Goal: Information Seeking & Learning: Learn about a topic

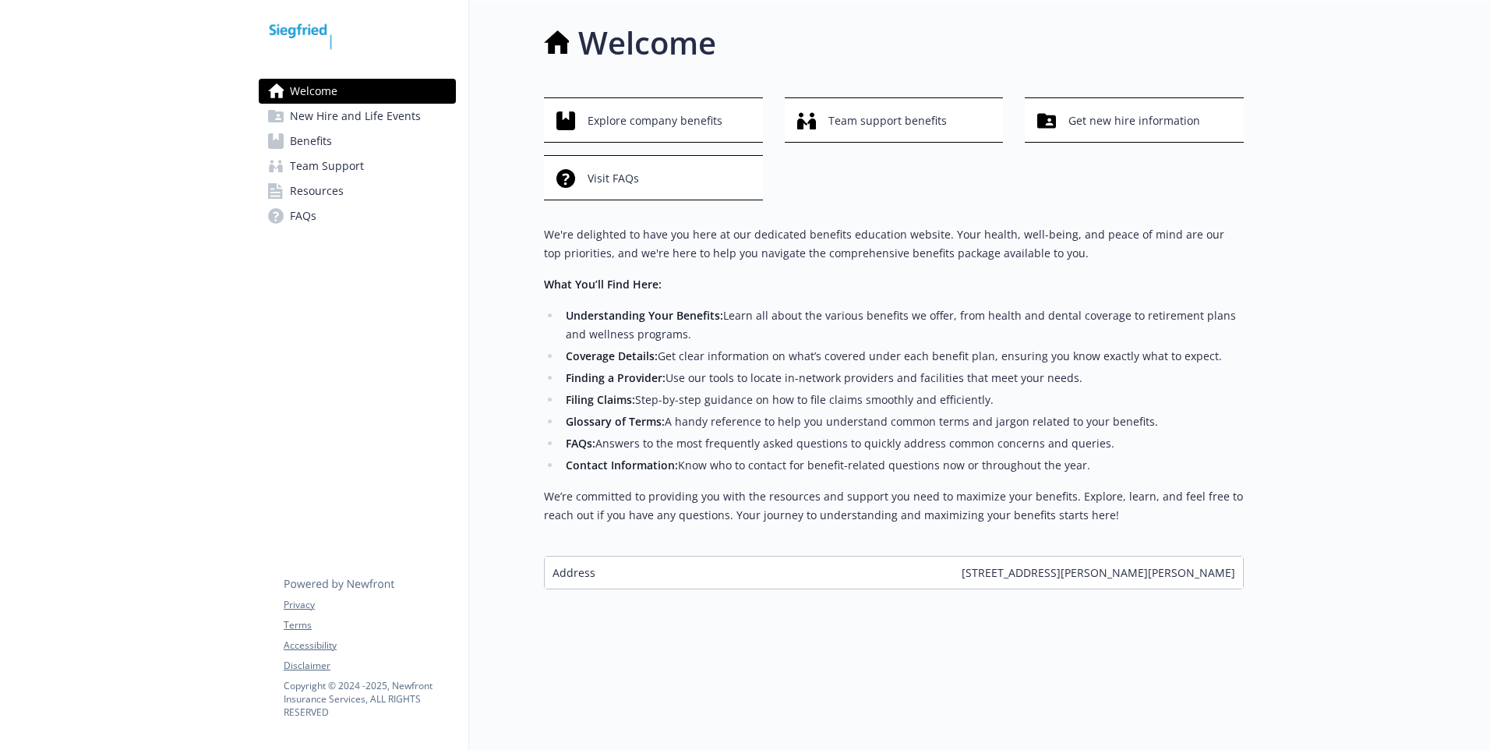
scroll to position [12, 0]
click at [1104, 118] on span "Get new hire information" at bounding box center [1135, 120] width 132 height 30
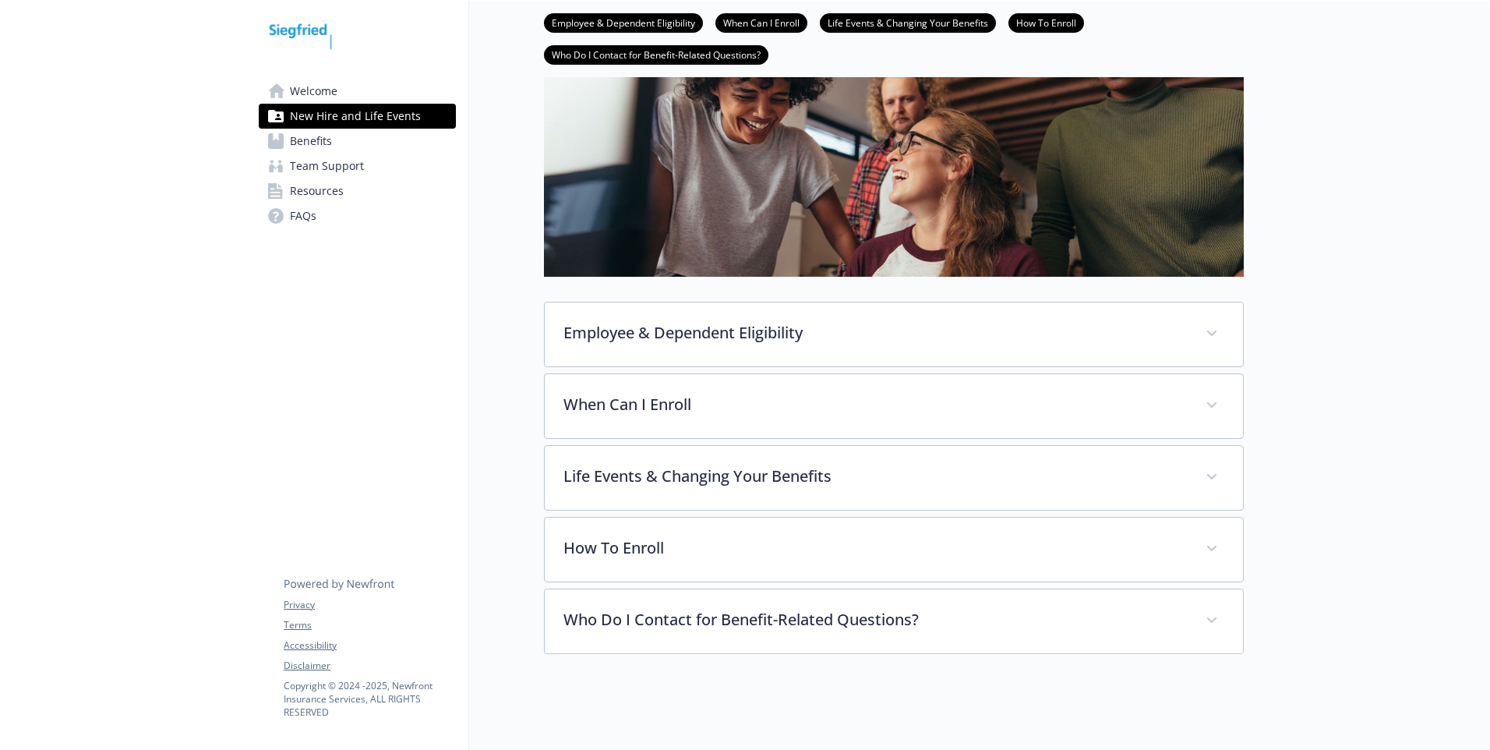
scroll to position [196, 0]
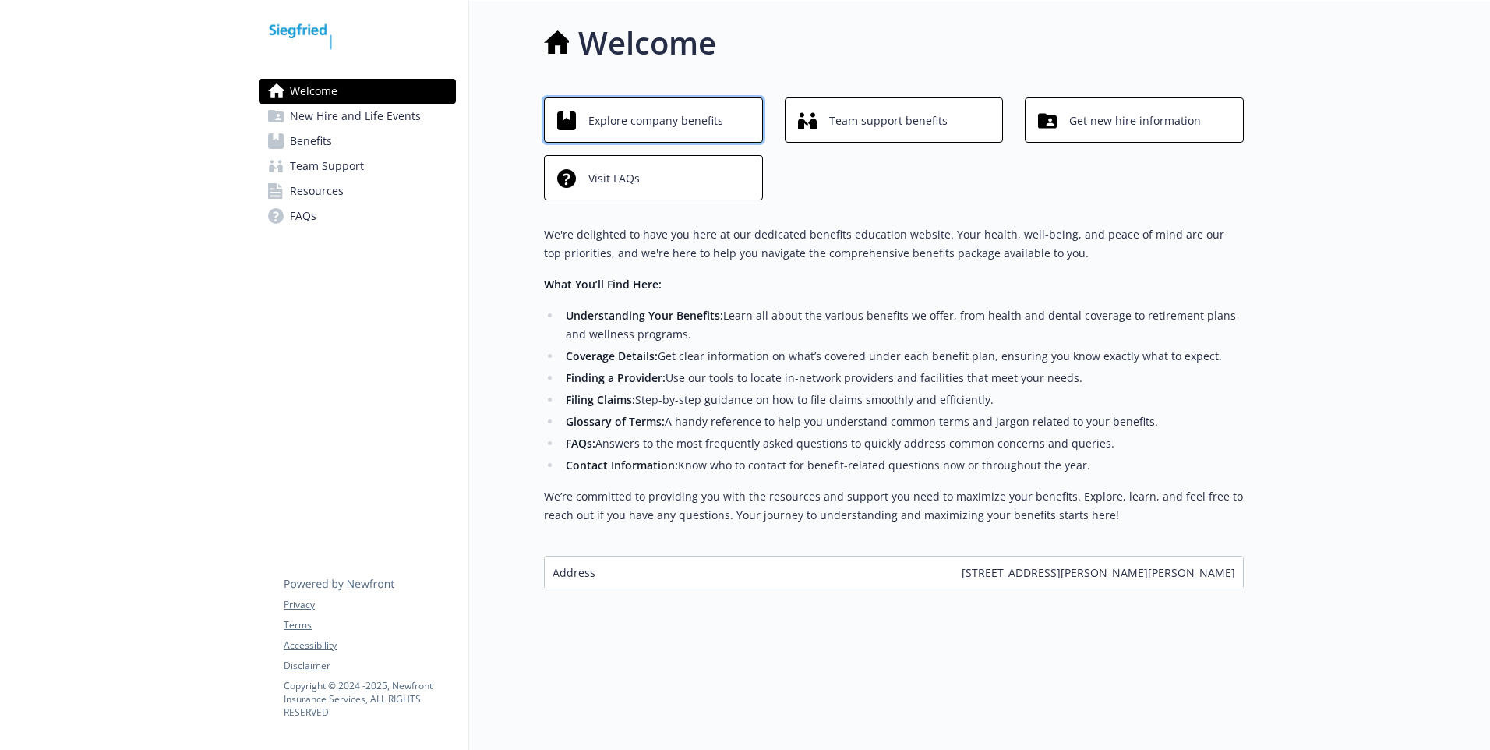
click at [658, 129] on span "Explore company benefits" at bounding box center [655, 121] width 135 height 30
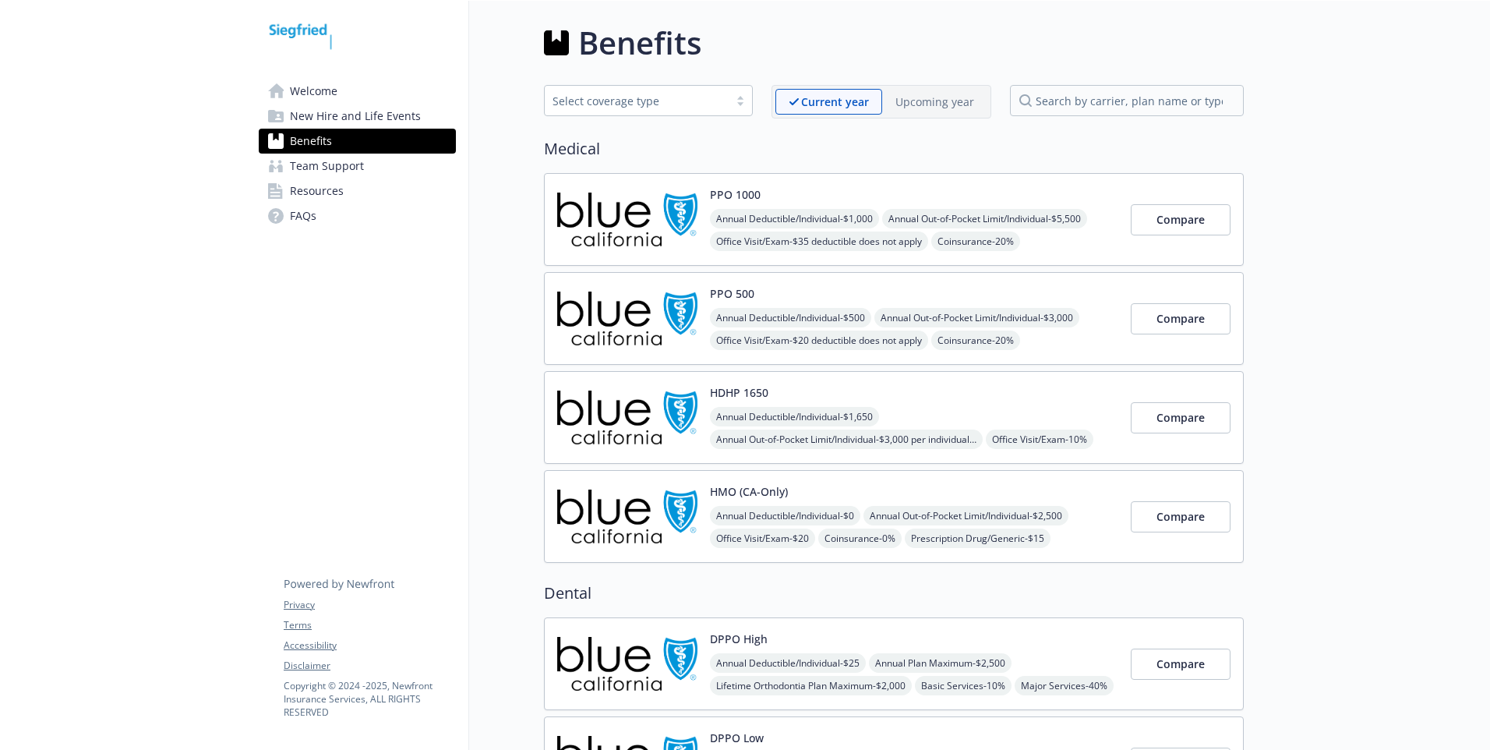
click at [329, 96] on span "Welcome" at bounding box center [314, 91] width 48 height 25
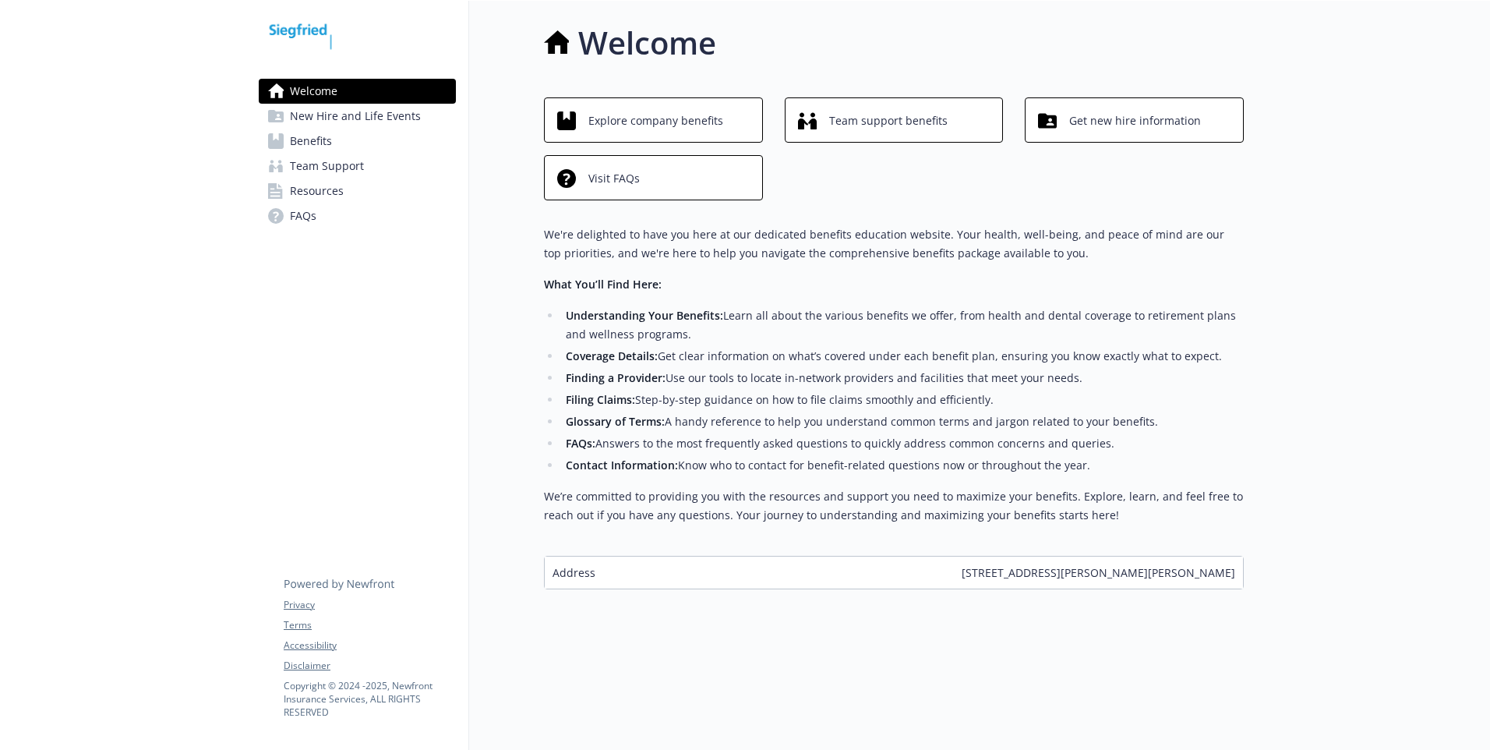
click at [347, 122] on span "New Hire and Life Events" at bounding box center [355, 116] width 131 height 25
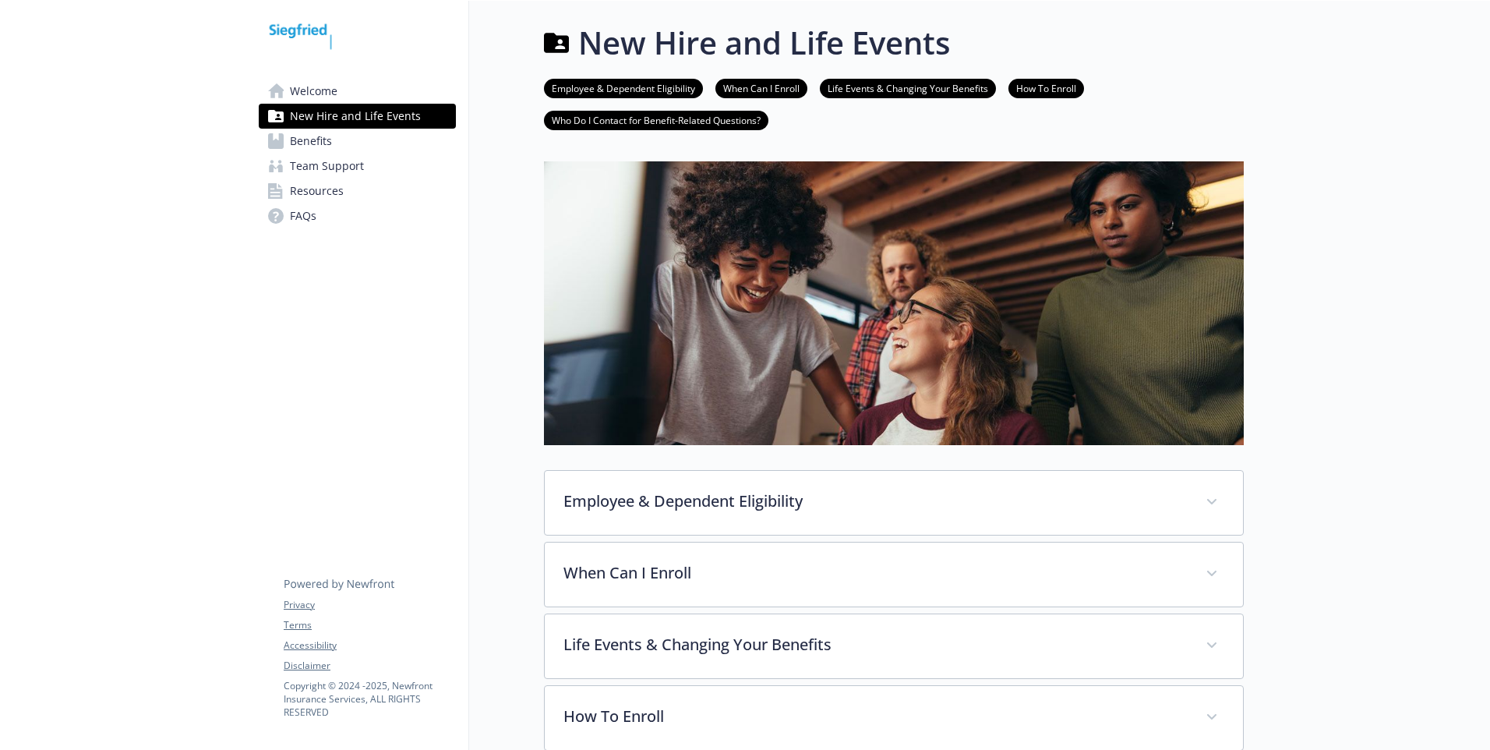
click at [337, 98] on span "Welcome" at bounding box center [314, 91] width 48 height 25
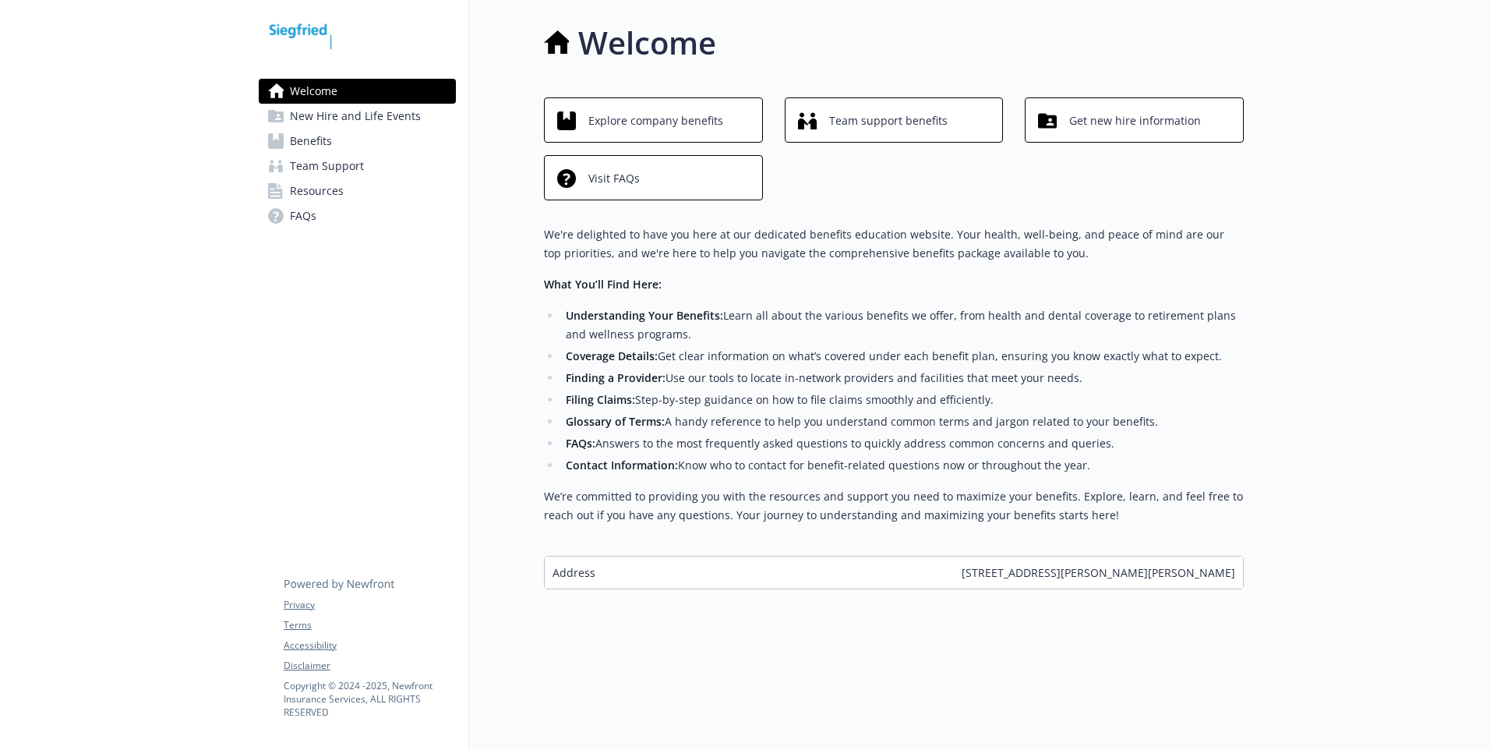
click at [345, 111] on span "New Hire and Life Events" at bounding box center [355, 116] width 131 height 25
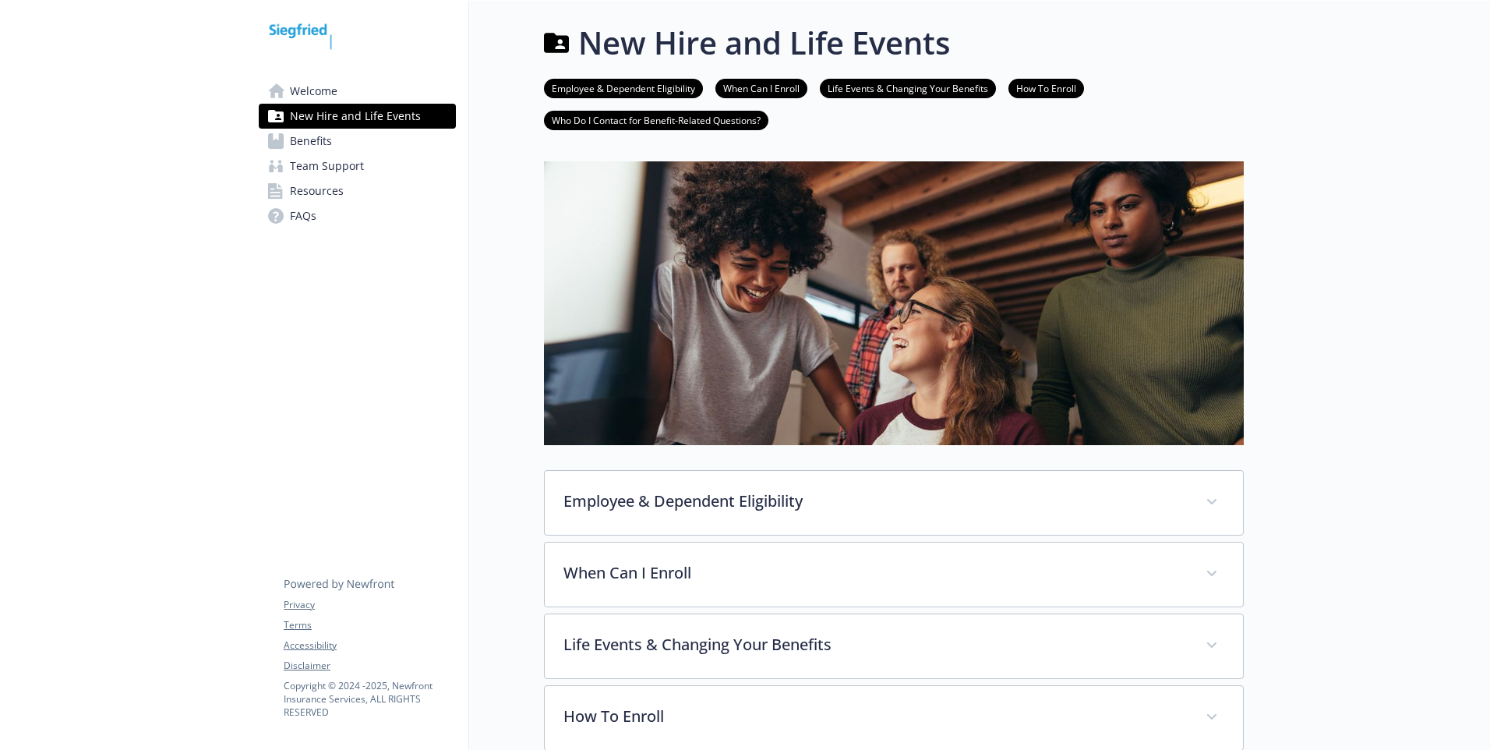
click at [1151, 96] on ul "Employee & Dependent Eligibility When Can I Enroll Life Events & Changing Your …" at bounding box center [894, 104] width 700 height 51
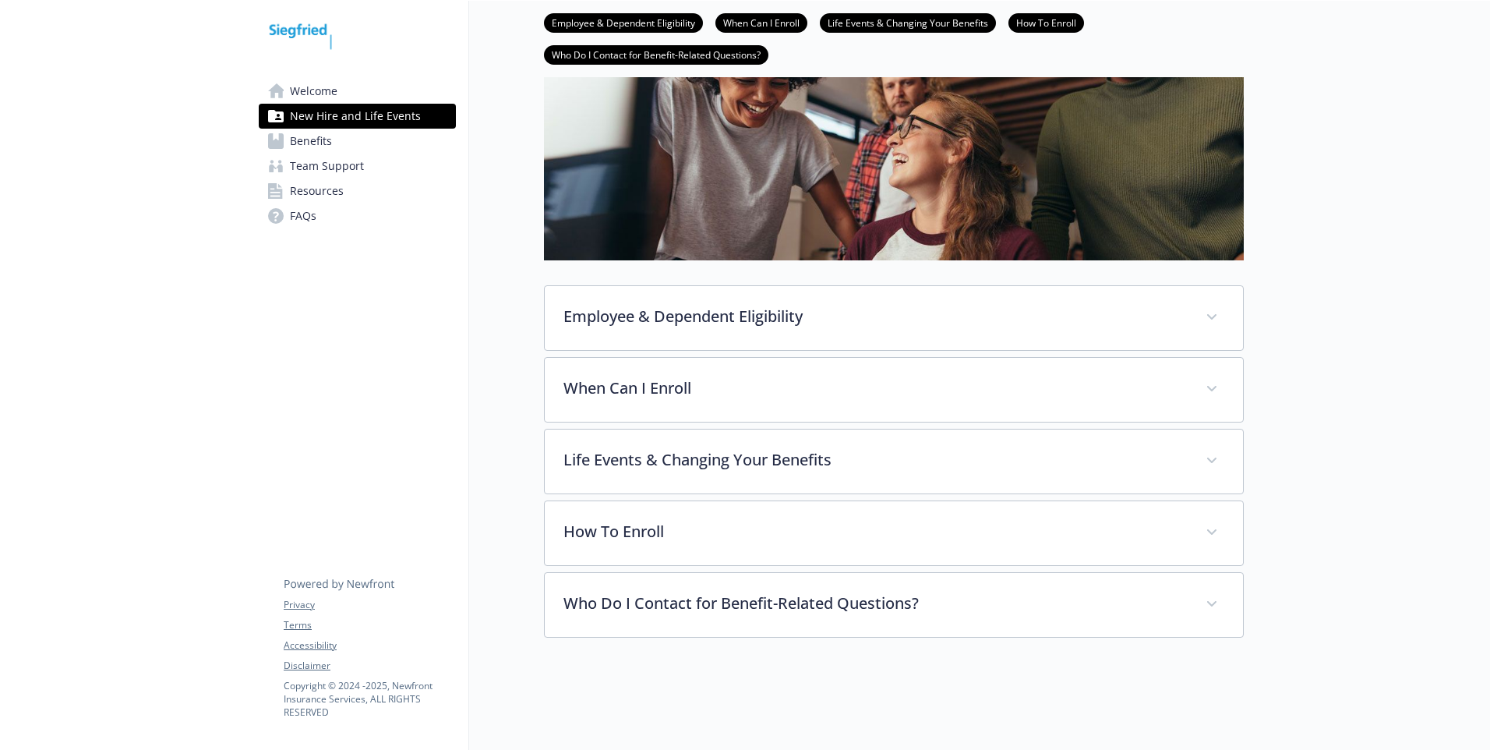
scroll to position [196, 0]
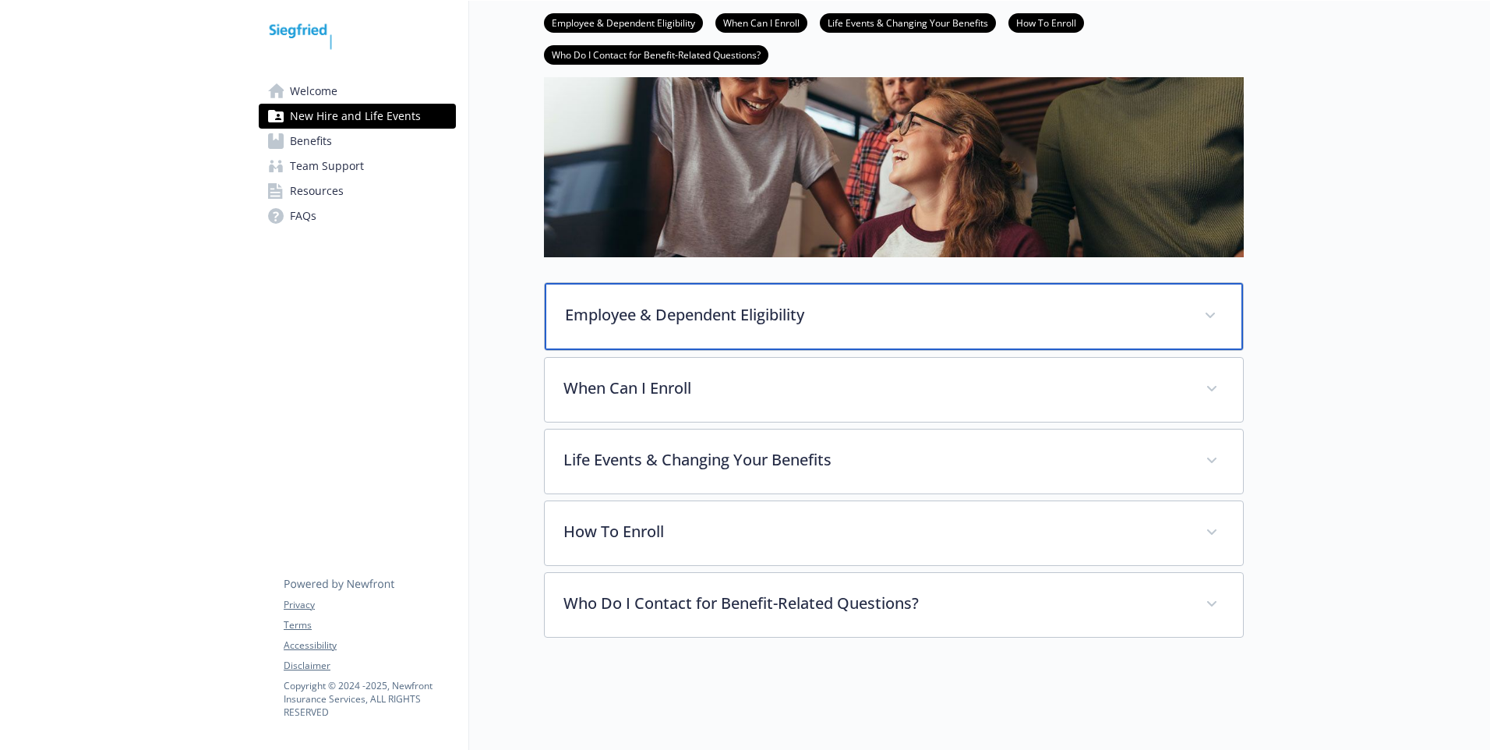
click at [763, 322] on div "Employee & Dependent Eligibility" at bounding box center [894, 316] width 698 height 67
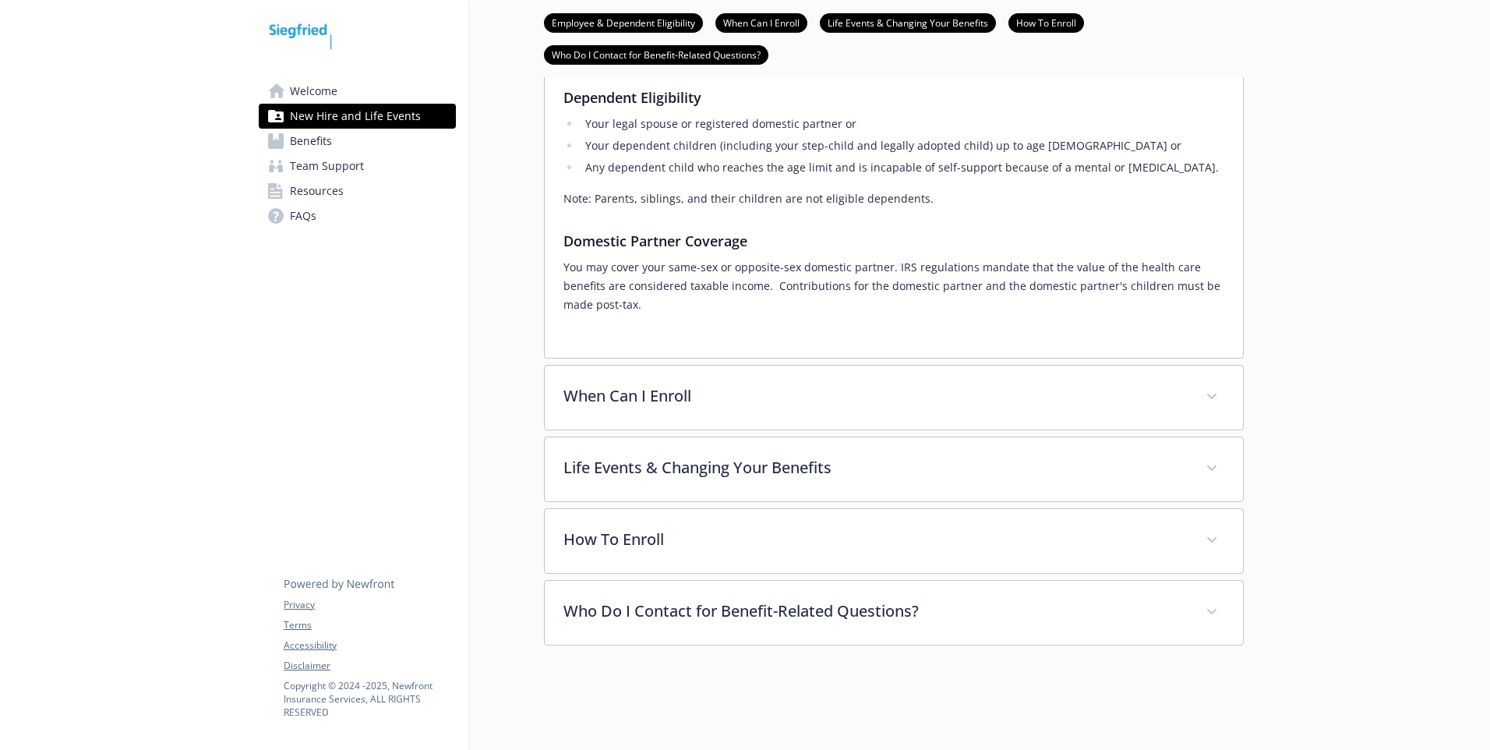
scroll to position [571, 0]
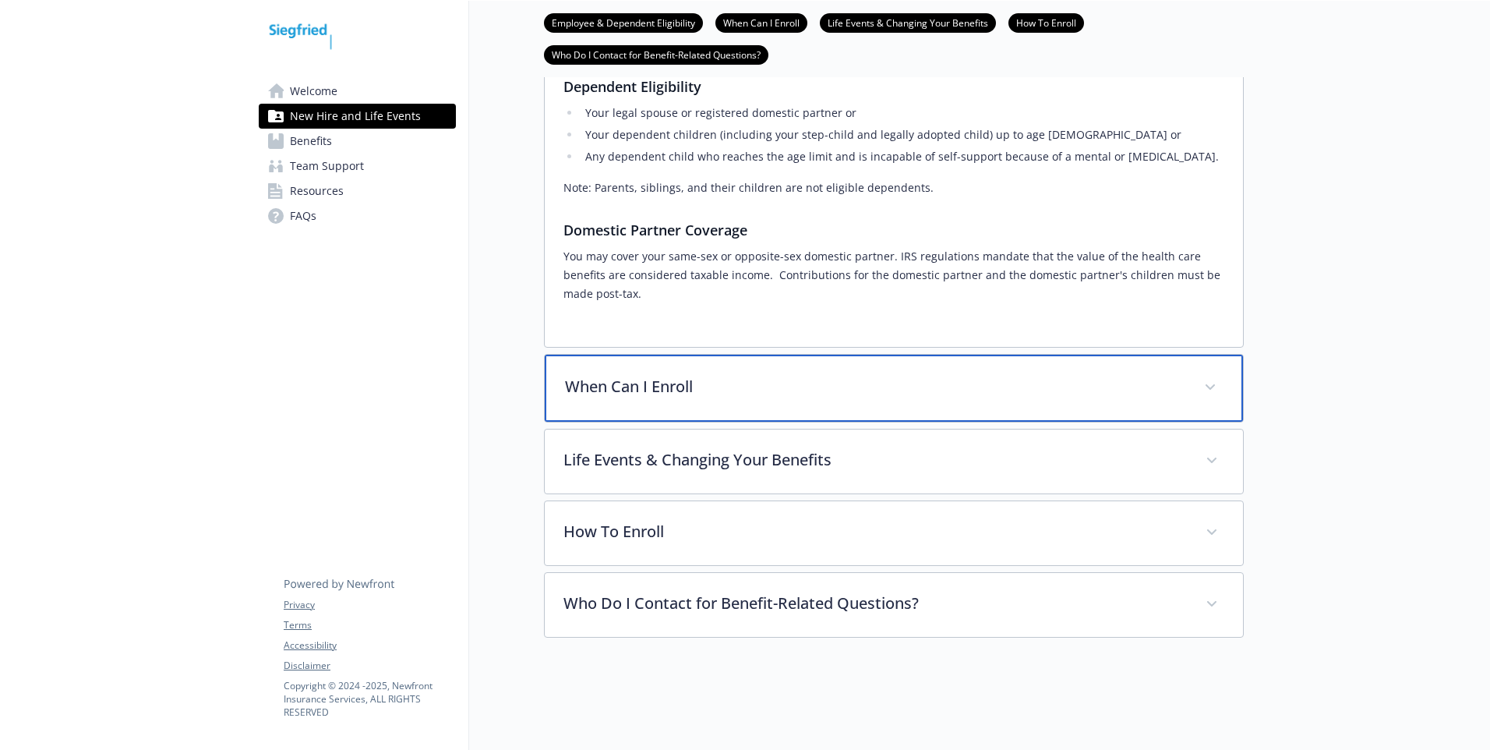
click at [706, 402] on div "When Can I Enroll" at bounding box center [894, 388] width 698 height 67
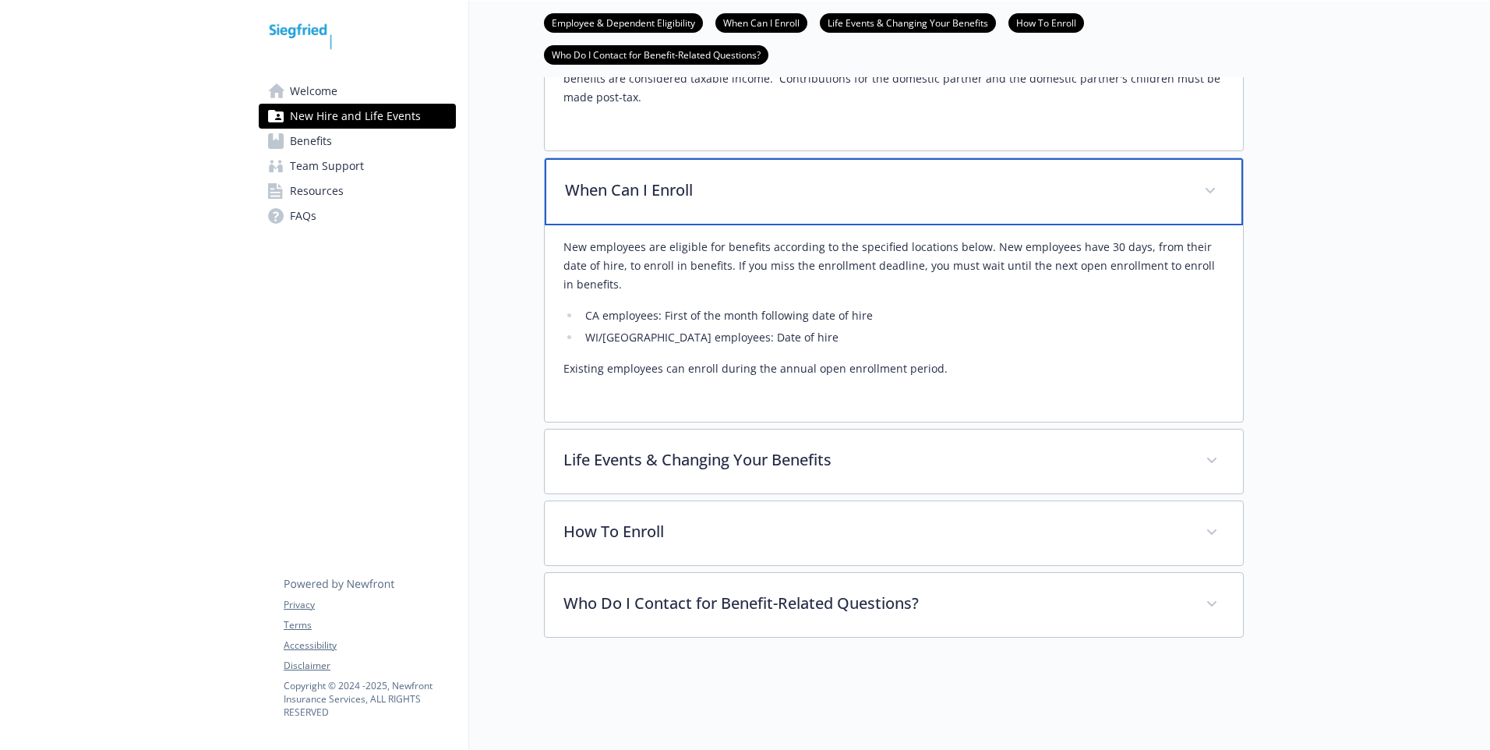
scroll to position [767, 0]
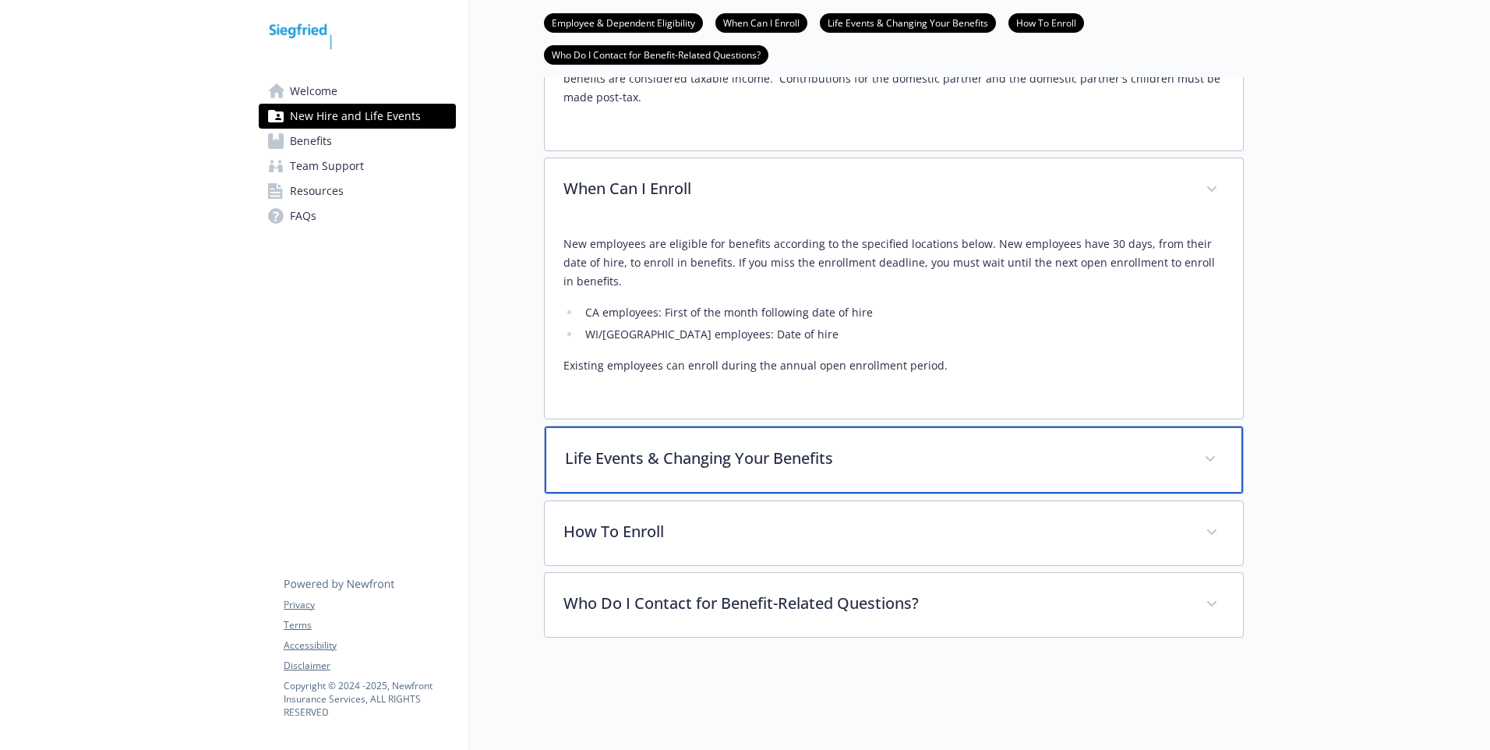
click at [685, 468] on div "Life Events & Changing Your Benefits" at bounding box center [894, 459] width 698 height 67
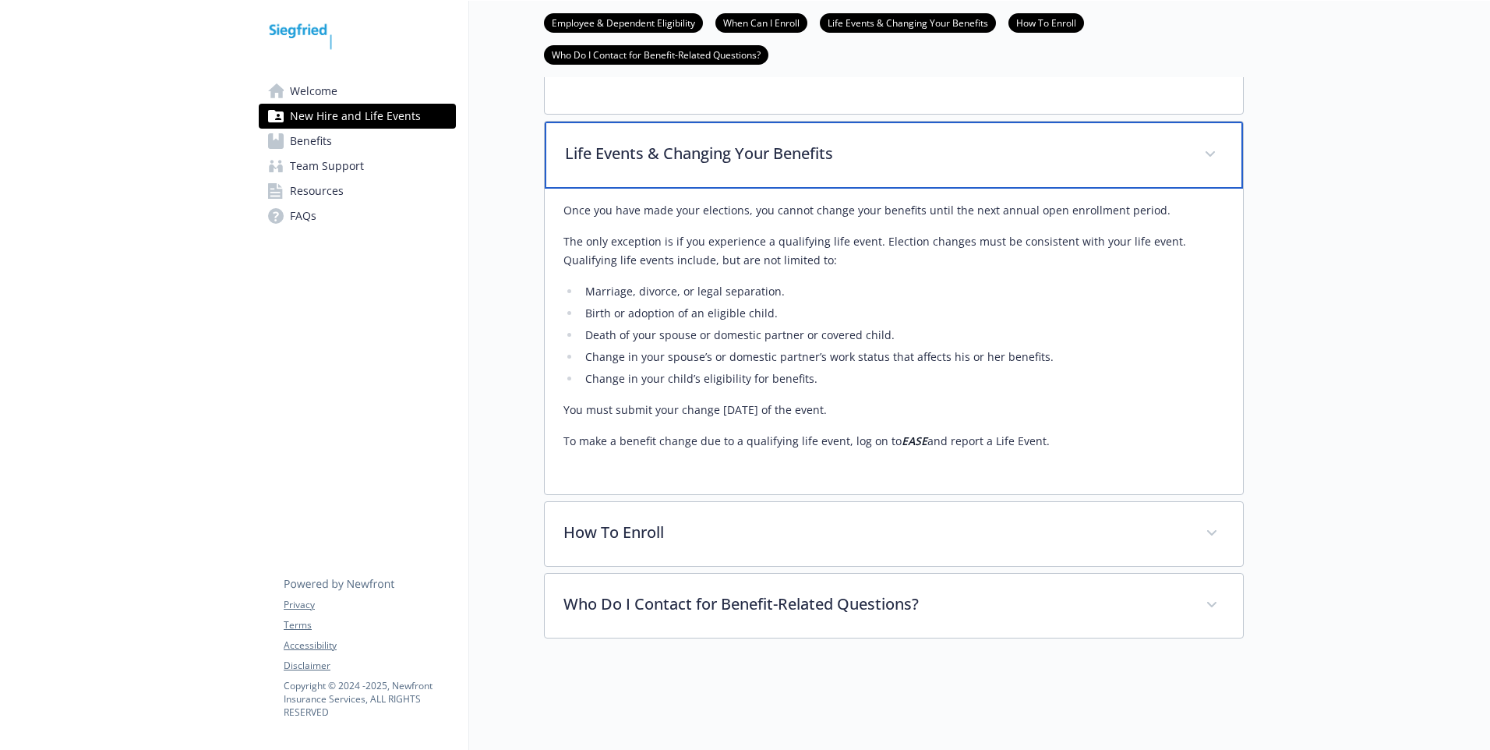
scroll to position [1072, 0]
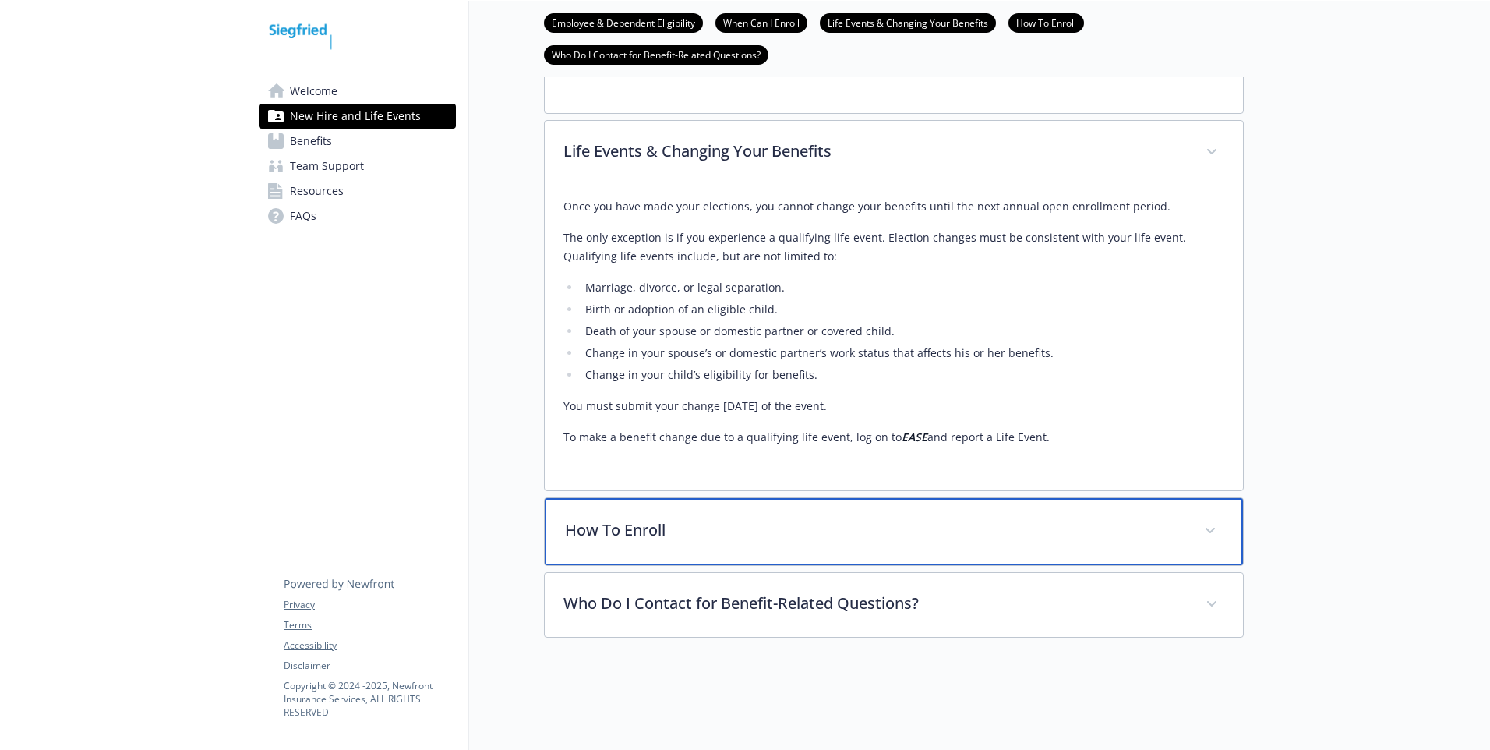
click at [719, 518] on p "How To Enroll" at bounding box center [875, 529] width 620 height 23
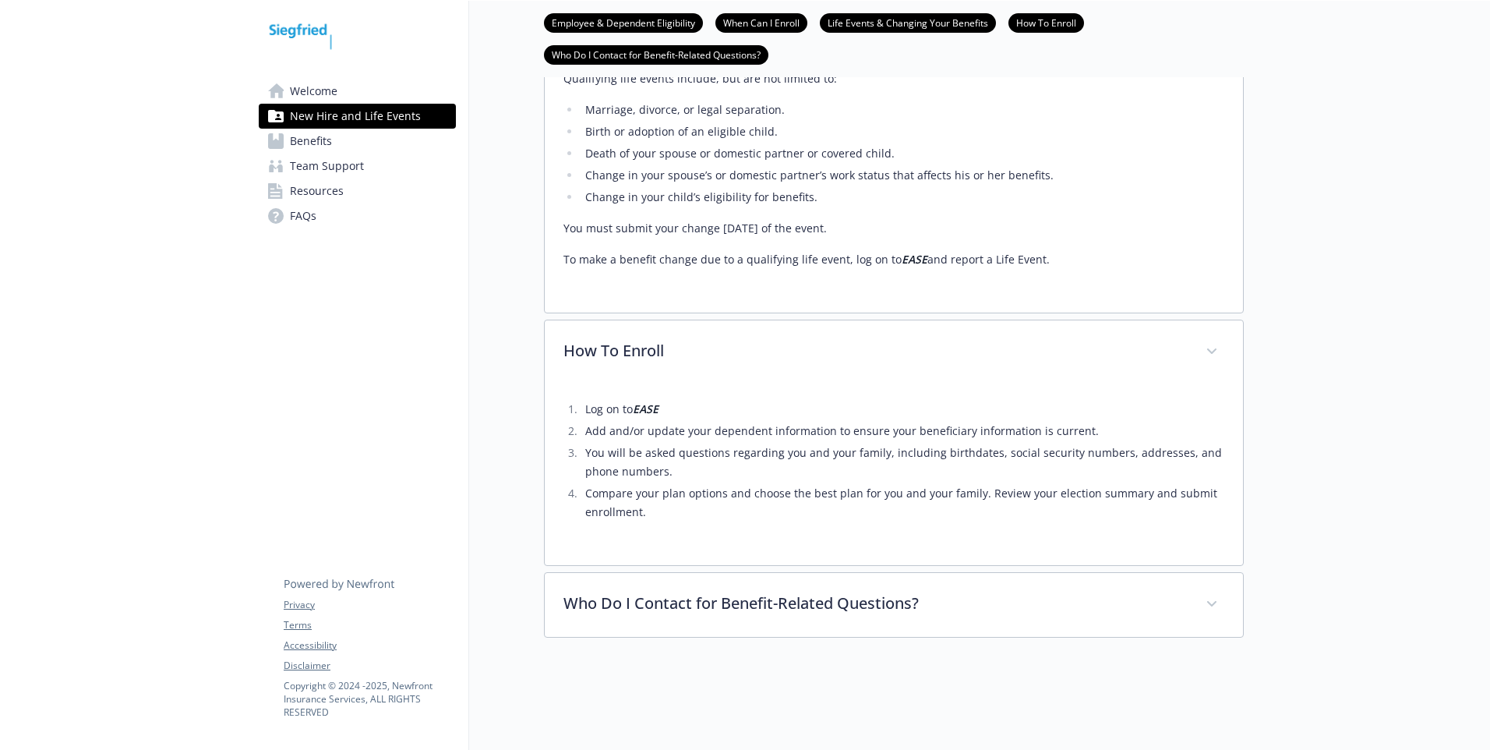
scroll to position [1250, 0]
drag, startPoint x: 584, startPoint y: 141, endPoint x: 713, endPoint y: 145, distance: 129.4
click at [713, 145] on li "Death of your spouse or domestic partner or covered child." at bounding box center [903, 153] width 644 height 19
click at [927, 166] on li "Change in your spouse’s or domestic partner’s work status that affects his or h…" at bounding box center [903, 175] width 644 height 19
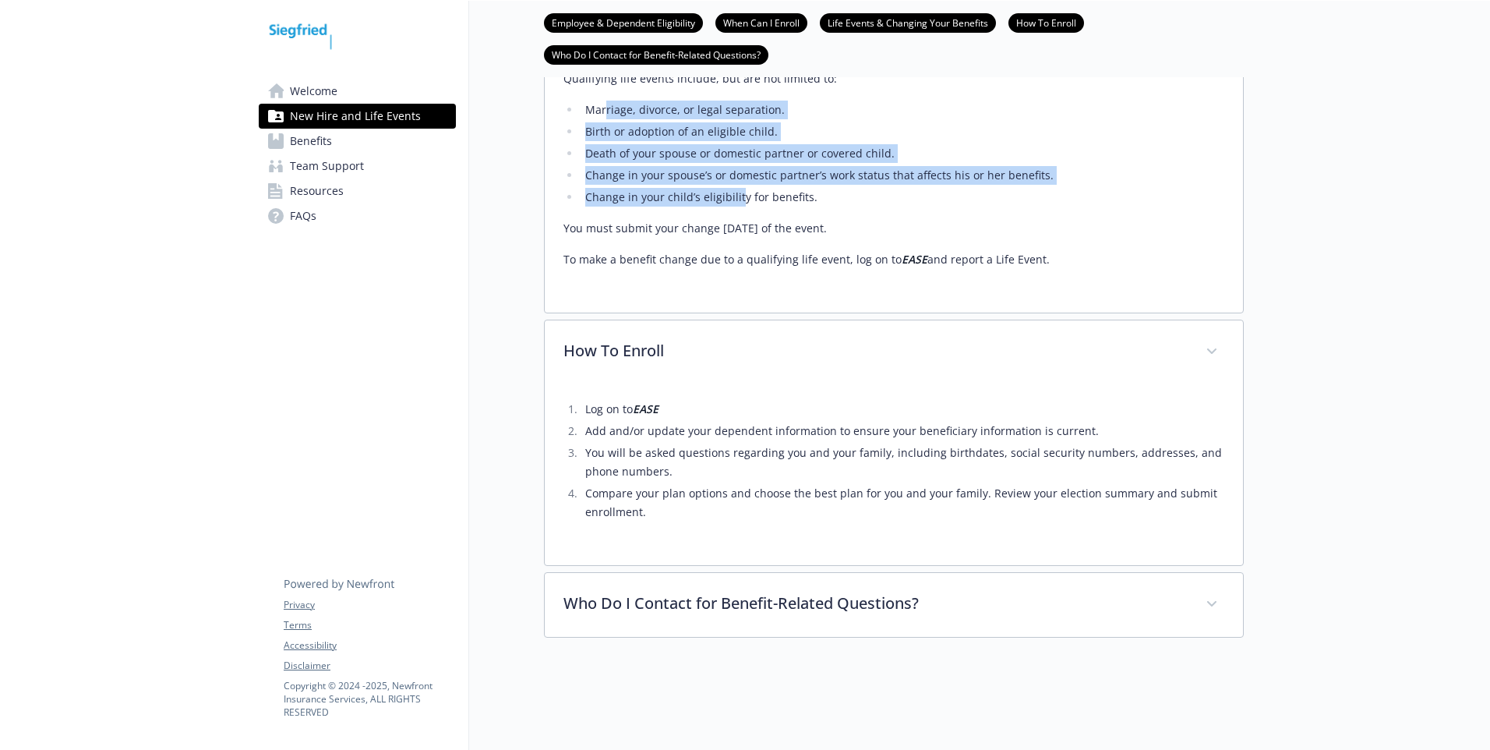
drag, startPoint x: 604, startPoint y: 103, endPoint x: 740, endPoint y: 183, distance: 158.3
click at [740, 183] on ul "Marriage, divorce, or legal separation. Birth or adoption of an eligible child.…" at bounding box center [894, 154] width 661 height 106
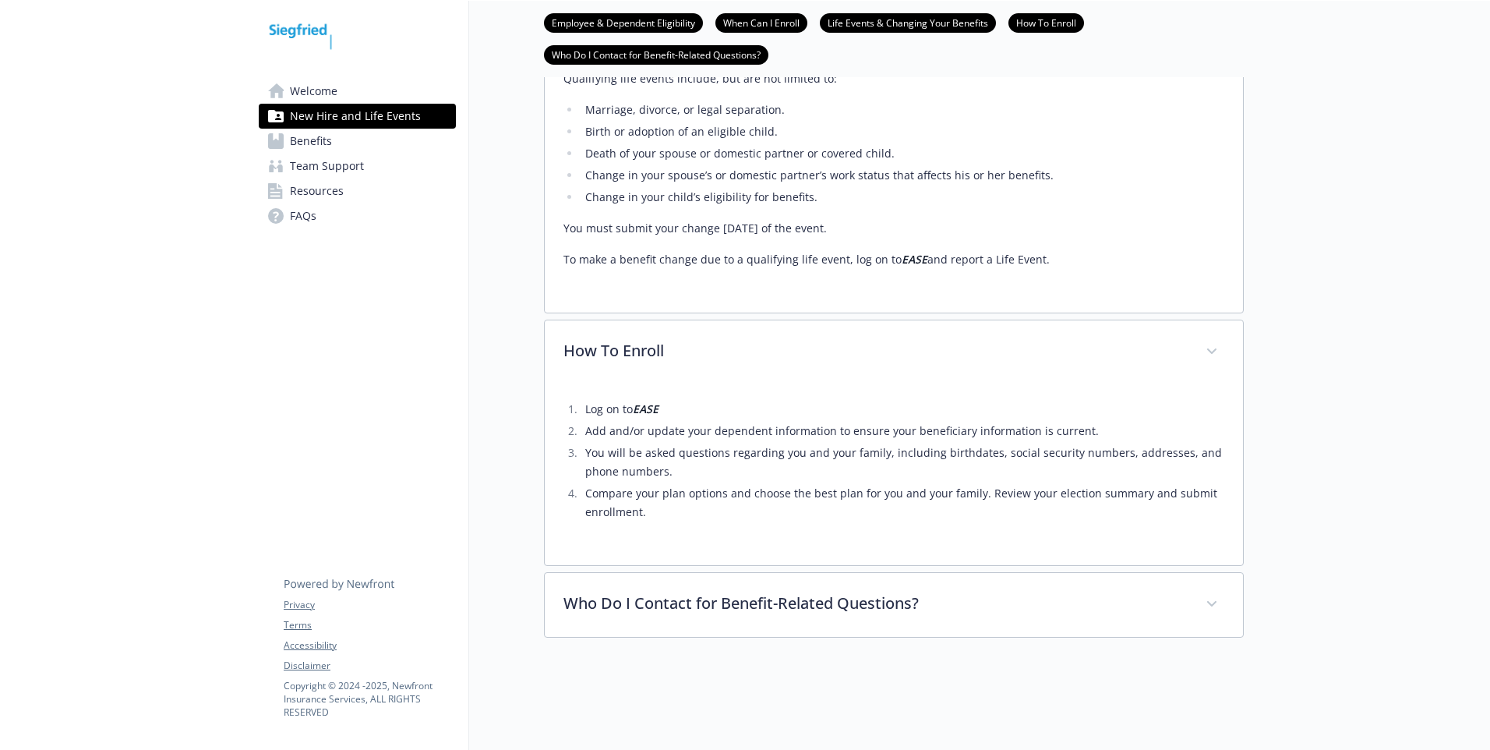
drag, startPoint x: 1132, startPoint y: 272, endPoint x: 1146, endPoint y: 275, distance: 14.4
click at [1143, 274] on div "Once you have made your elections, you cannot change your benefits until the ne…" at bounding box center [894, 150] width 661 height 287
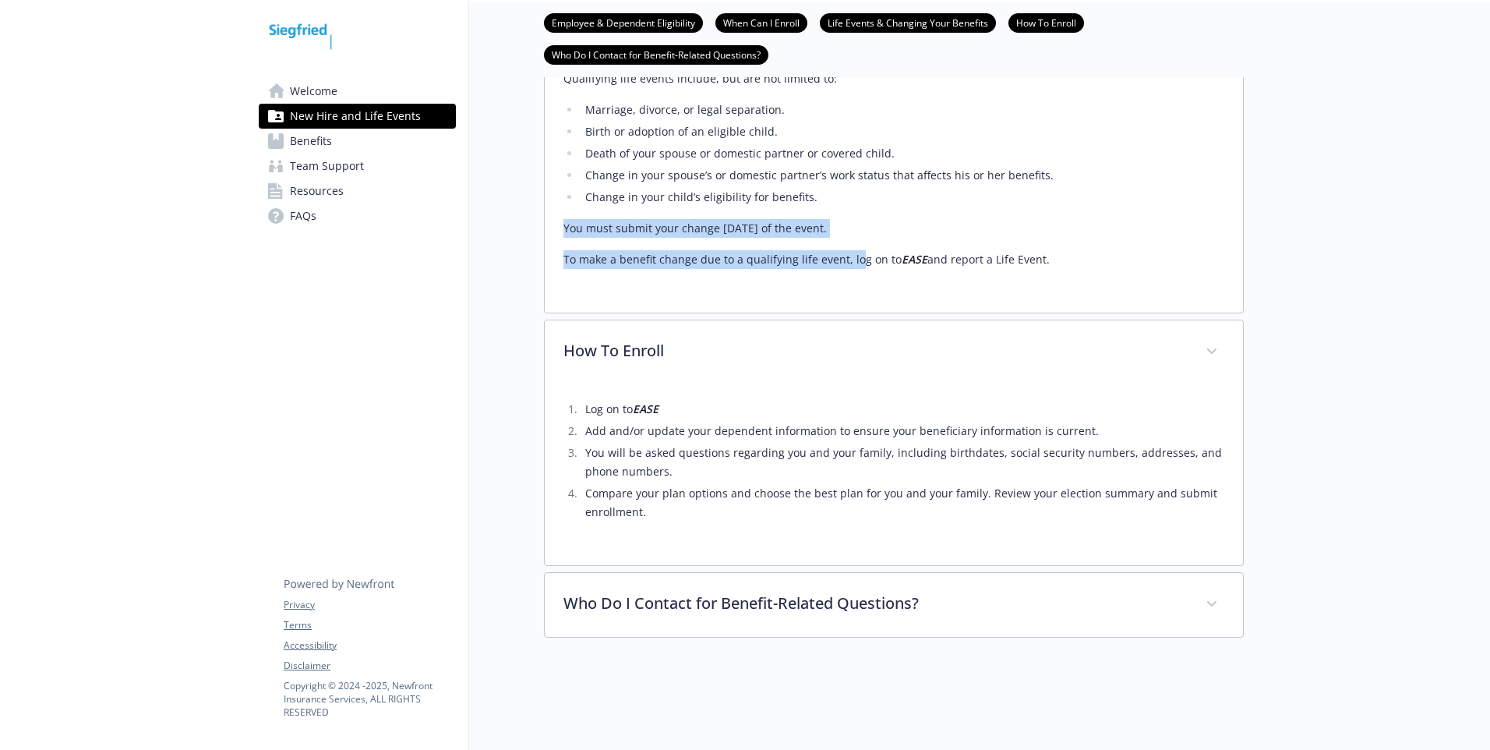
drag, startPoint x: 565, startPoint y: 217, endPoint x: 853, endPoint y: 229, distance: 288.6
click at [853, 229] on div "Once you have made your elections, you cannot change your benefits until the ne…" at bounding box center [894, 143] width 661 height 249
drag, startPoint x: 637, startPoint y: 296, endPoint x: 639, endPoint y: 282, distance: 14.2
click at [637, 294] on div "Once you have made your elections, you cannot change your benefits until the ne…" at bounding box center [894, 160] width 698 height 306
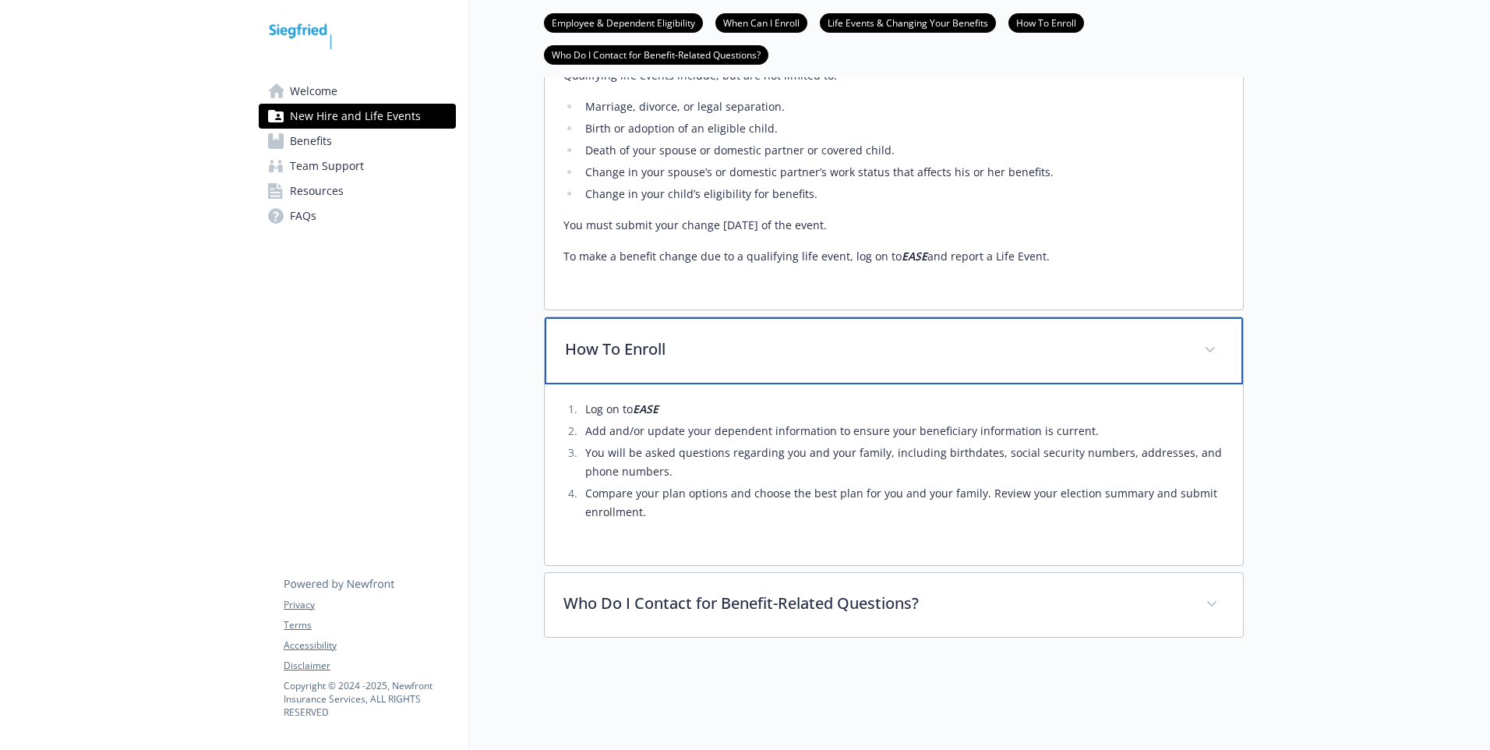
drag, startPoint x: 905, startPoint y: 320, endPoint x: 952, endPoint y: 309, distance: 48.2
click at [906, 320] on div "How To Enroll" at bounding box center [894, 350] width 698 height 67
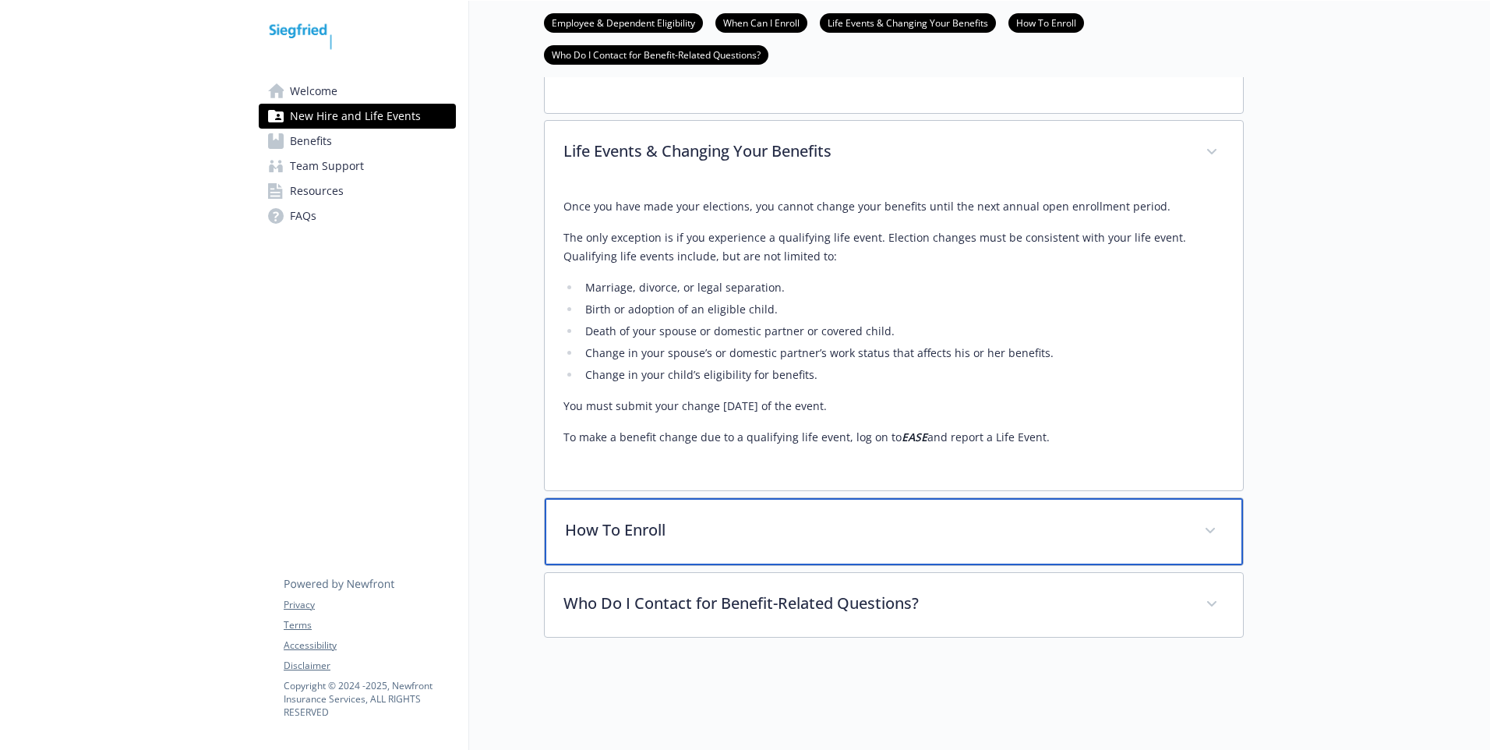
scroll to position [1072, 0]
click at [898, 498] on div "How To Enroll" at bounding box center [894, 531] width 698 height 67
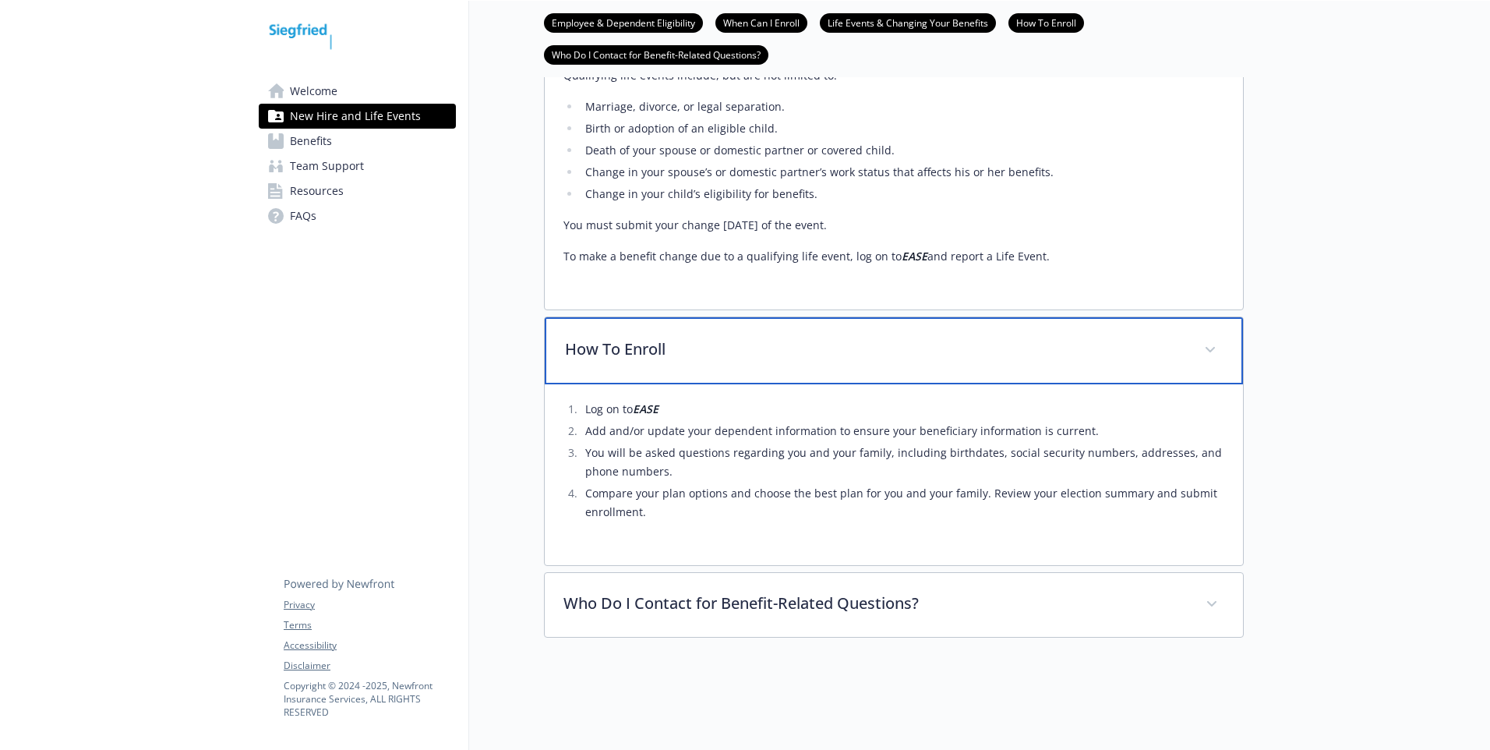
scroll to position [1253, 0]
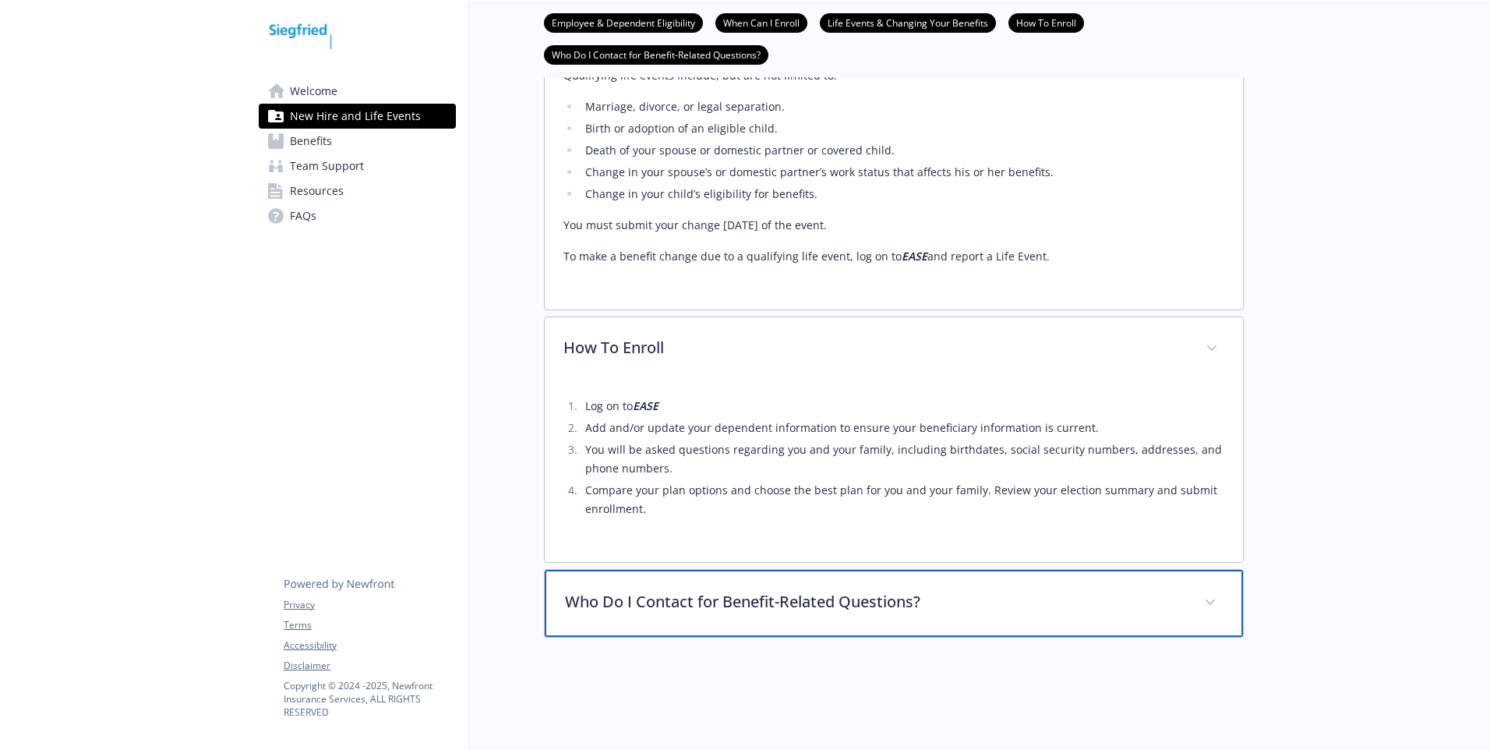
click at [740, 590] on p "Who Do I Contact for Benefit-Related Questions?" at bounding box center [875, 601] width 620 height 23
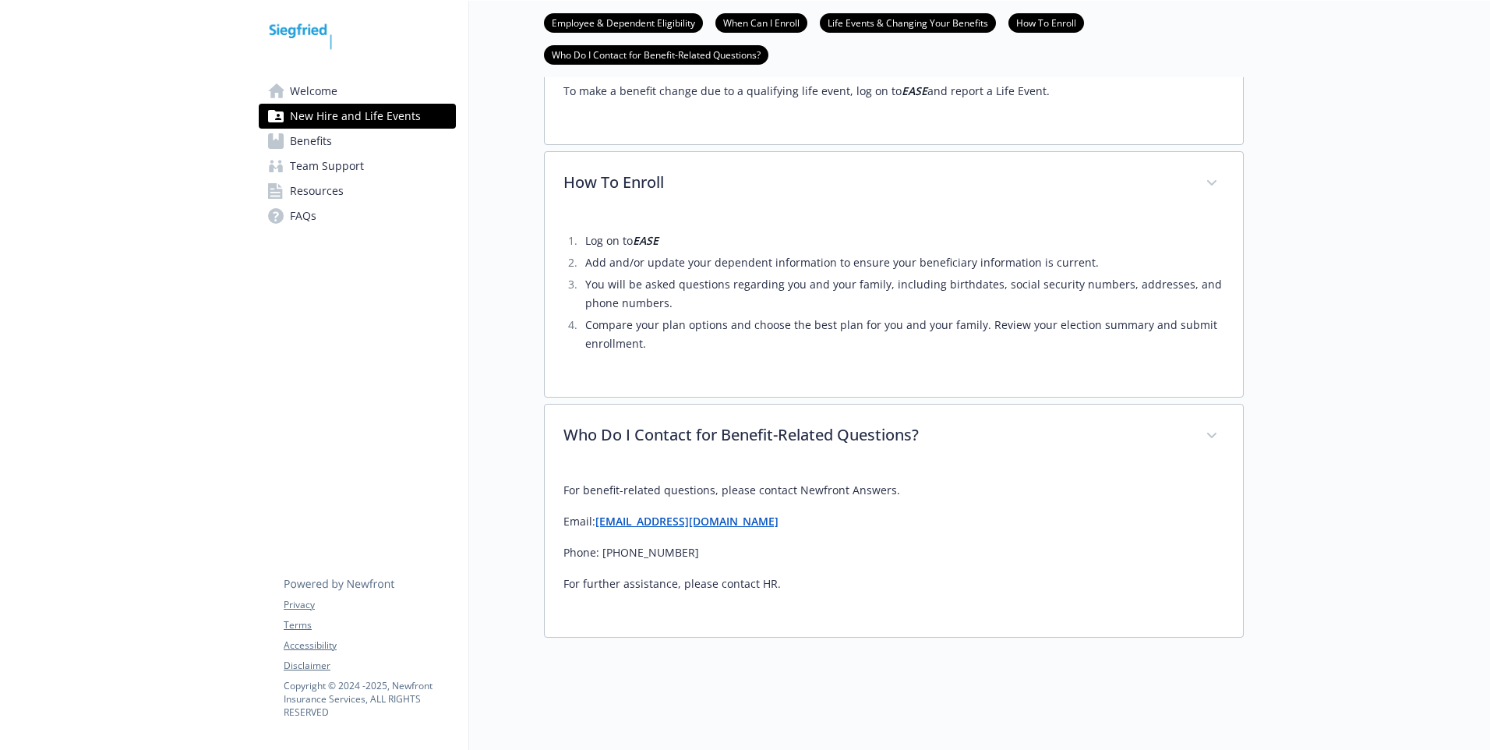
scroll to position [1419, 0]
drag, startPoint x: 860, startPoint y: 42, endPoint x: 866, endPoint y: 55, distance: 13.9
click at [862, 45] on ul "Employee & Dependent Eligibility When Can I Enroll Life Events & Changing Your …" at bounding box center [894, 38] width 700 height 51
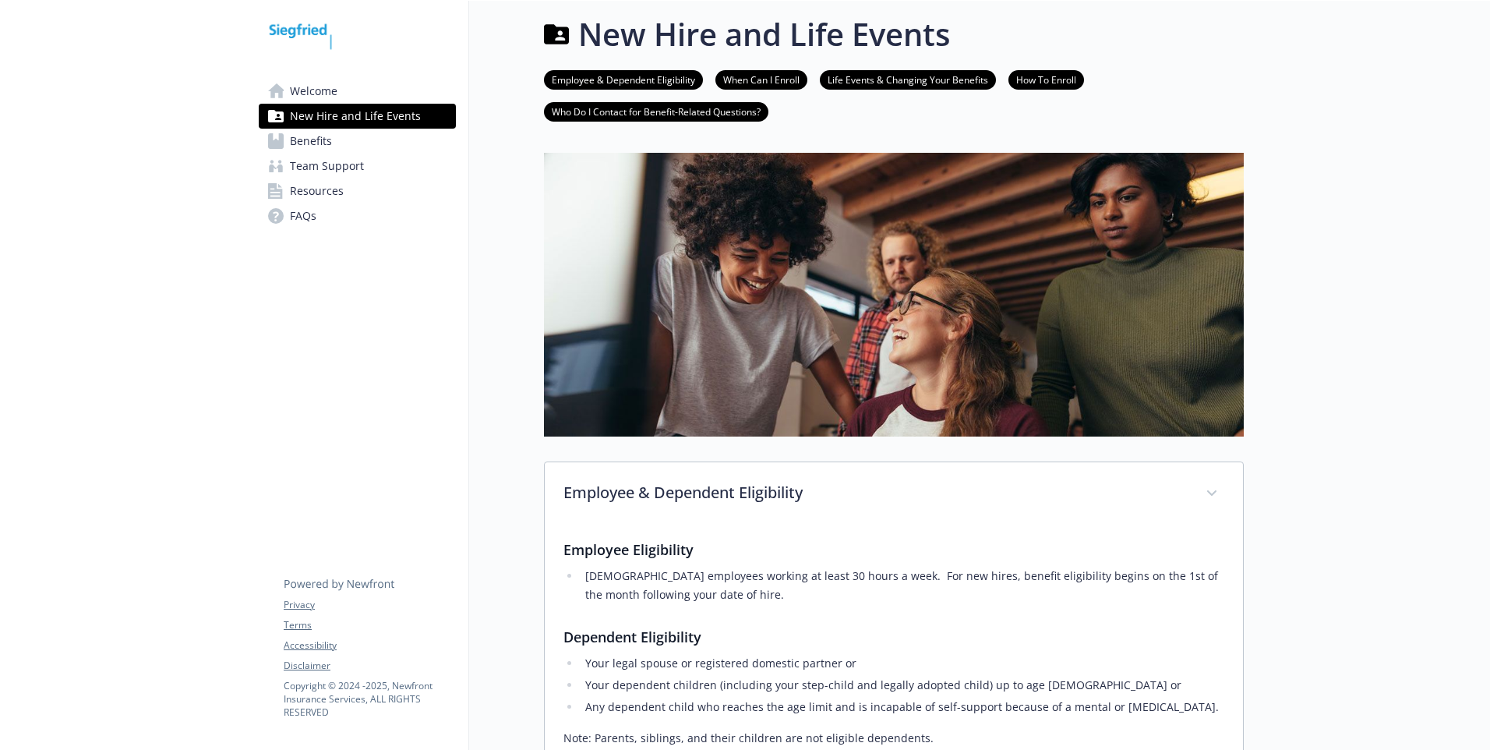
scroll to position [0, 0]
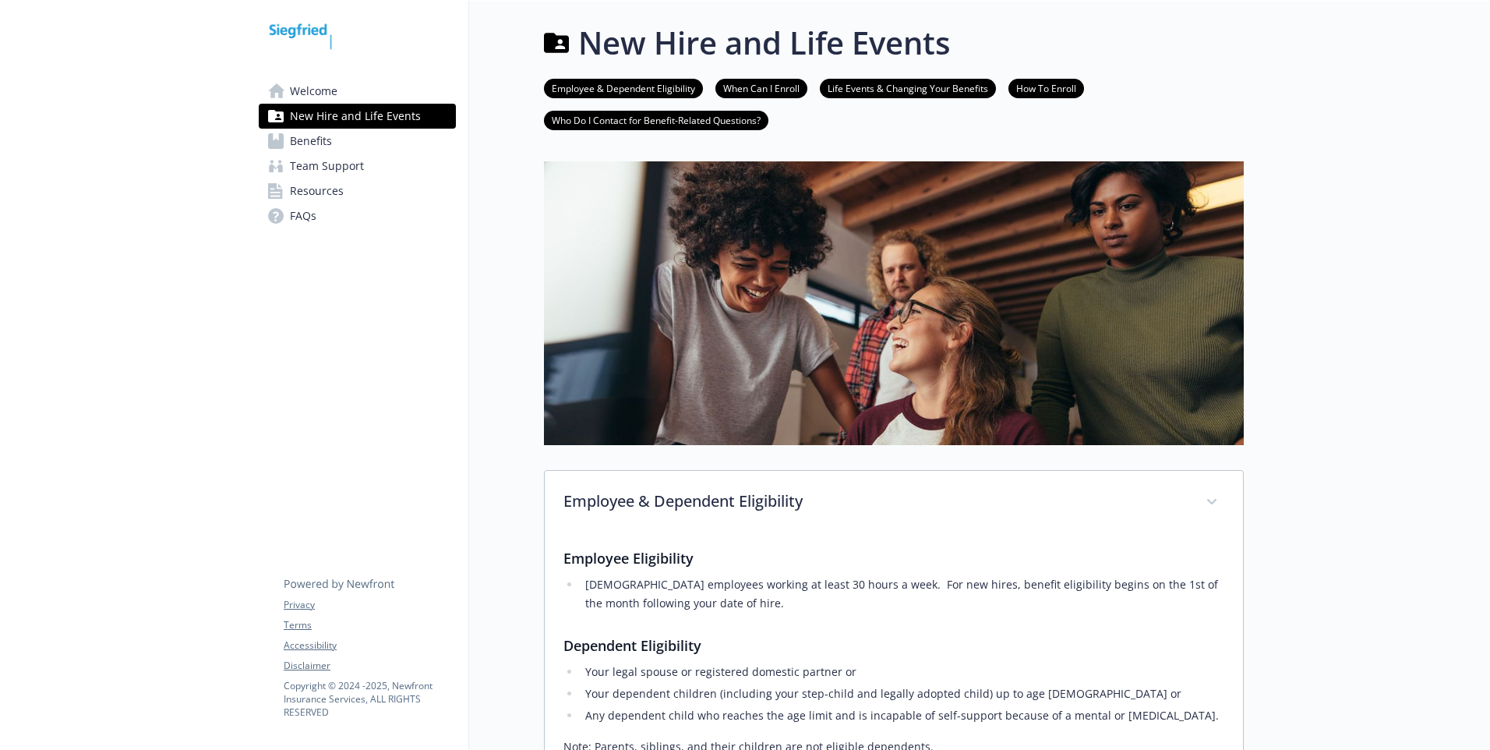
click at [328, 140] on span "Benefits" at bounding box center [311, 141] width 42 height 25
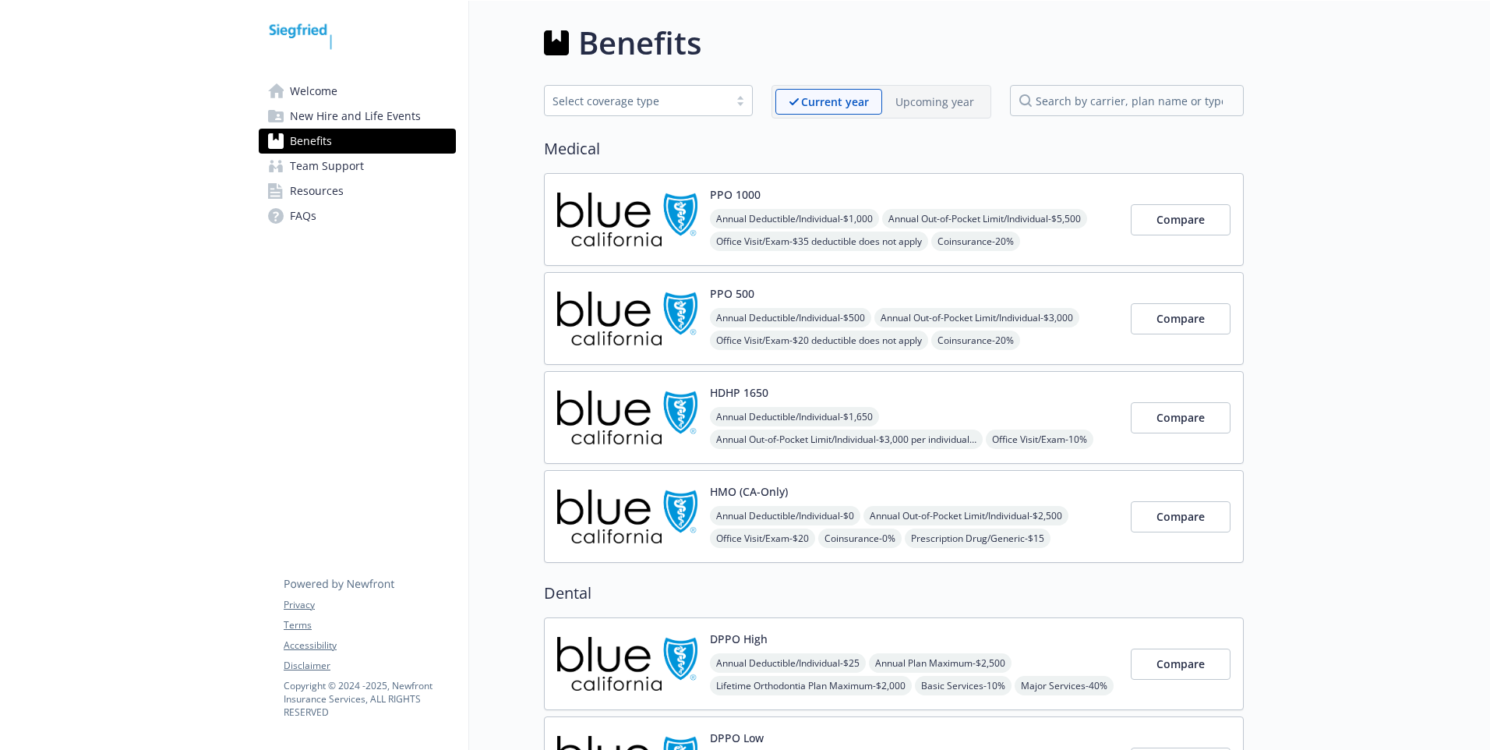
click at [956, 101] on p "Upcoming year" at bounding box center [935, 102] width 79 height 16
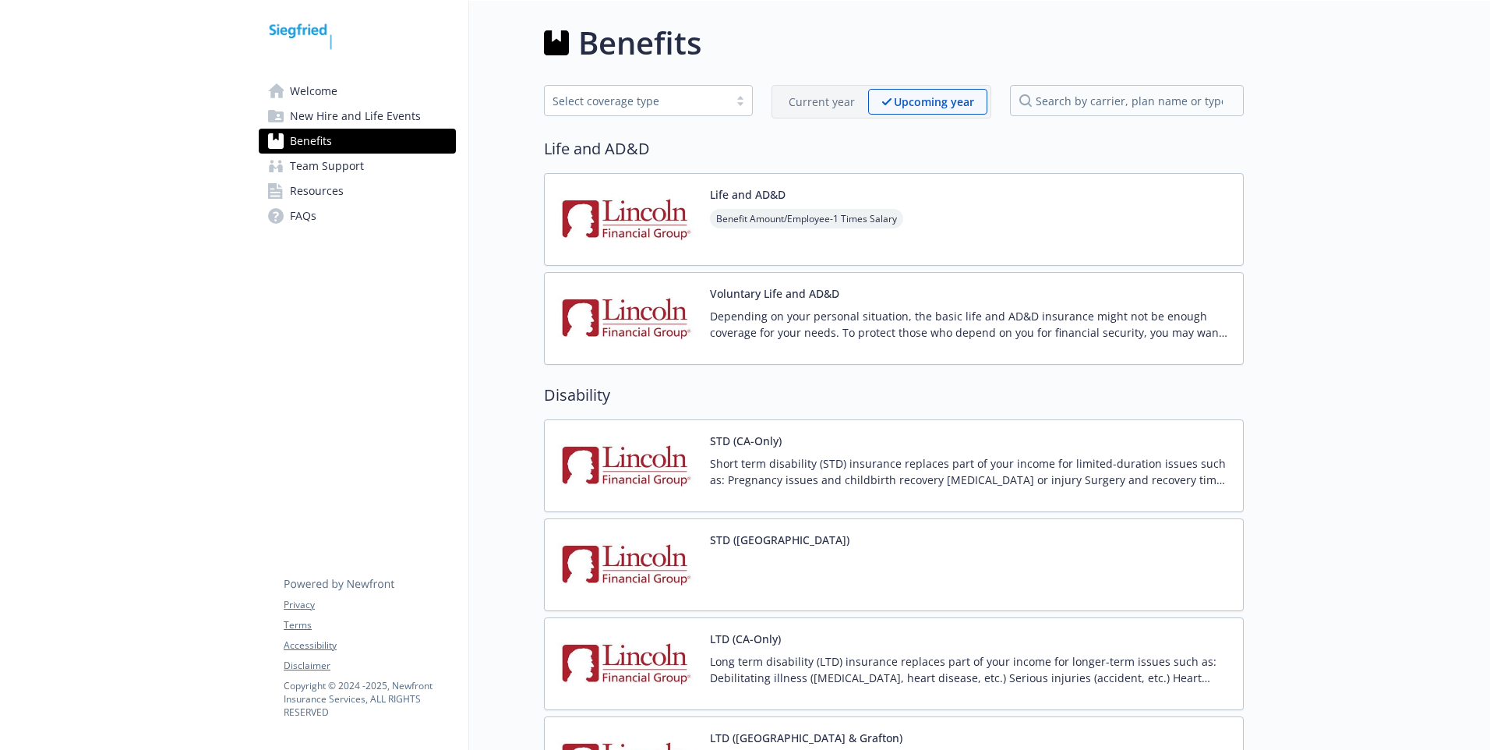
click at [803, 91] on div "Current year" at bounding box center [822, 102] width 93 height 26
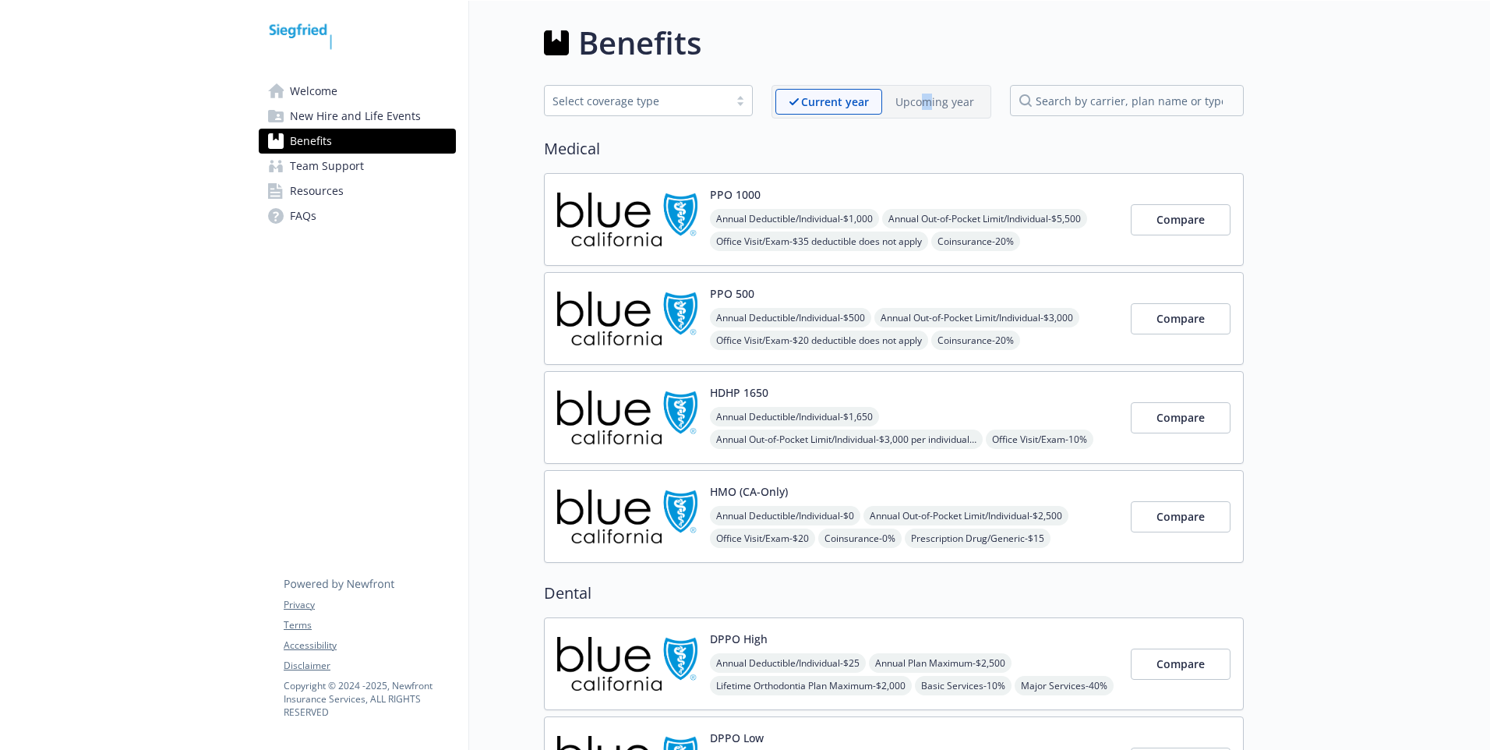
click at [932, 101] on p "Upcoming year" at bounding box center [935, 102] width 79 height 16
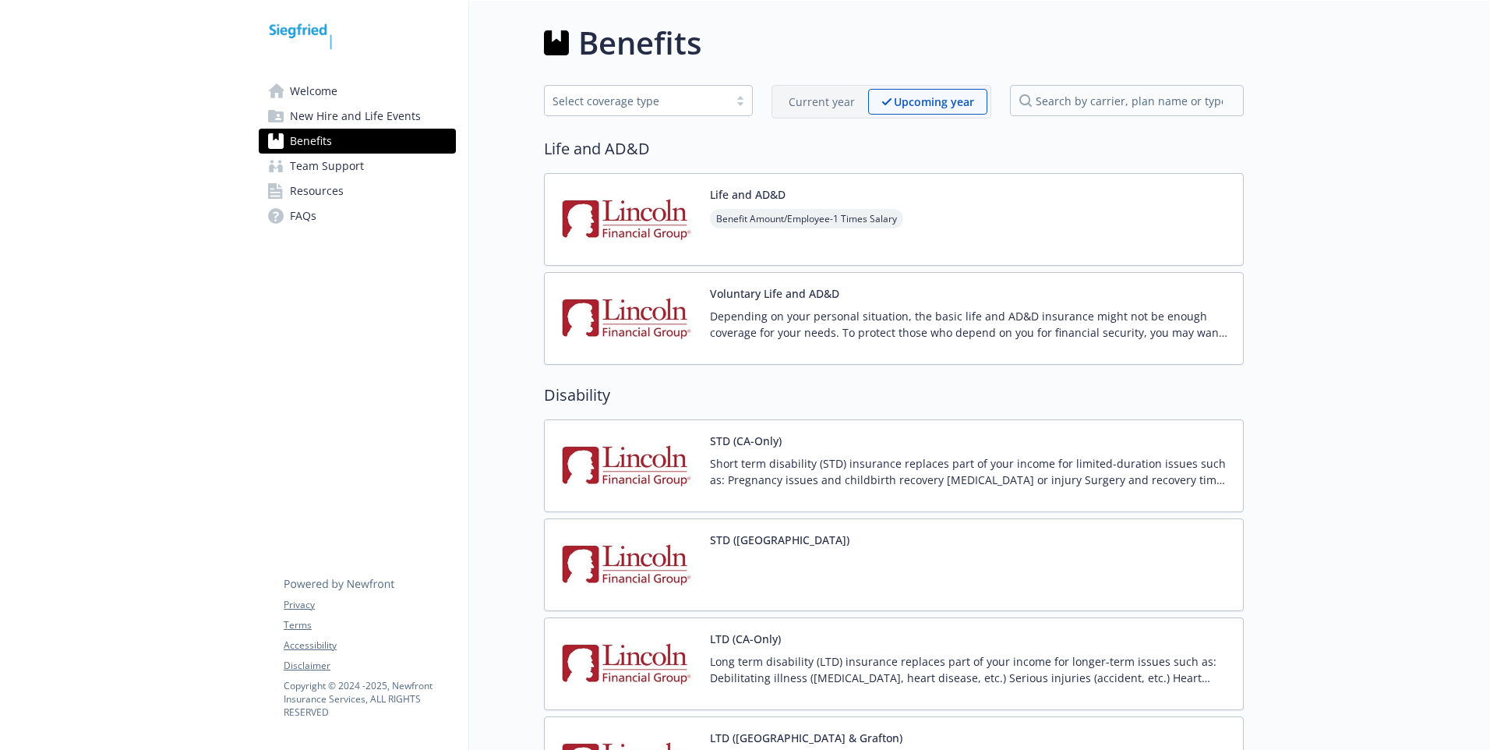
click at [789, 221] on span "Benefit Amount/Employee - 1 Times Salary" at bounding box center [806, 218] width 193 height 19
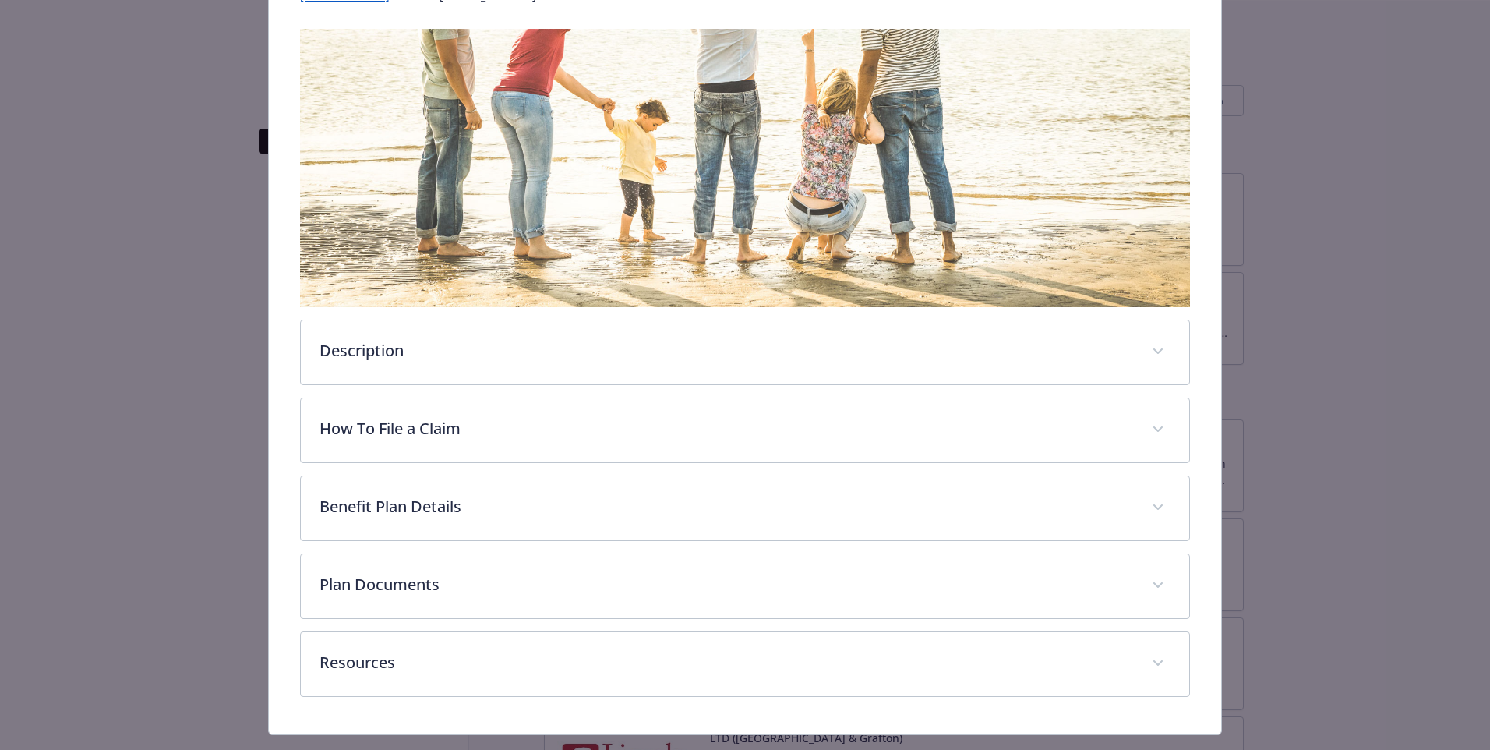
scroll to position [267, 0]
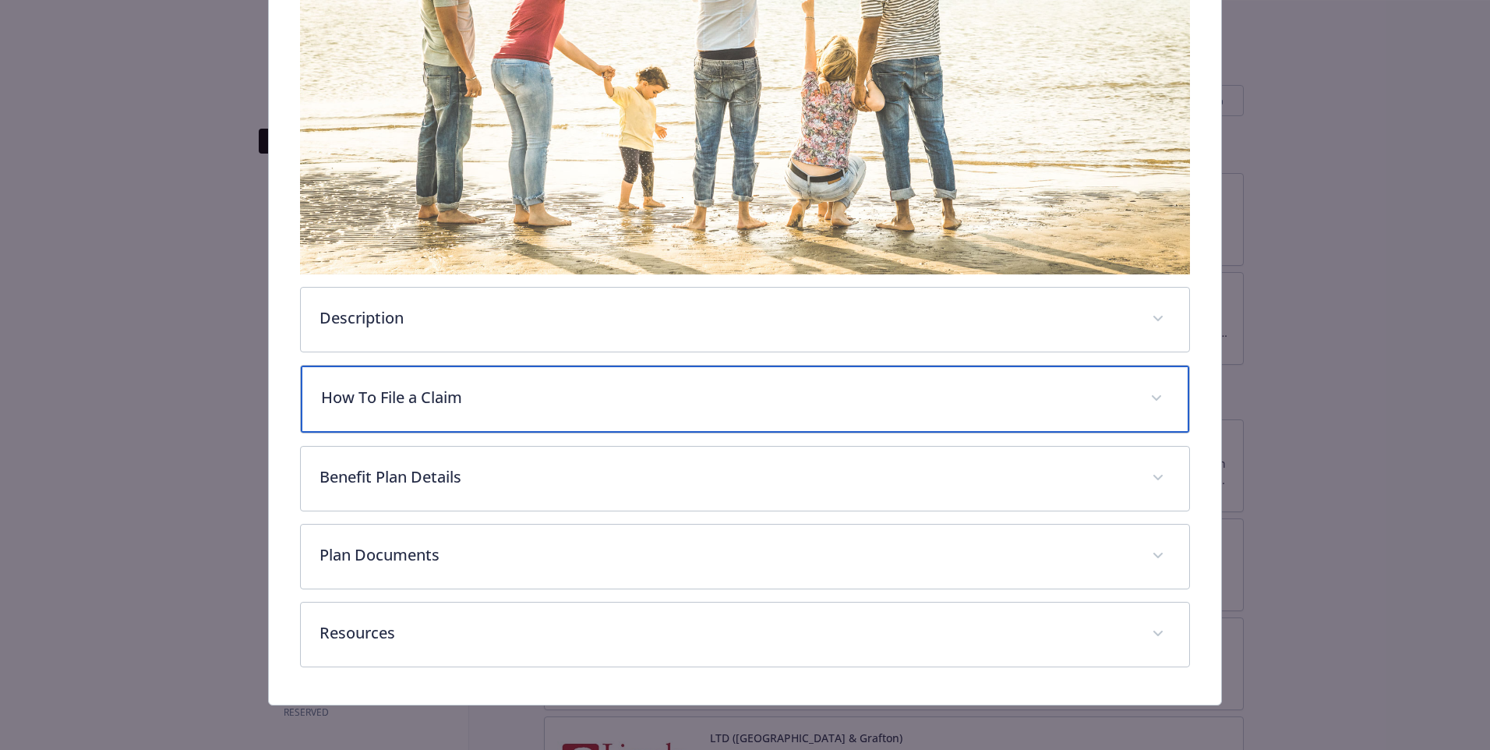
click at [432, 409] on div "How To File a Claim" at bounding box center [745, 399] width 889 height 67
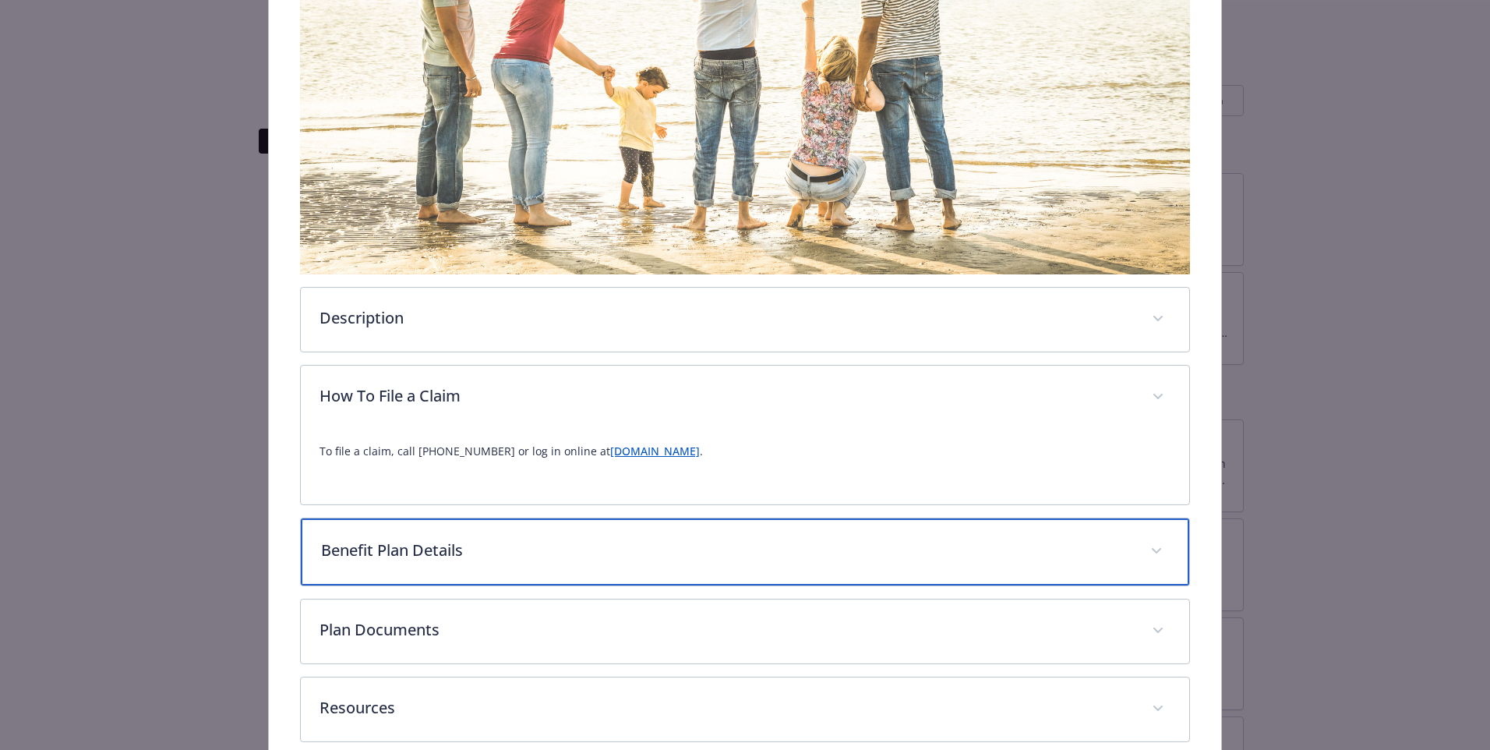
click at [489, 547] on p "Benefit Plan Details" at bounding box center [726, 550] width 811 height 23
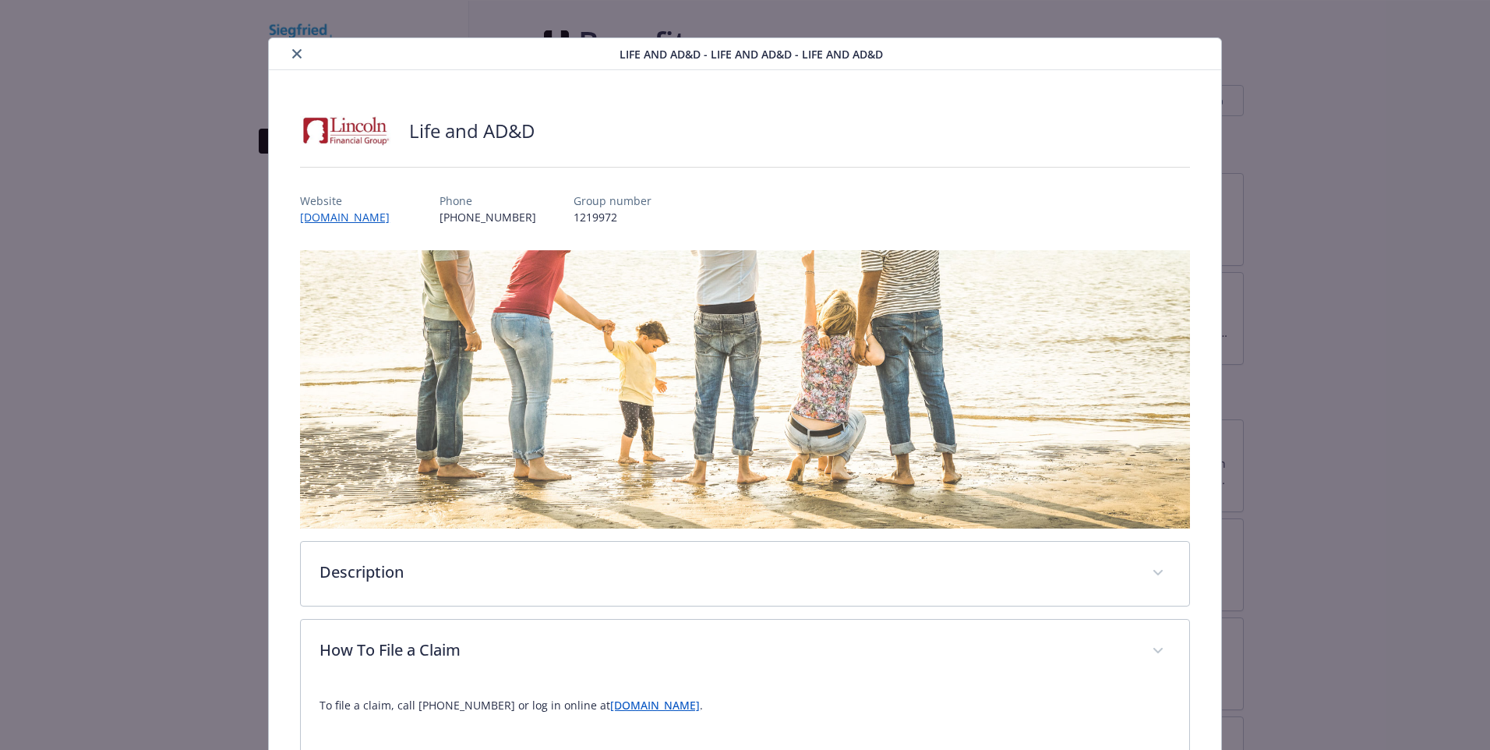
scroll to position [0, 0]
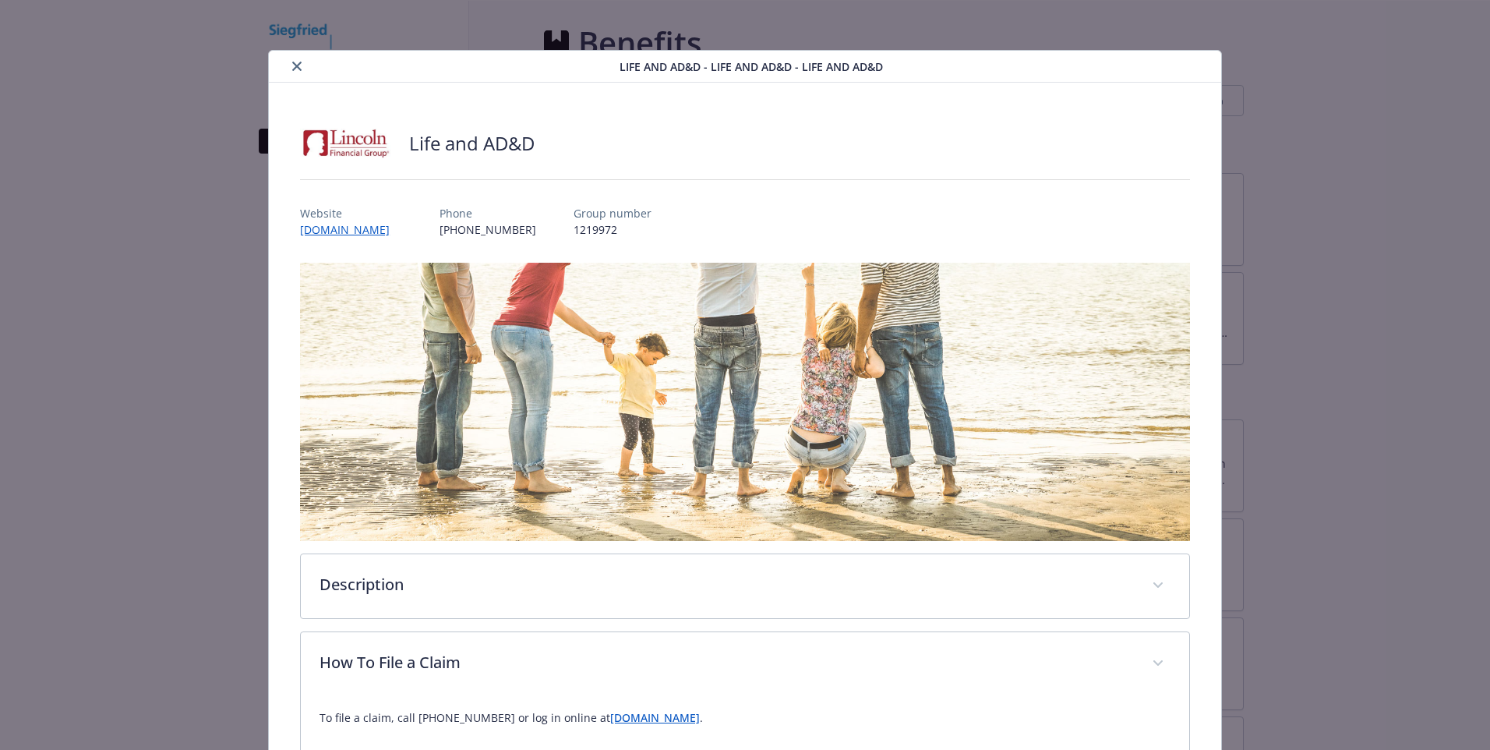
click at [301, 81] on div "Life and AD&D - Life and AD&D - Life and AD&D" at bounding box center [745, 67] width 952 height 32
click at [295, 67] on icon "close" at bounding box center [296, 66] width 9 height 9
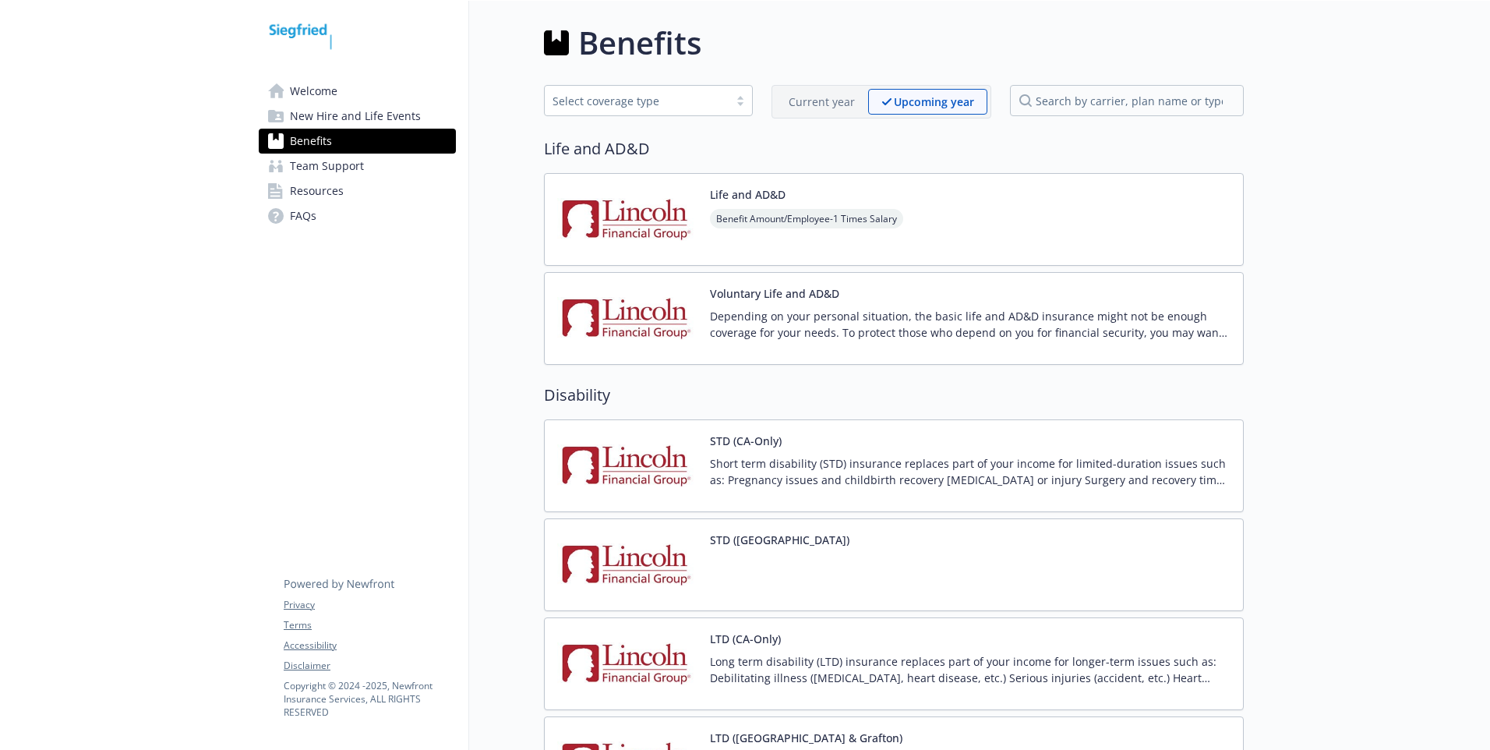
click at [811, 107] on p "Current year" at bounding box center [822, 102] width 66 height 16
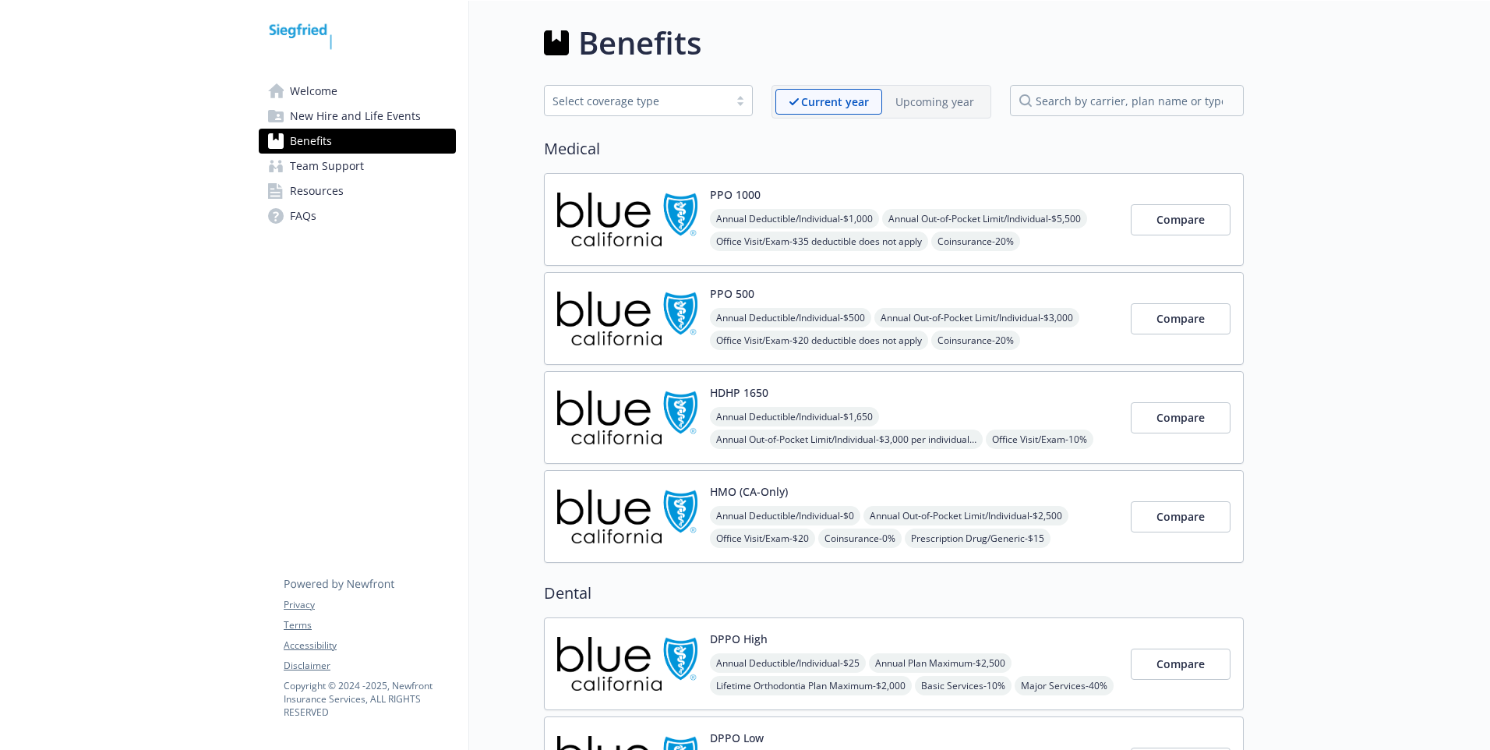
click at [705, 97] on div "Select coverage type" at bounding box center [637, 101] width 168 height 16
click at [786, 227] on span "Annual Deductible/Individual - $1,000" at bounding box center [794, 218] width 169 height 19
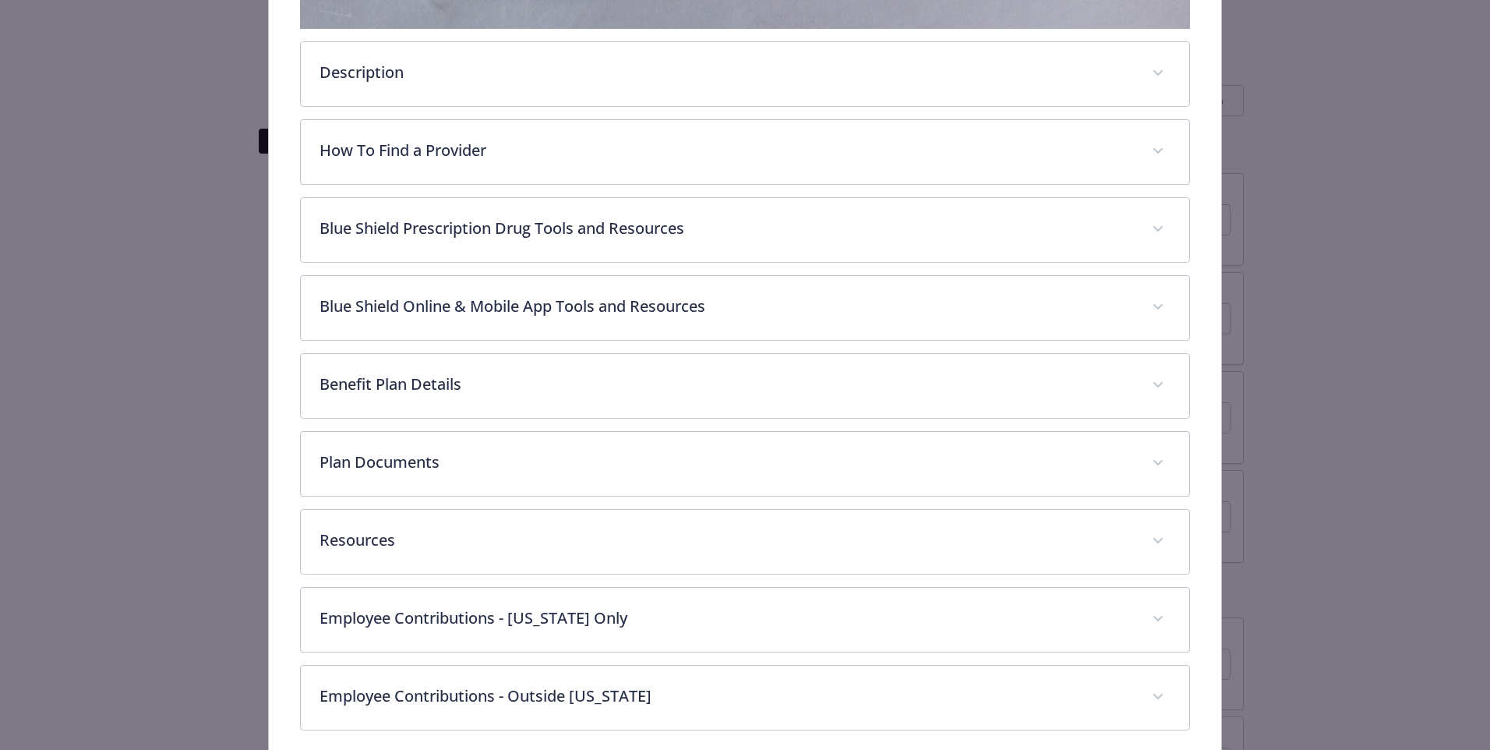
scroll to position [514, 0]
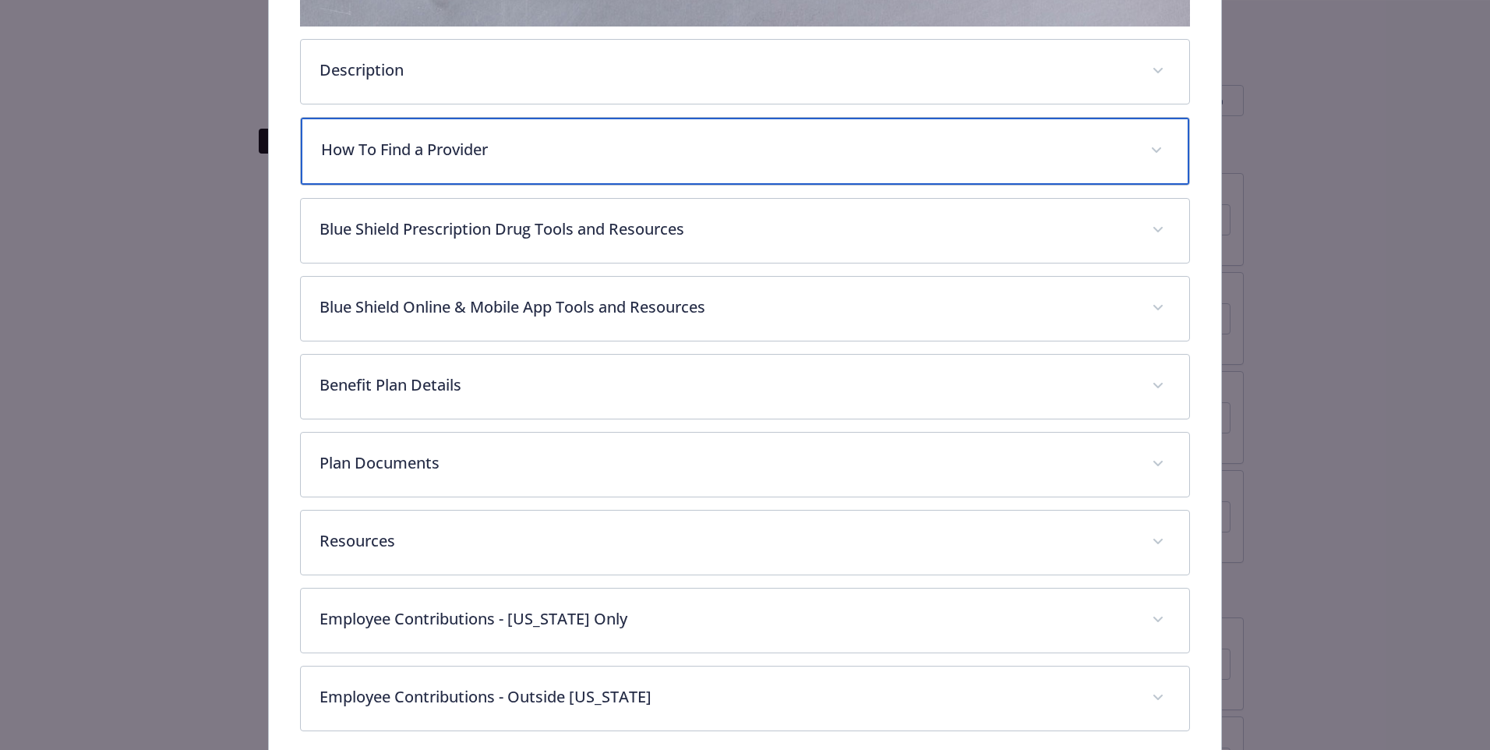
click at [581, 160] on div "How To Find a Provider" at bounding box center [745, 151] width 889 height 67
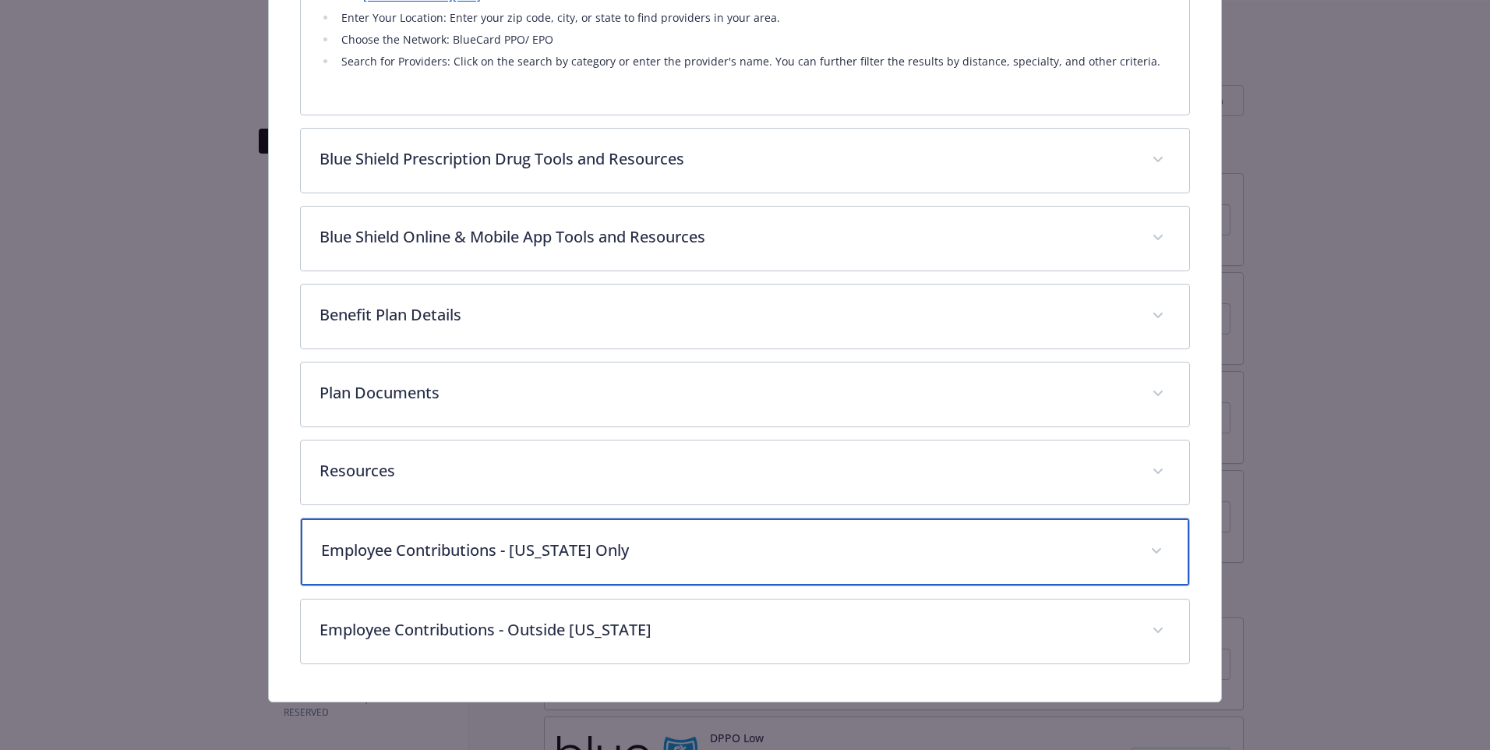
scroll to position [878, 0]
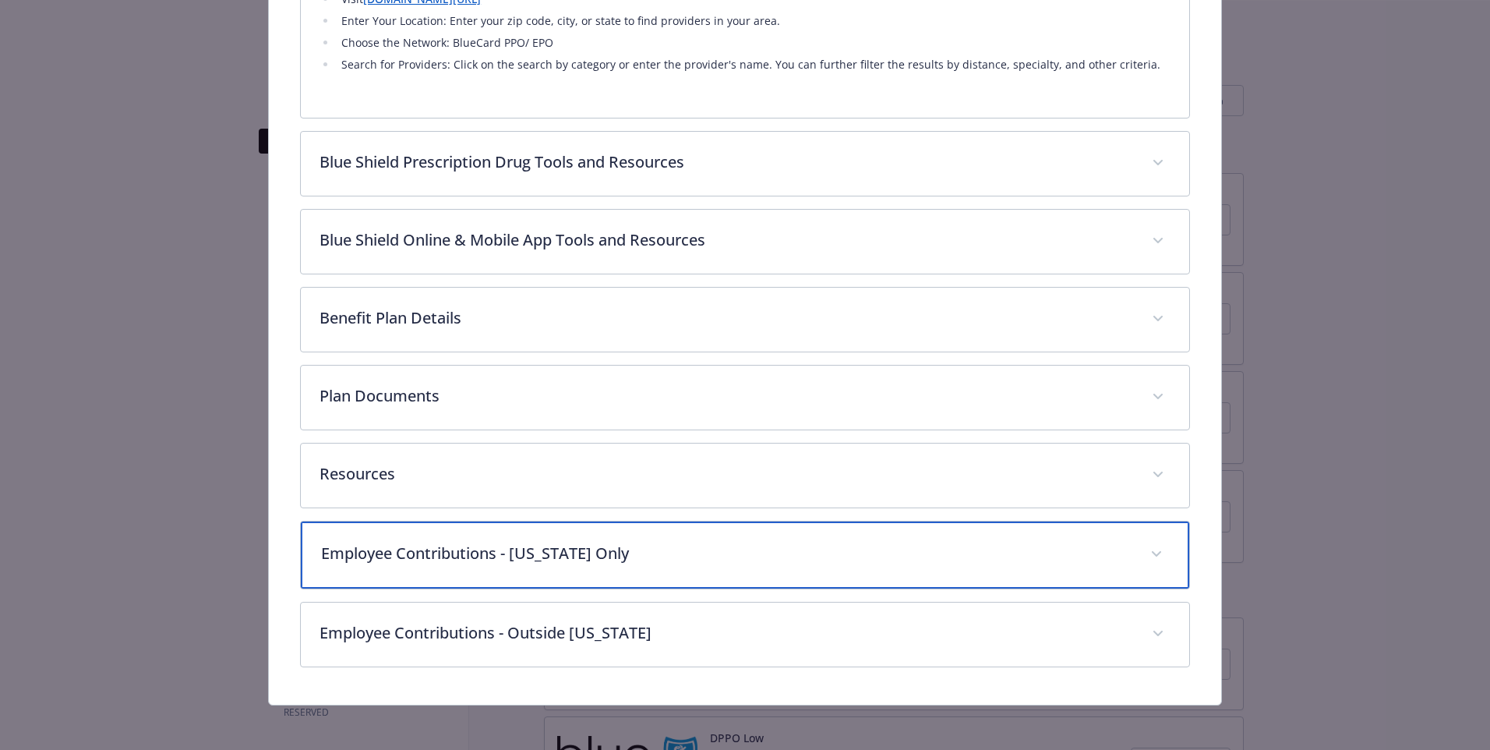
click at [348, 549] on p "Employee Contributions - California Only" at bounding box center [726, 553] width 811 height 23
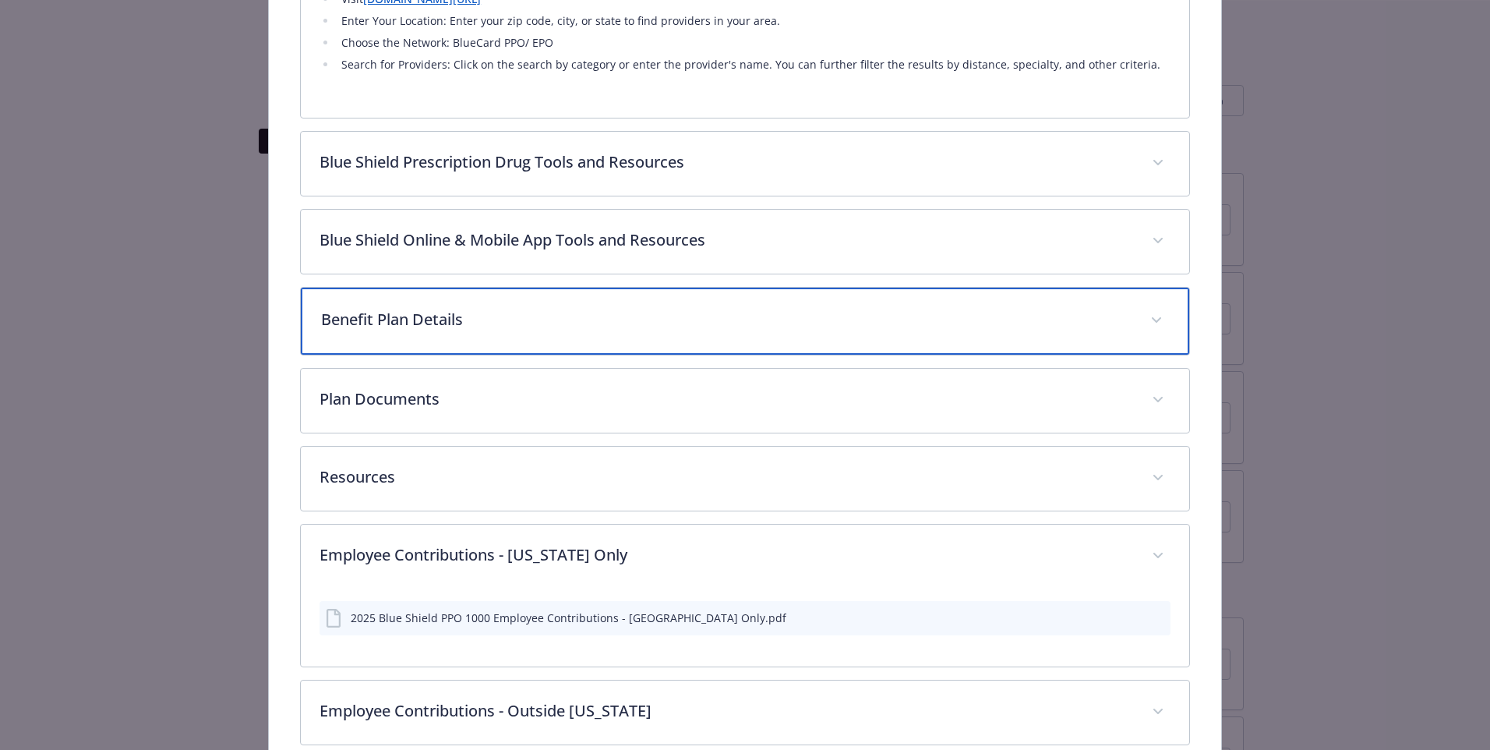
click at [369, 328] on div "Benefit Plan Details" at bounding box center [745, 321] width 889 height 67
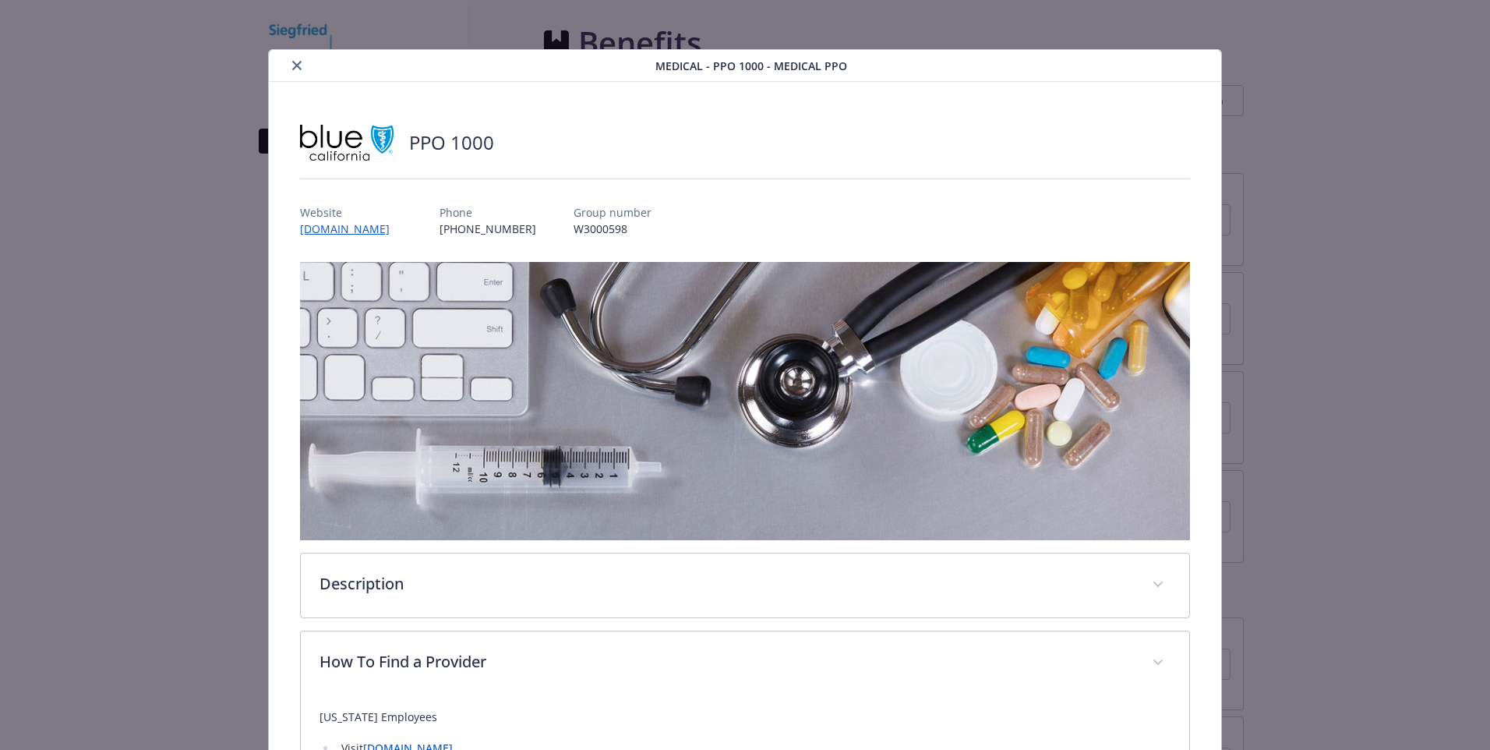
scroll to position [0, 0]
click at [295, 65] on icon "close" at bounding box center [296, 66] width 9 height 9
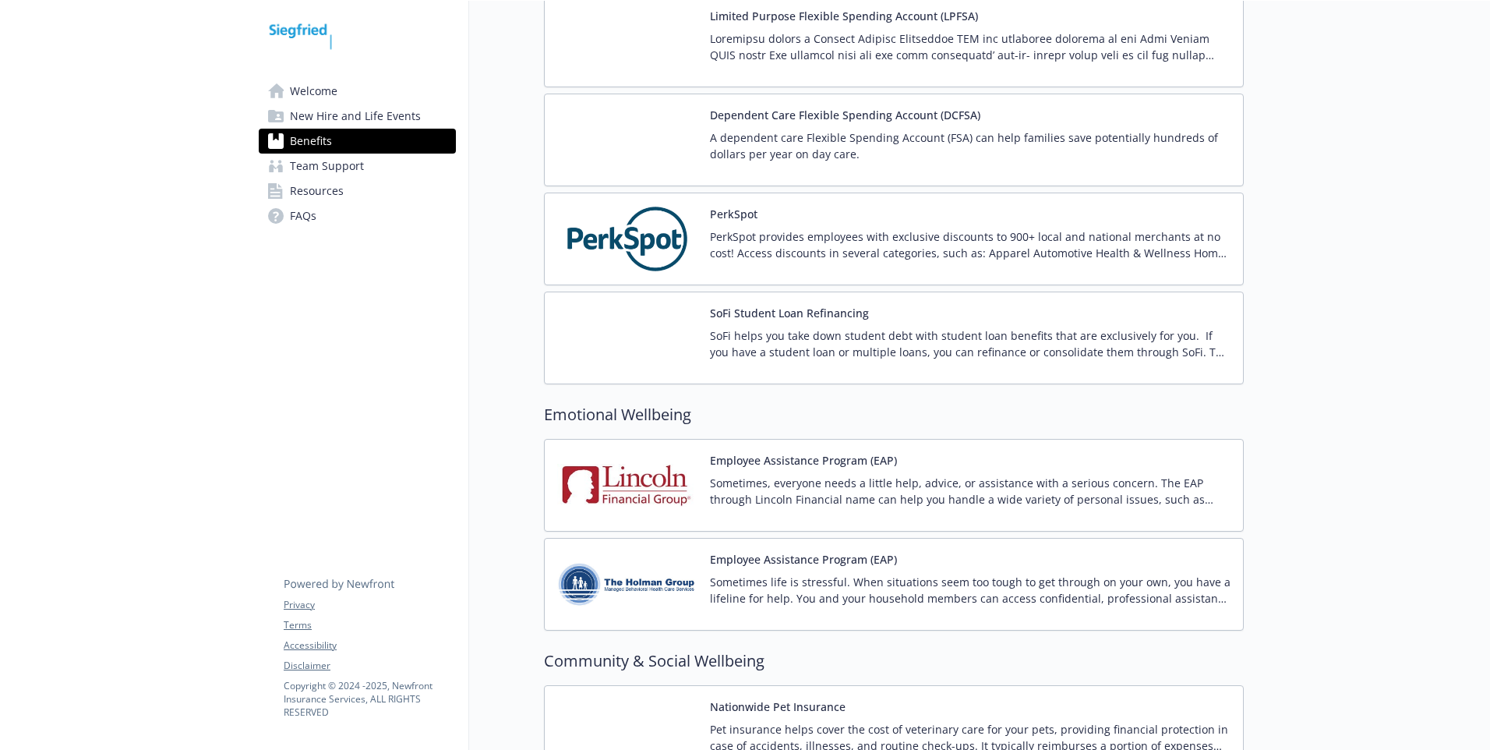
scroll to position [2366, 0]
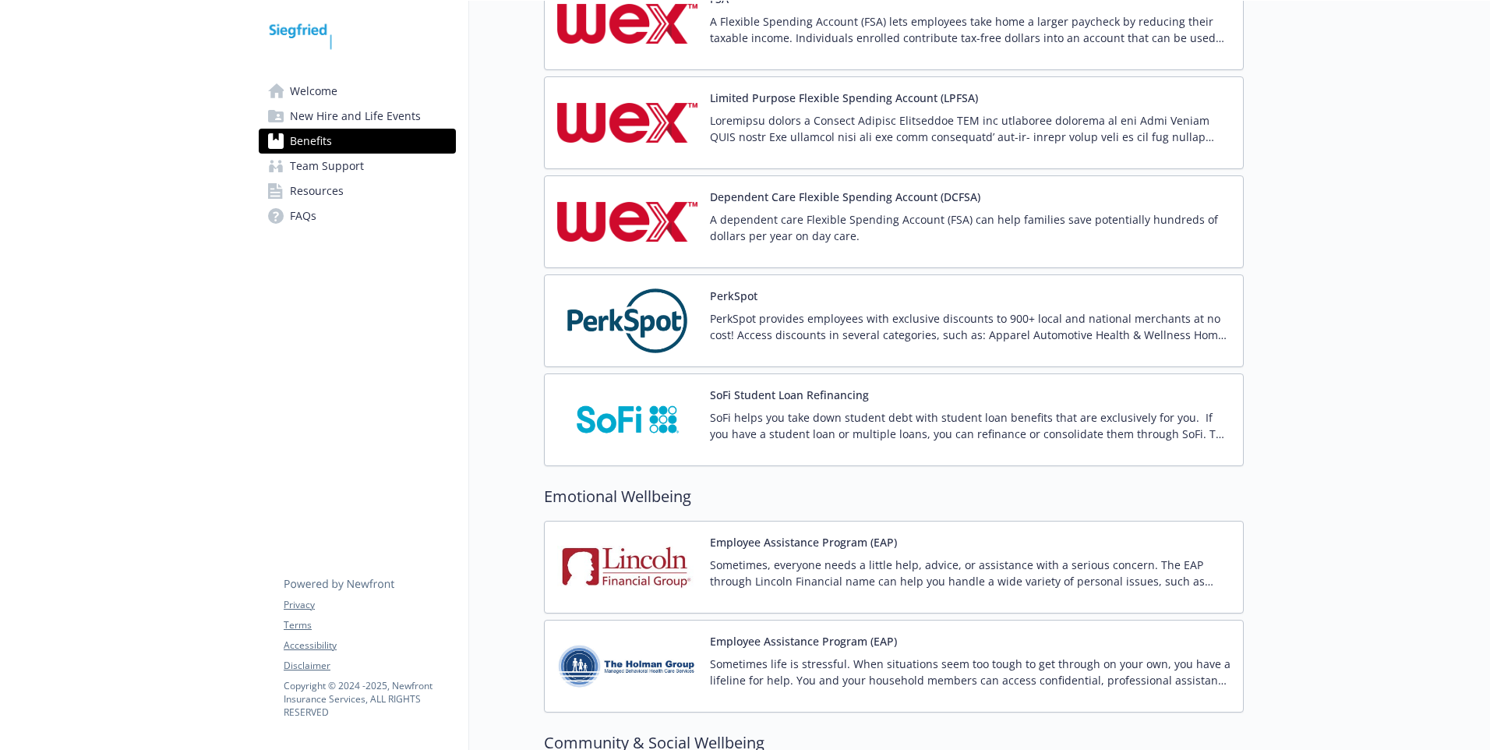
click at [859, 444] on div "SoFi helps you take down student debt with student loan benefits that are exclu…" at bounding box center [970, 431] width 521 height 44
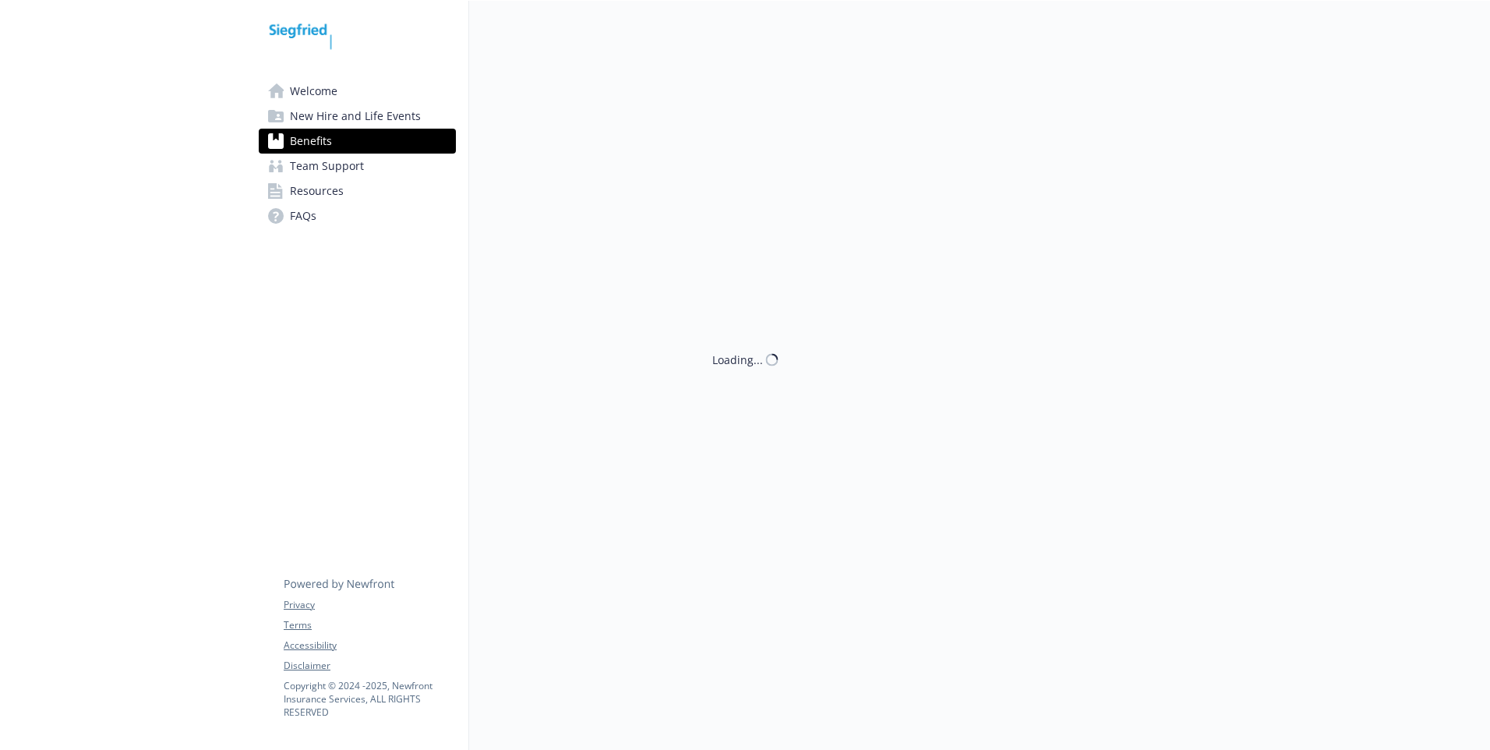
scroll to position [2366, 0]
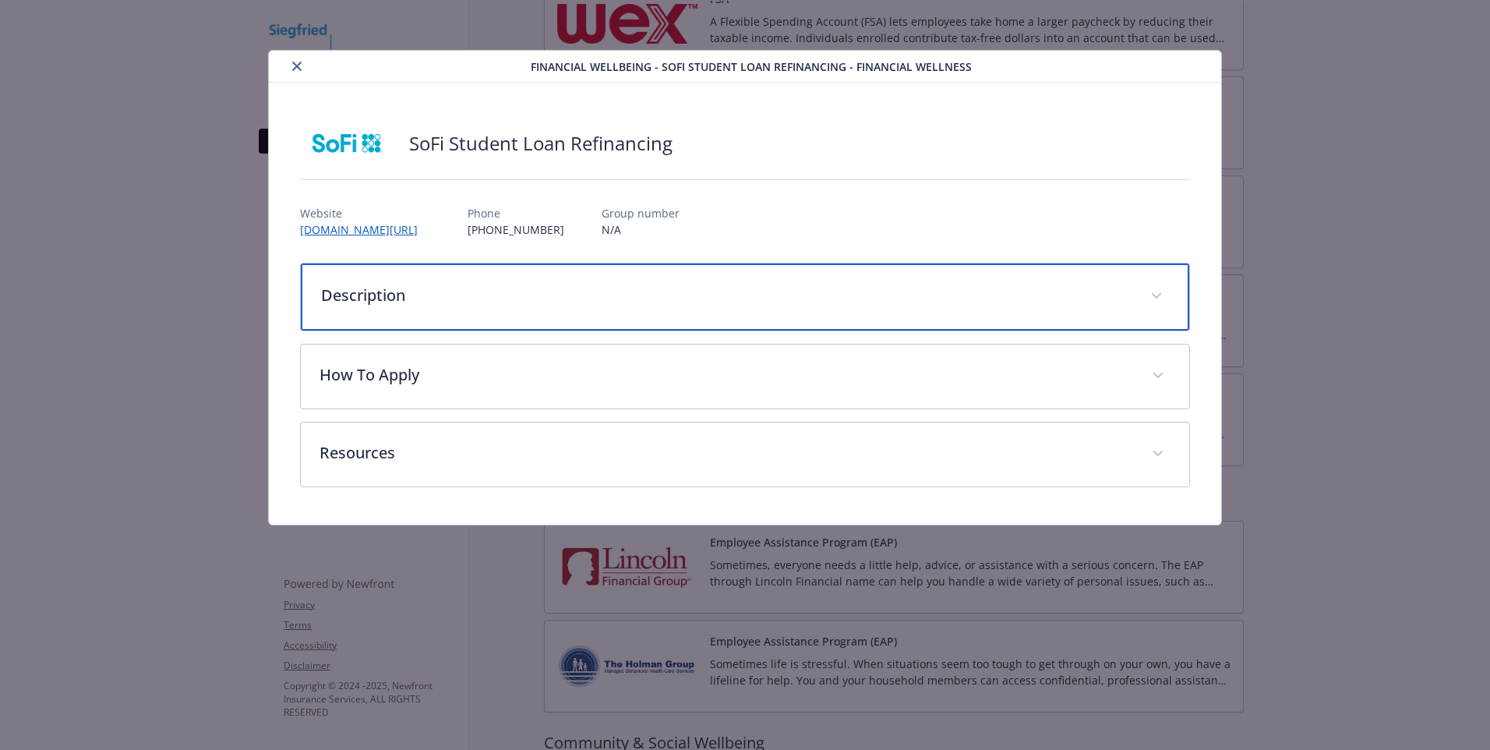
click at [684, 313] on div "Description" at bounding box center [745, 296] width 889 height 67
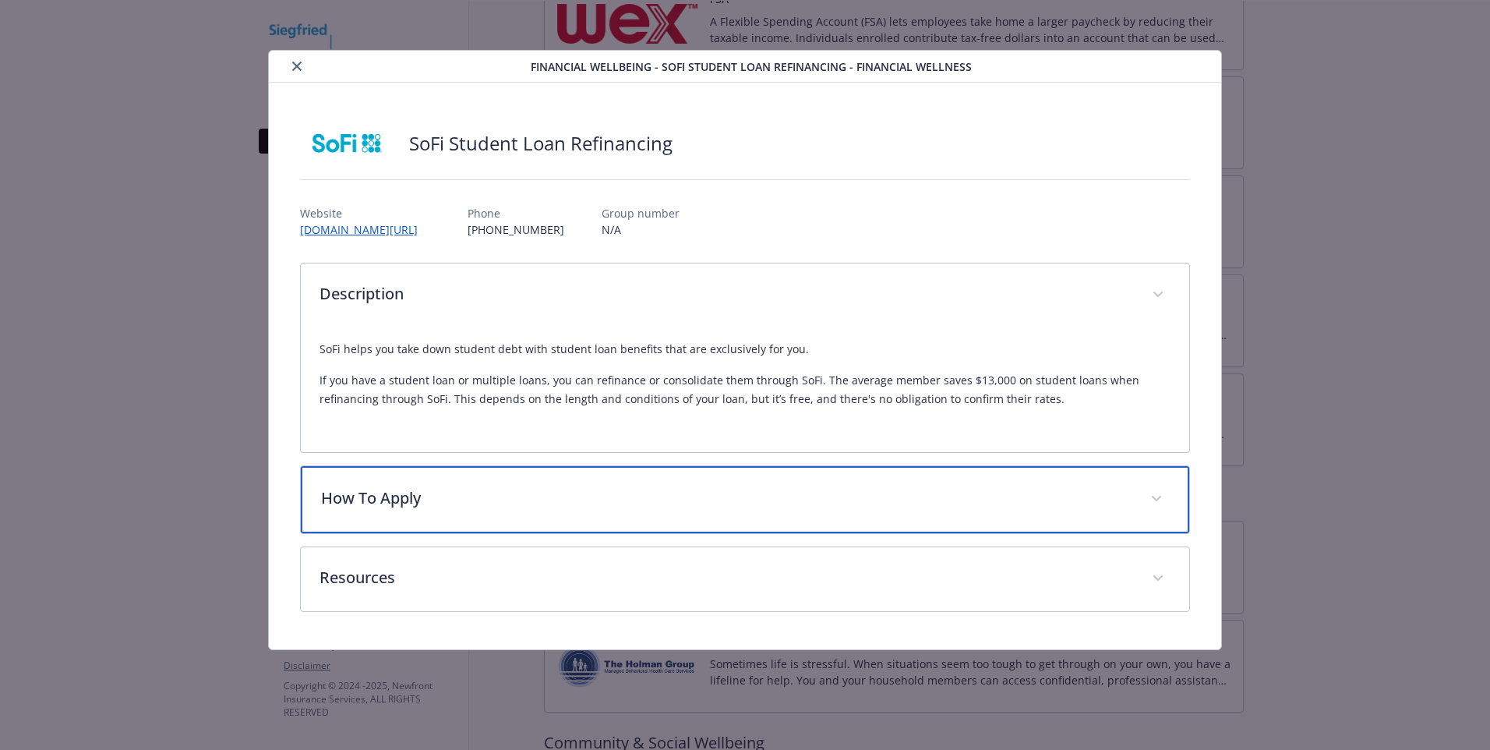
click at [576, 501] on p "How To Apply" at bounding box center [726, 497] width 811 height 23
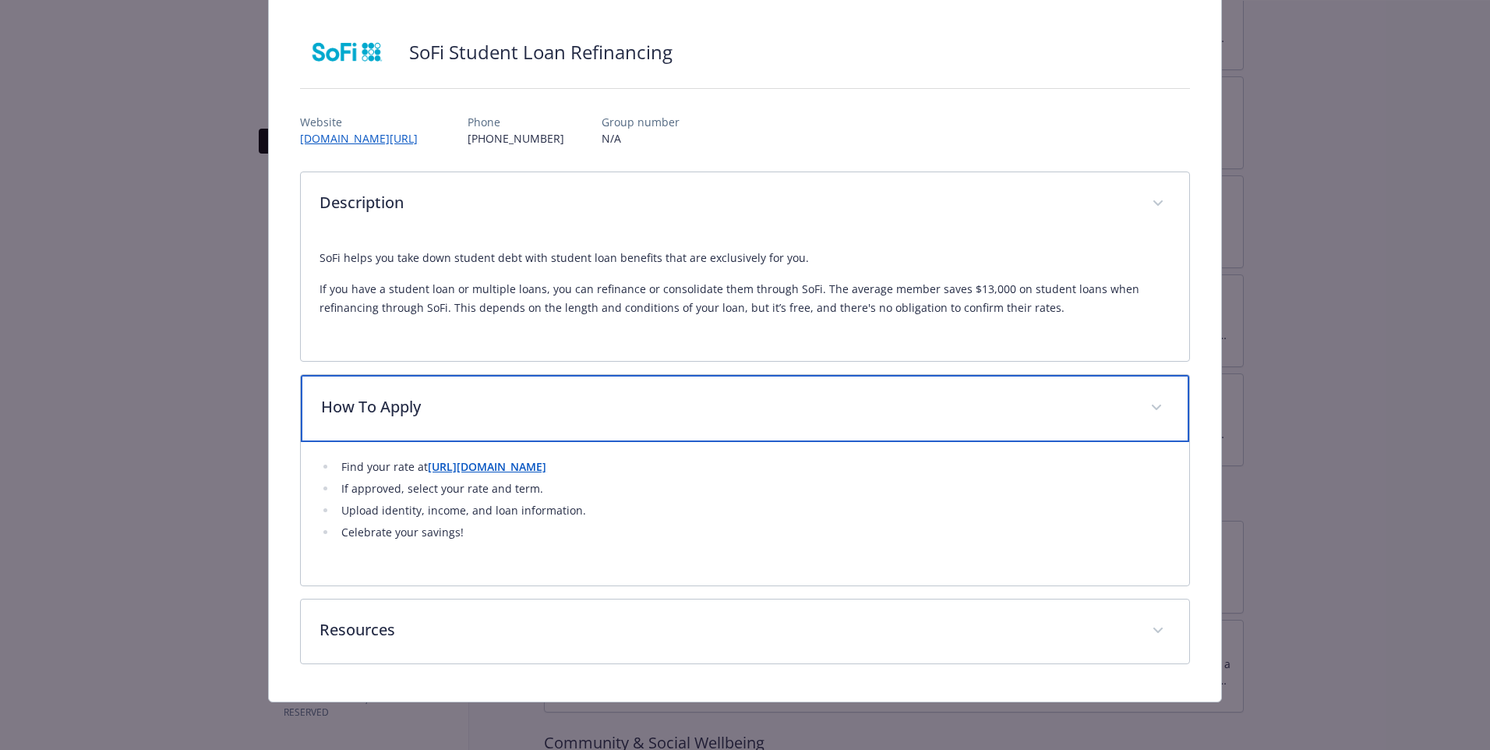
scroll to position [94, 0]
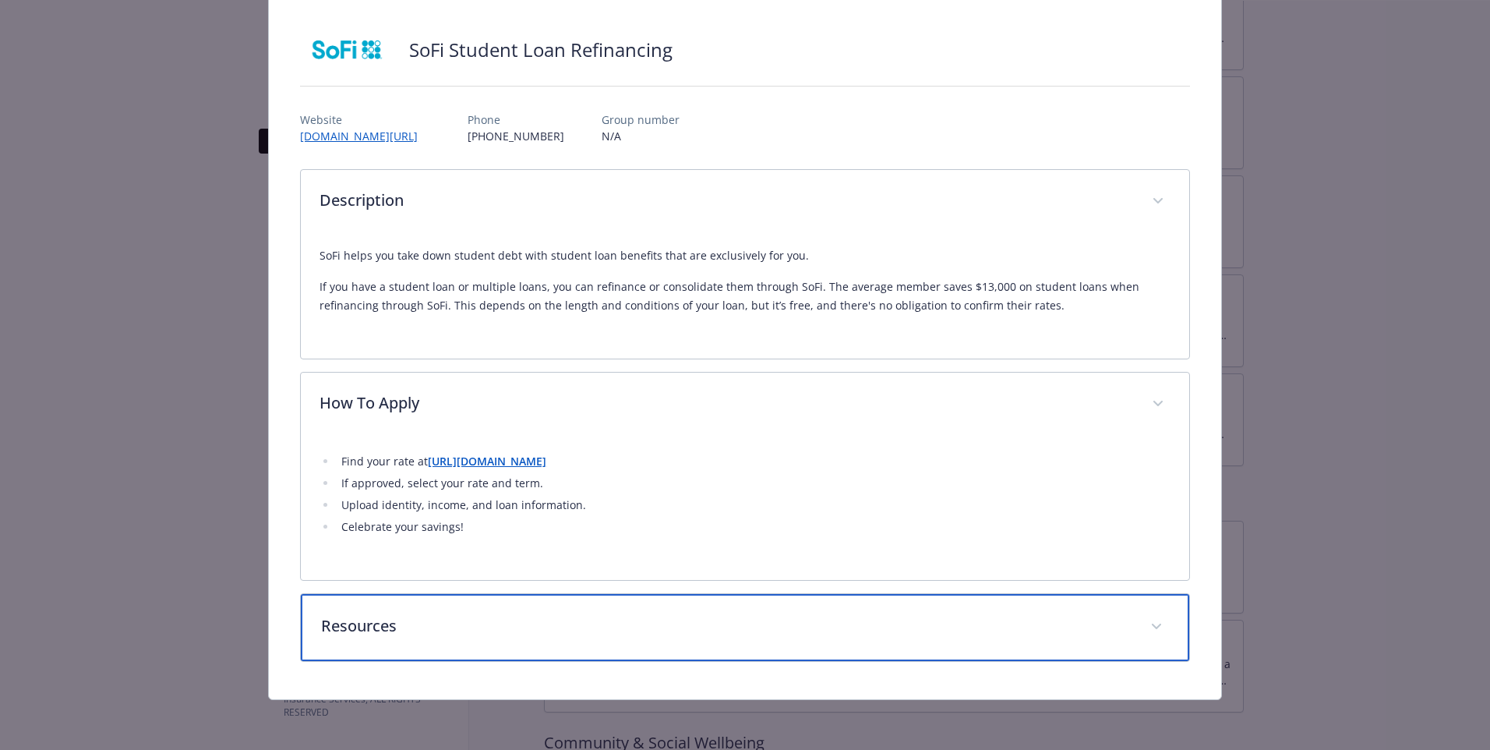
click at [461, 637] on p "Resources" at bounding box center [726, 625] width 811 height 23
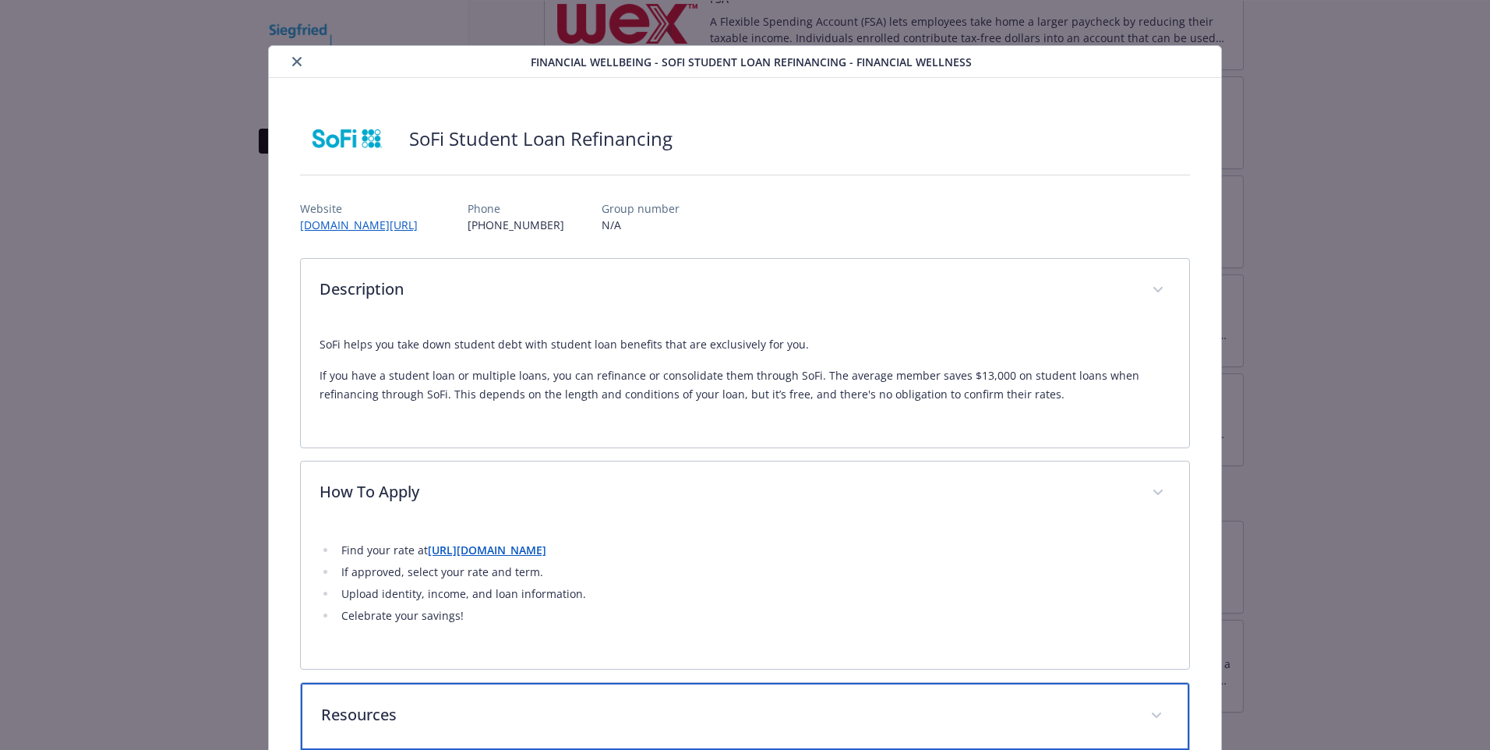
scroll to position [0, 0]
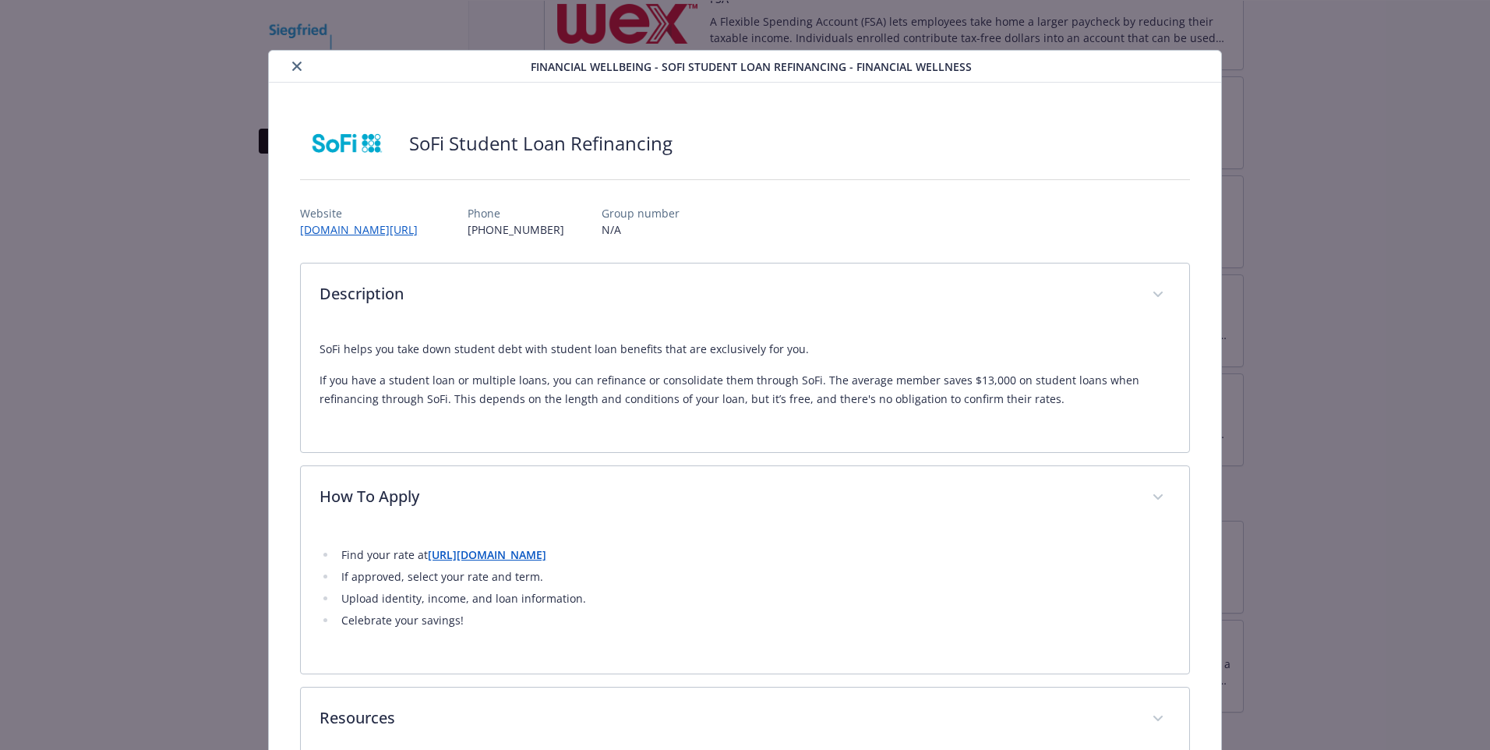
click at [302, 70] on button "close" at bounding box center [297, 66] width 19 height 19
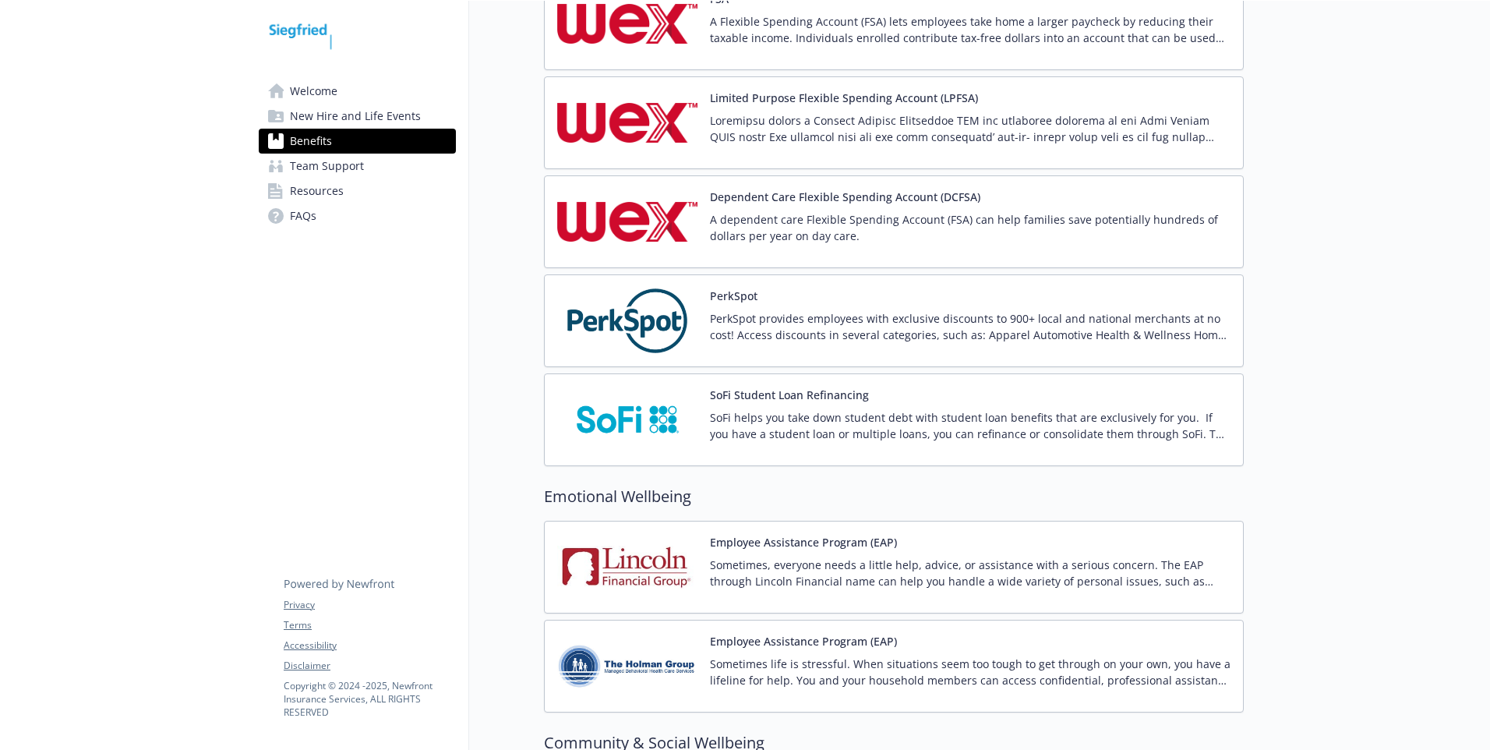
click at [762, 436] on p "SoFi helps you take down student debt with student loan benefits that are exclu…" at bounding box center [970, 425] width 521 height 33
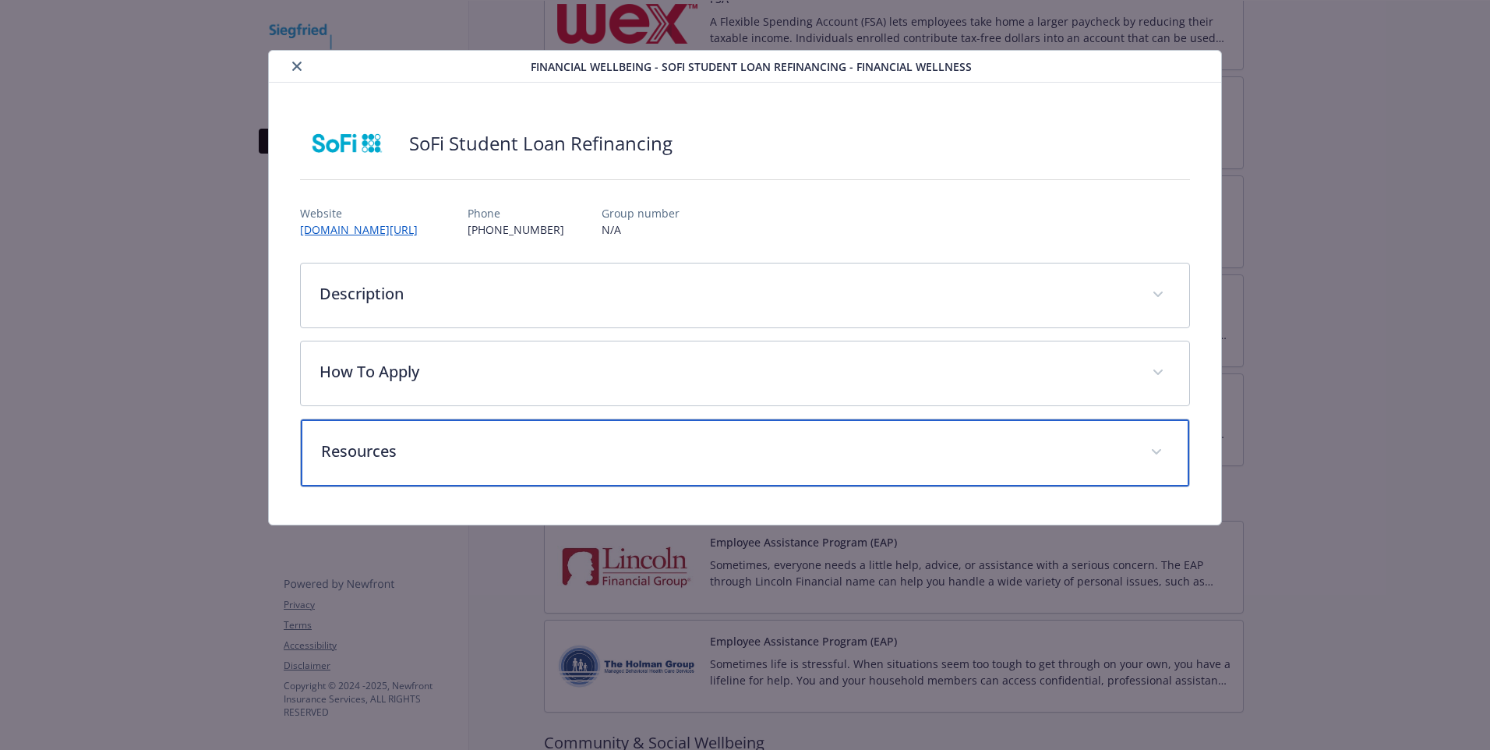
click at [680, 438] on div "Resources" at bounding box center [745, 452] width 889 height 67
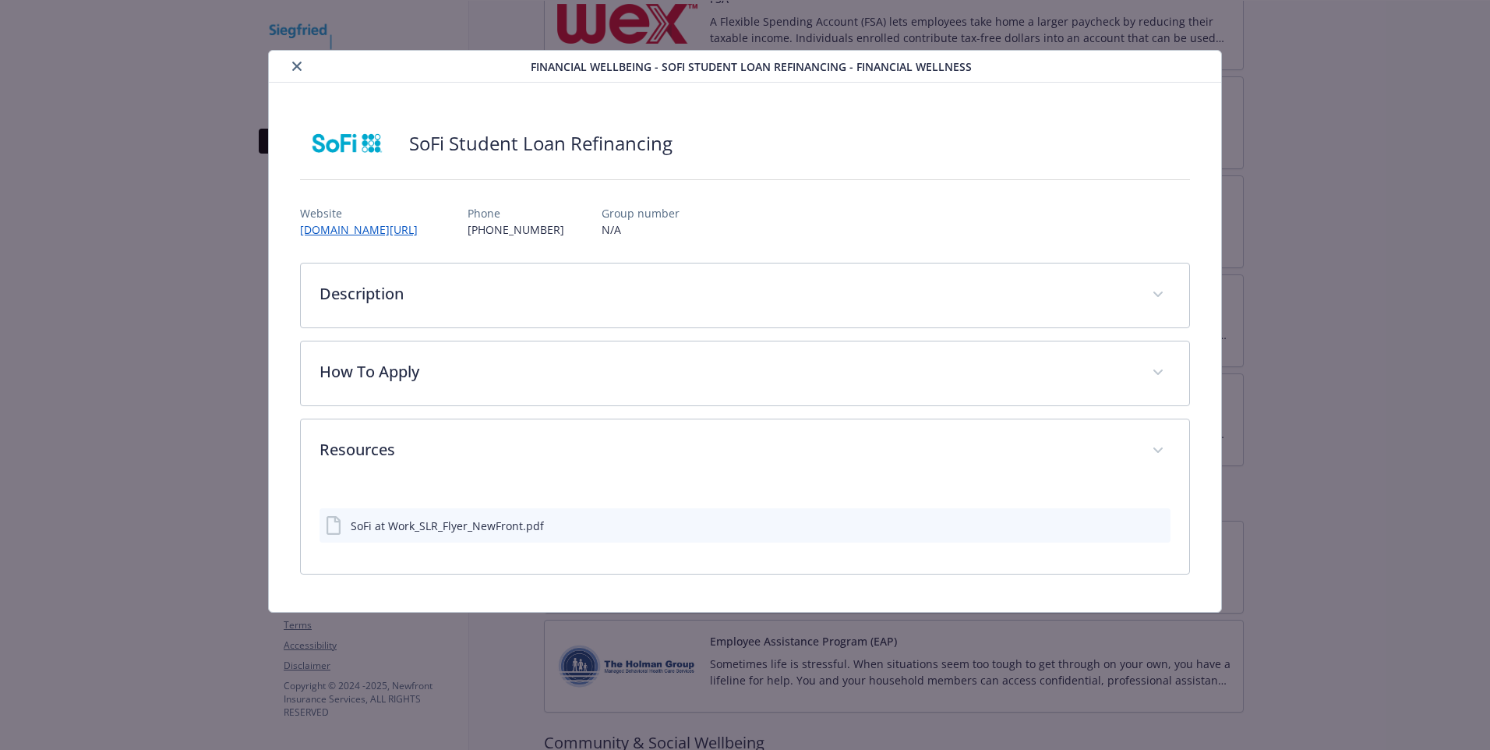
click at [295, 65] on icon "close" at bounding box center [296, 66] width 9 height 9
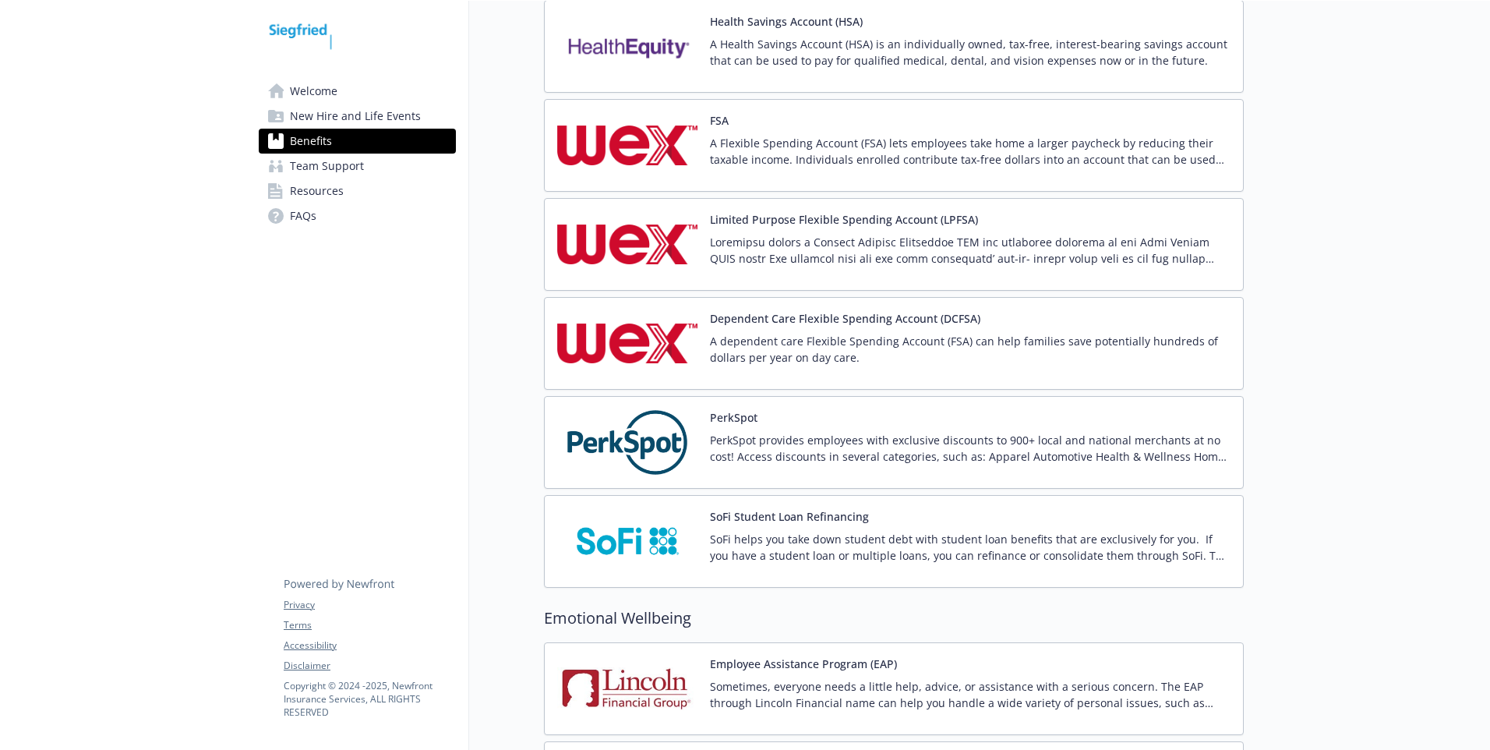
scroll to position [2210, 0]
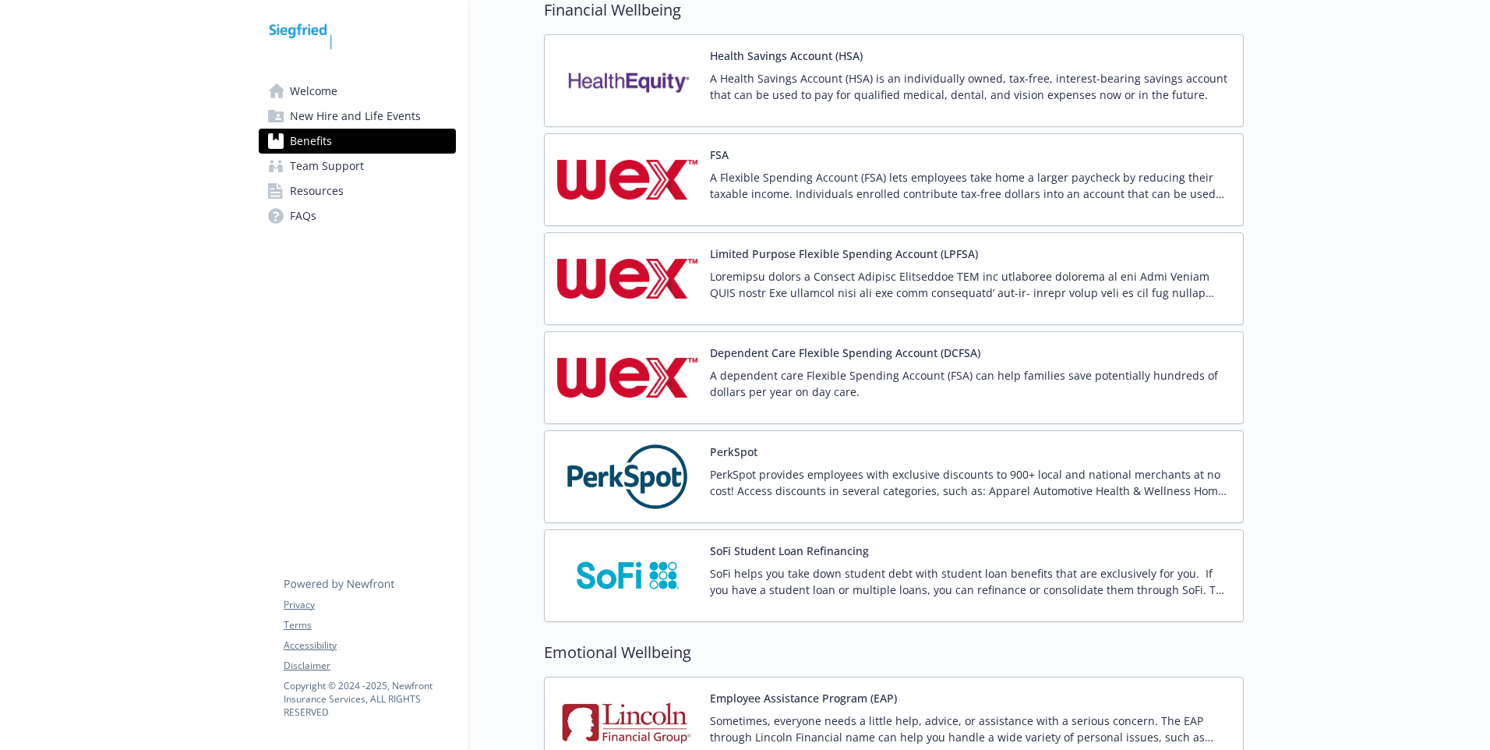
click at [807, 409] on div "A dependent care Flexible Spending Account (FSA) can help families save potenti…" at bounding box center [970, 389] width 521 height 44
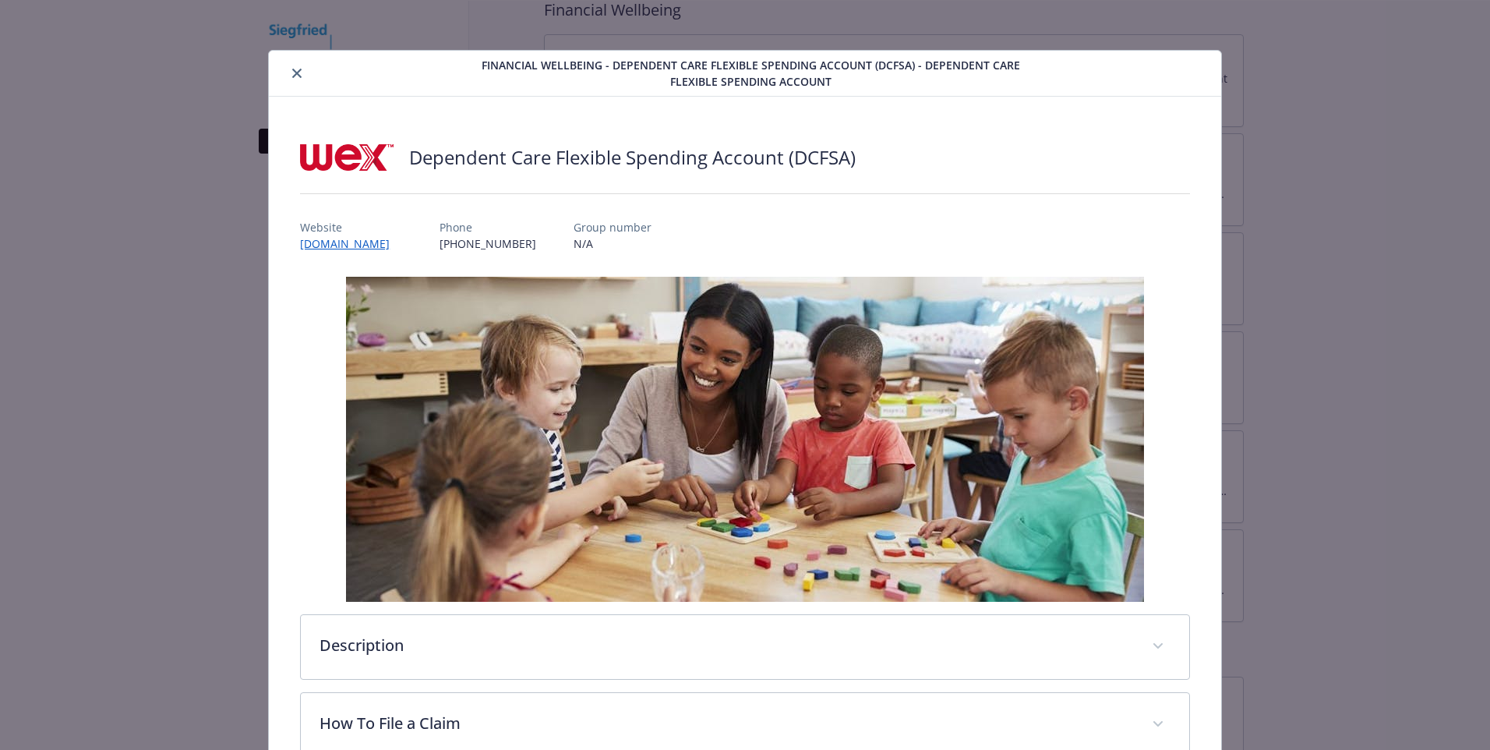
click at [298, 80] on button "close" at bounding box center [297, 73] width 19 height 19
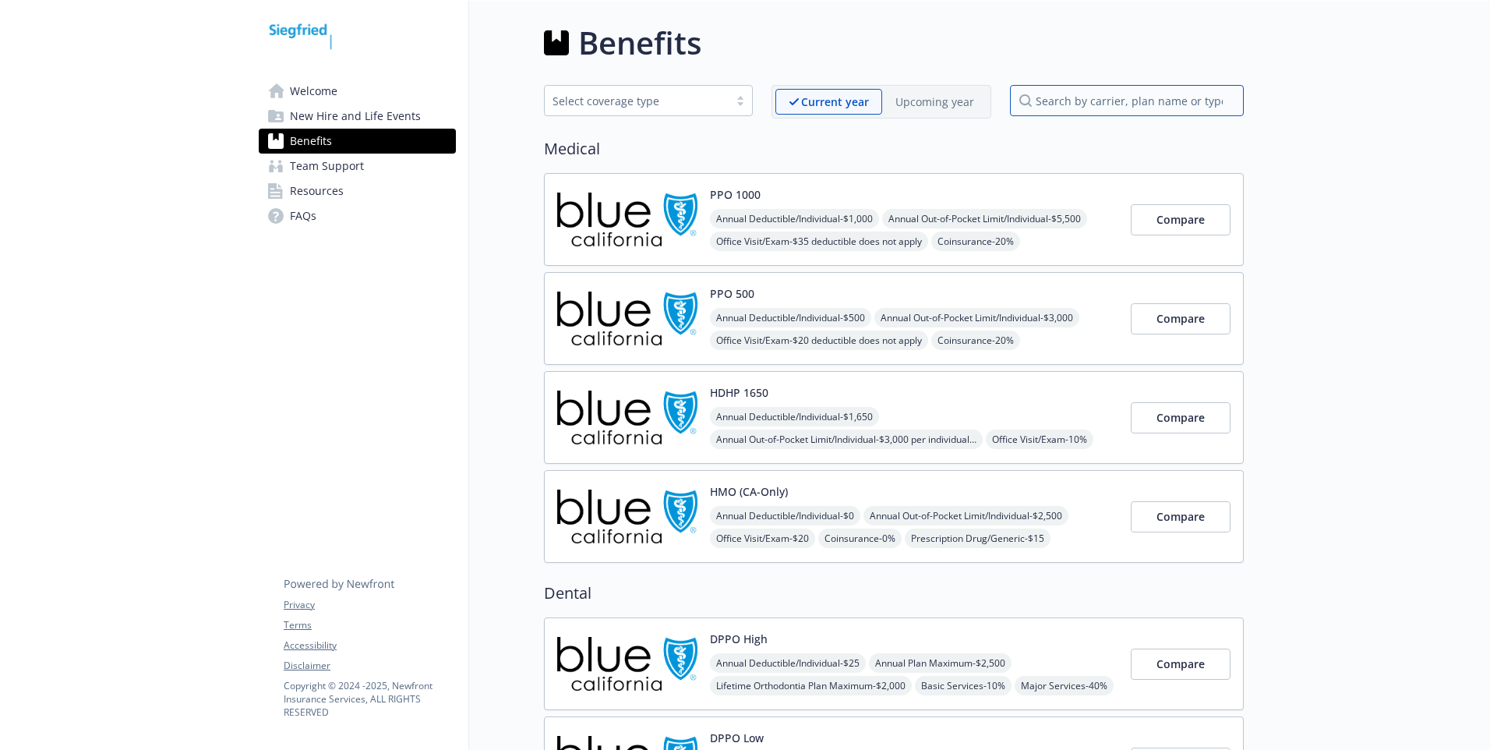
click at [1072, 105] on input "search by carrier, plan name or type" at bounding box center [1127, 100] width 234 height 31
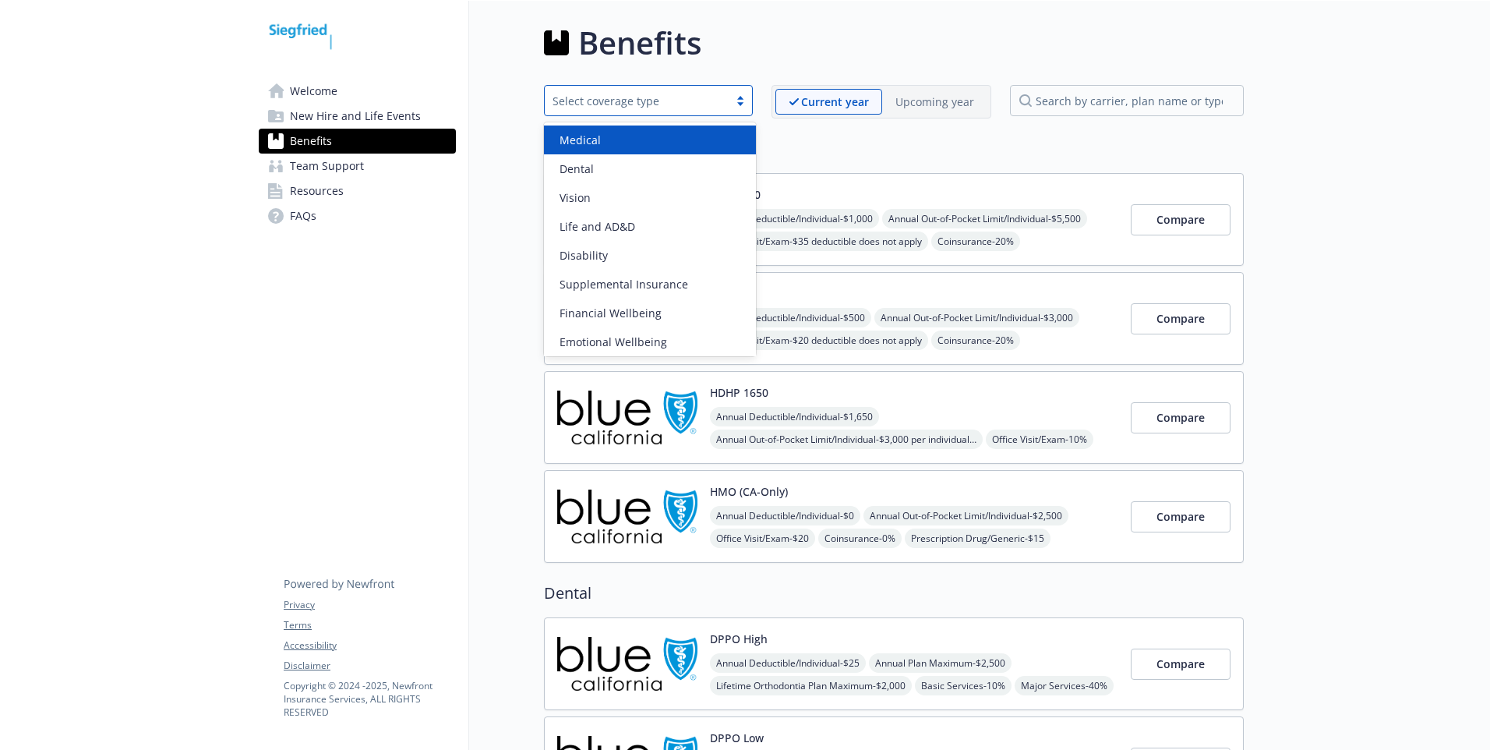
click at [627, 106] on div "Select coverage type" at bounding box center [637, 101] width 168 height 16
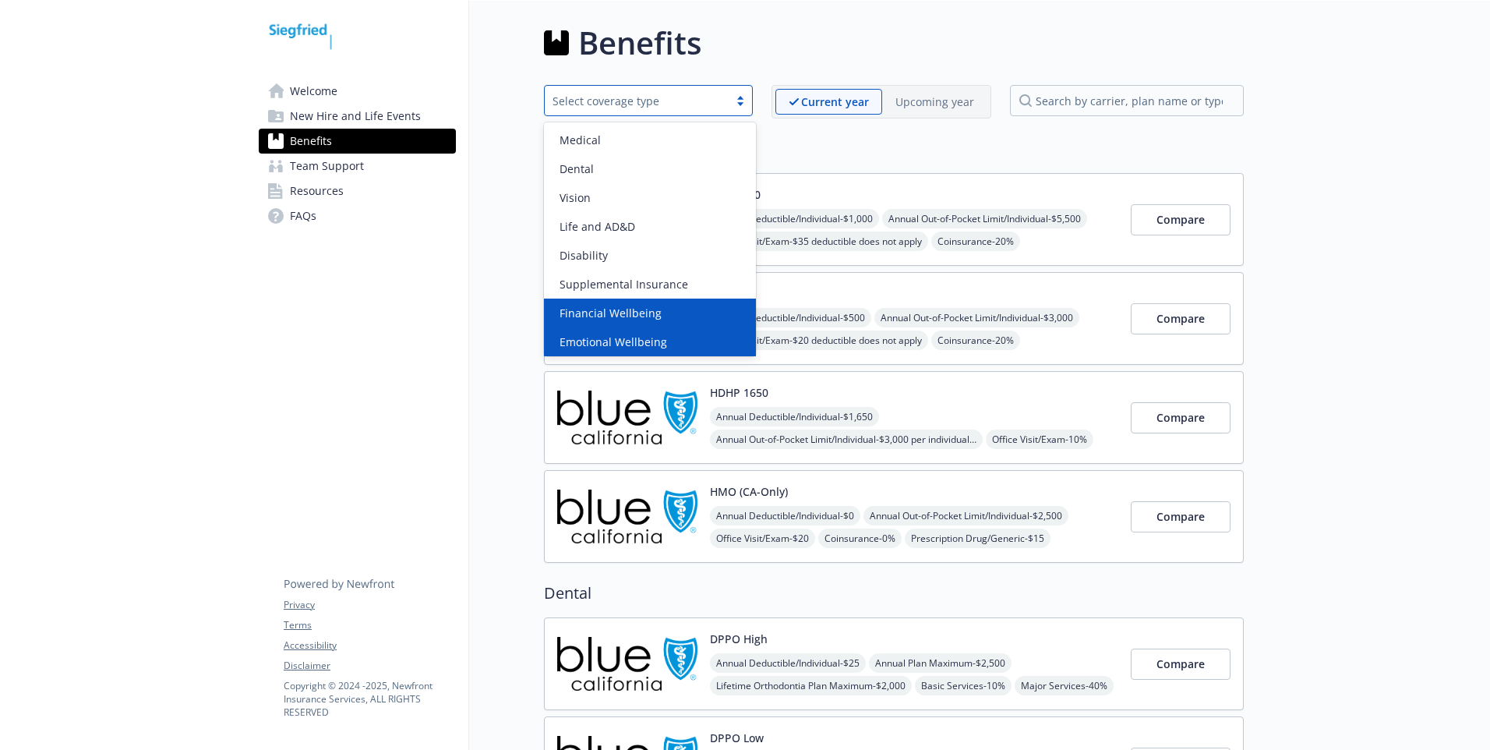
scroll to position [32, 0]
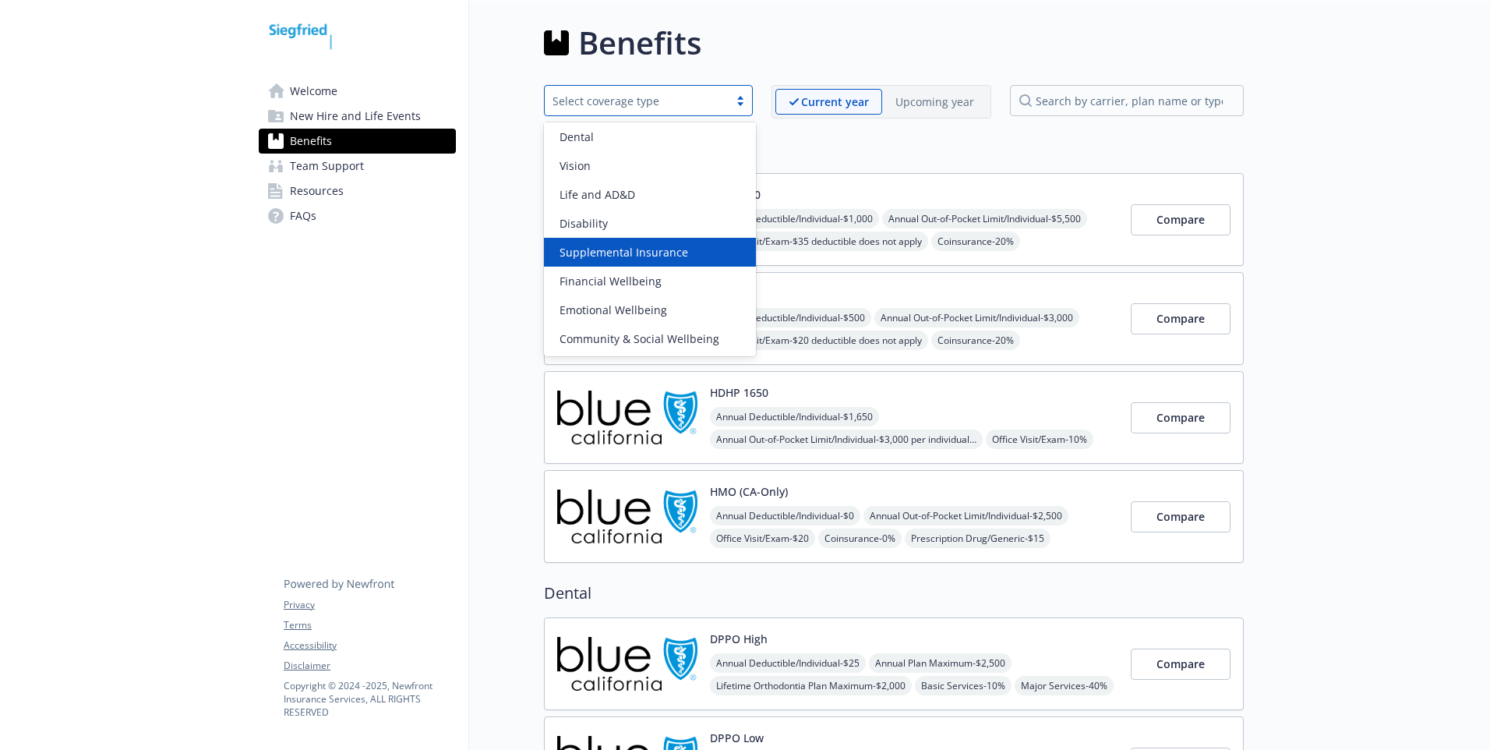
click at [612, 262] on div "Supplemental Insurance" at bounding box center [650, 252] width 212 height 29
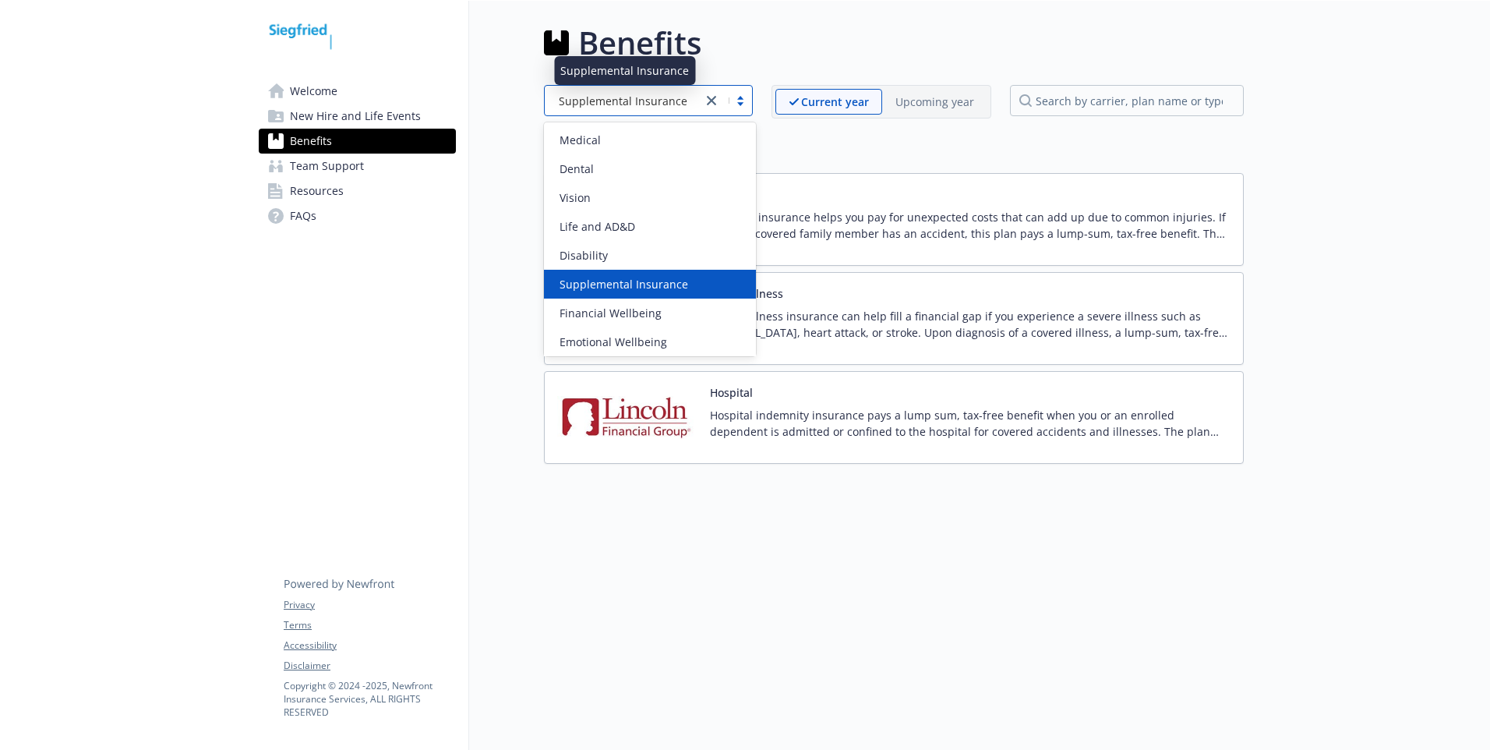
click at [624, 104] on span "Supplemental Insurance" at bounding box center [623, 101] width 129 height 16
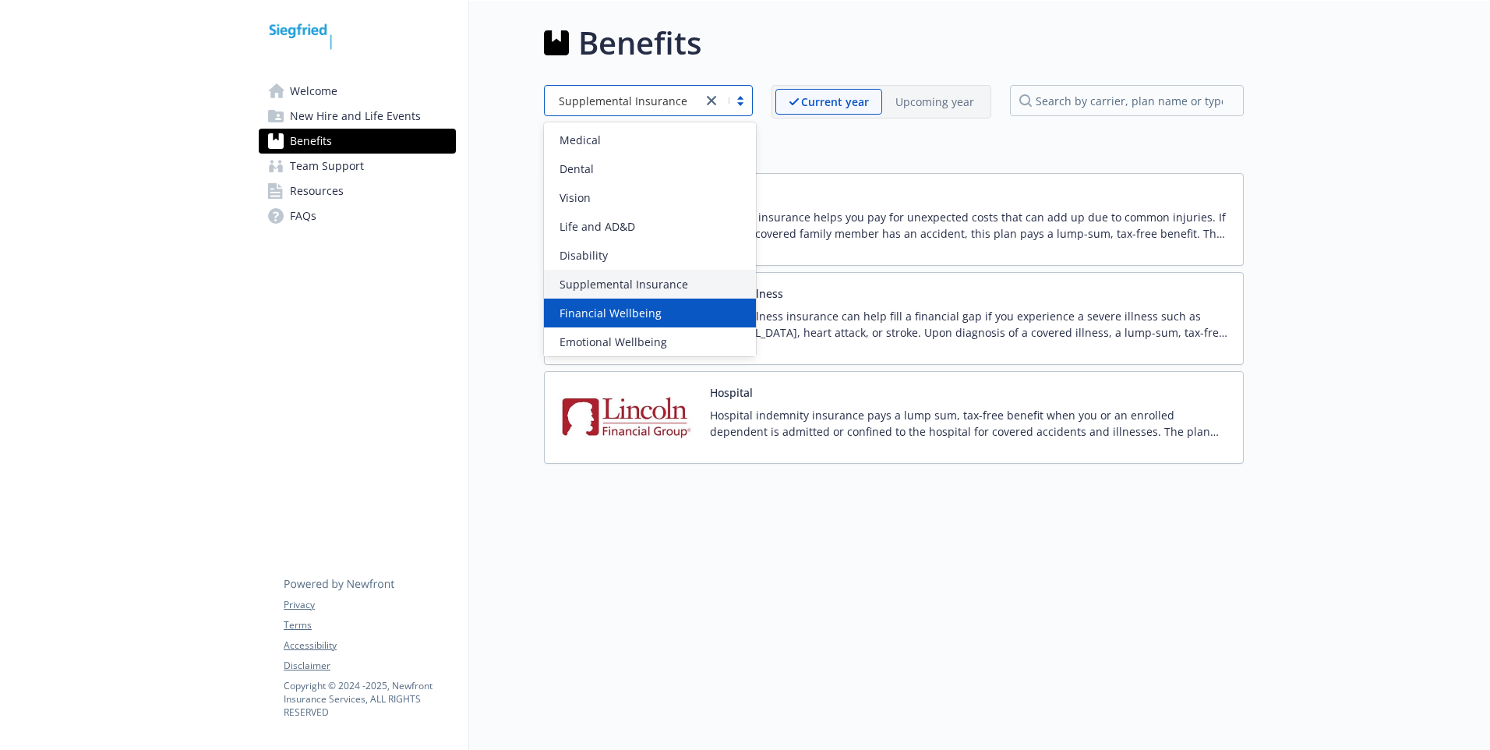
click at [613, 303] on div "Financial Wellbeing" at bounding box center [650, 313] width 212 height 29
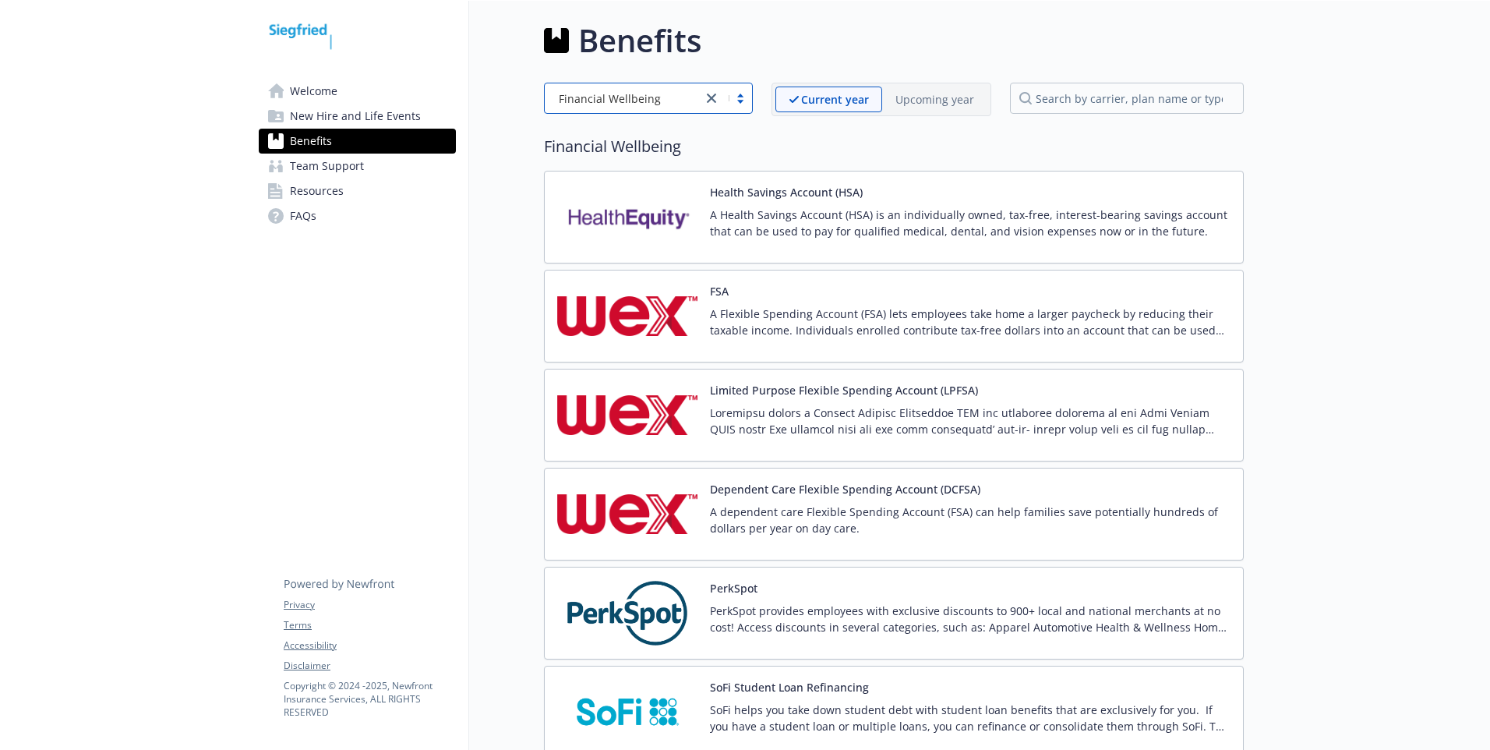
scroll to position [0, 0]
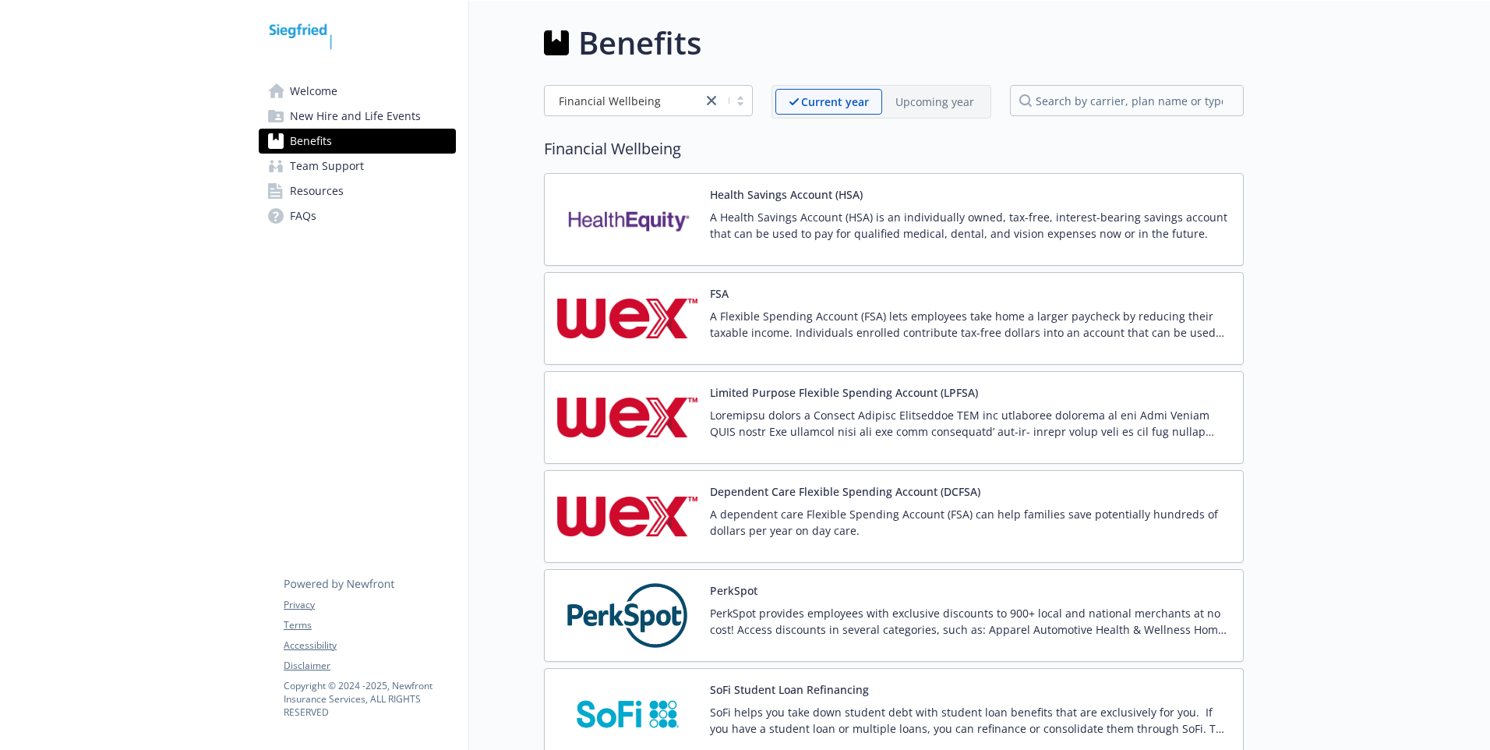
click at [735, 215] on p "A Health Savings Account (HSA) is an individually owned, tax-free, interest-bea…" at bounding box center [970, 225] width 521 height 33
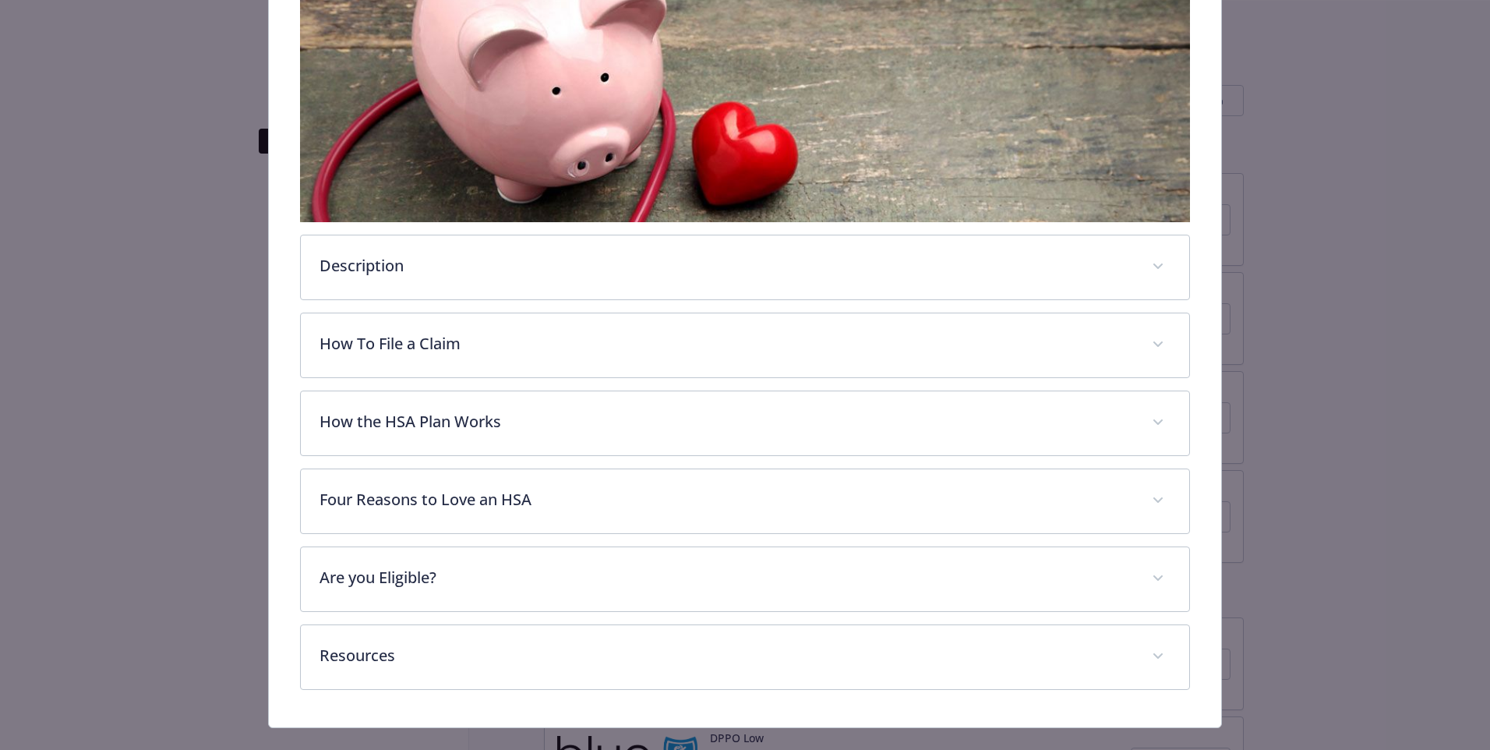
scroll to position [399, 0]
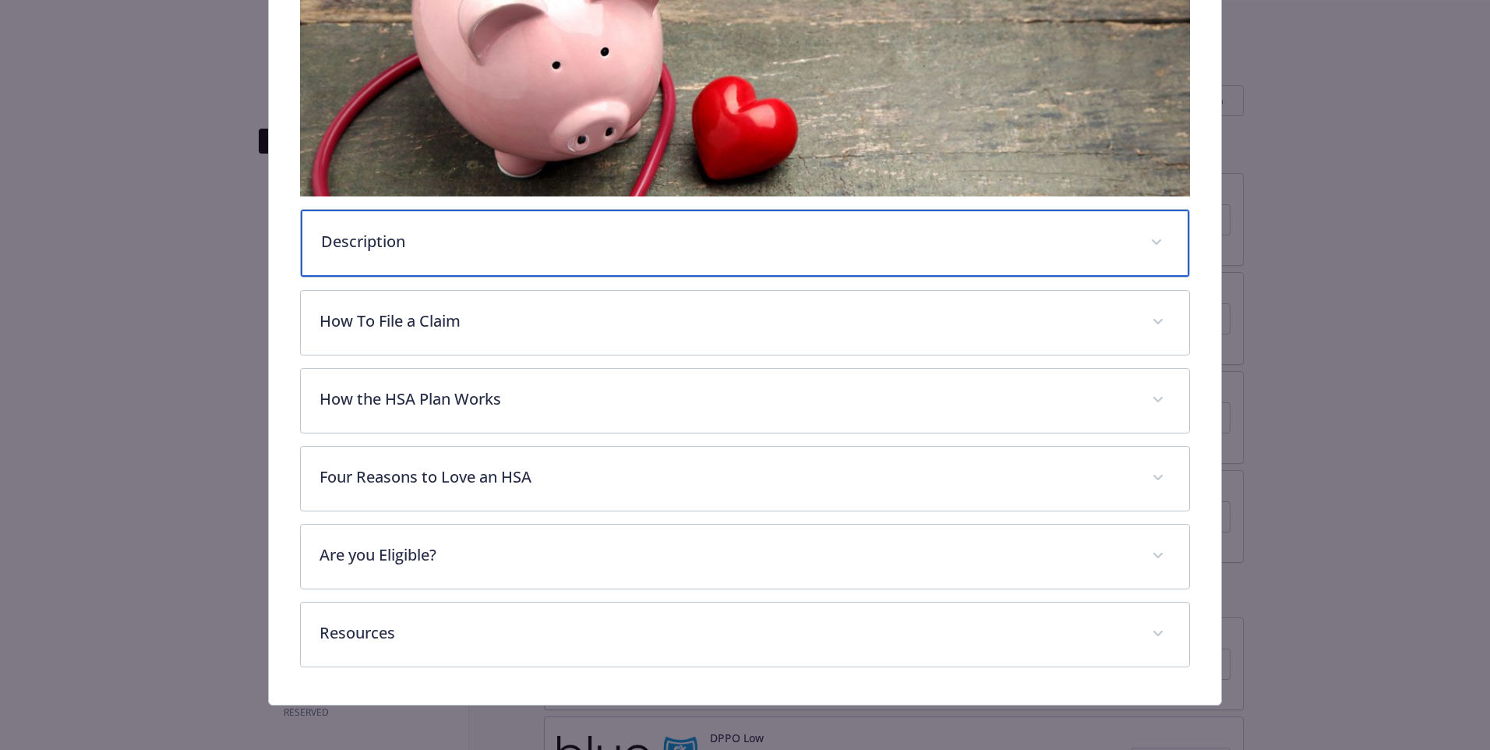
click at [500, 263] on div "Description" at bounding box center [745, 243] width 889 height 67
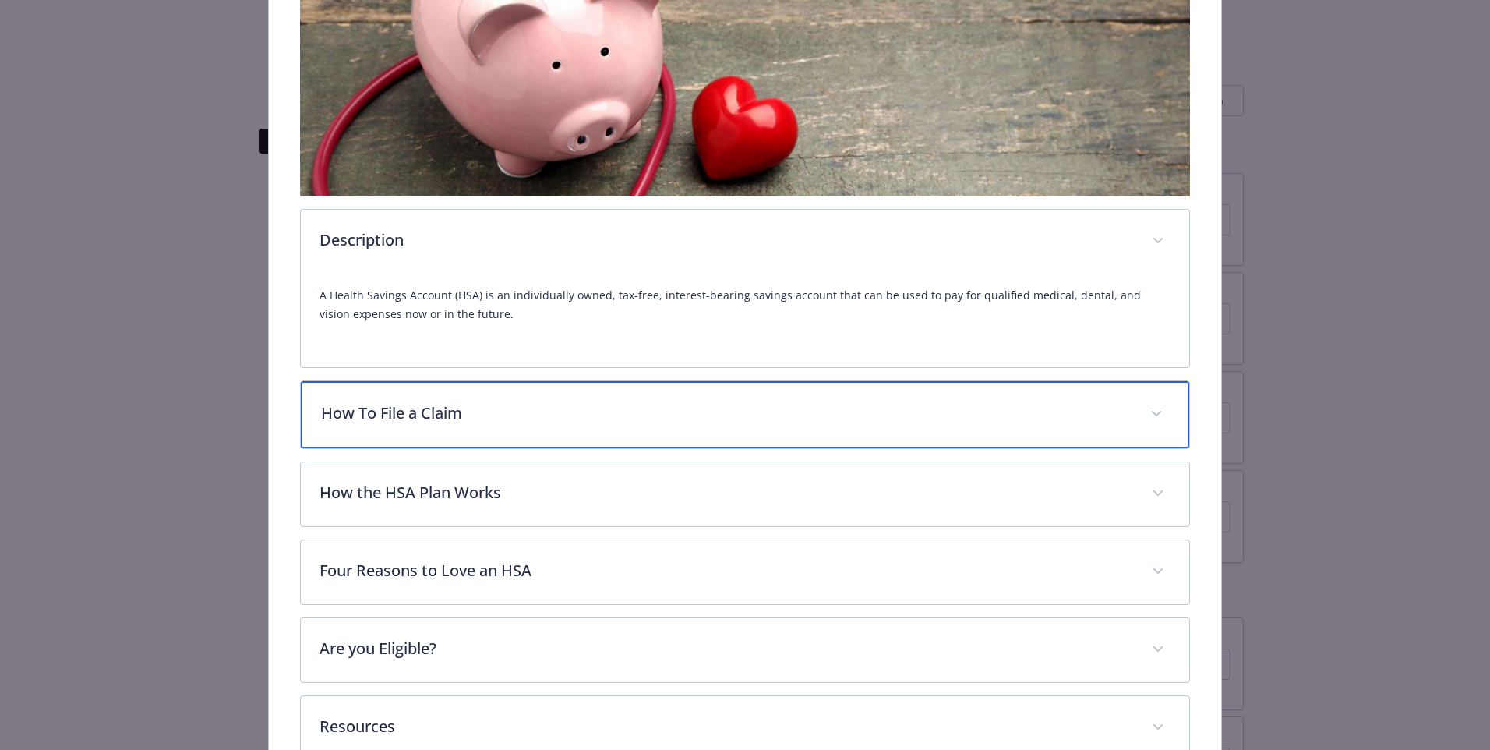
click at [478, 397] on div "How To File a Claim" at bounding box center [745, 414] width 889 height 67
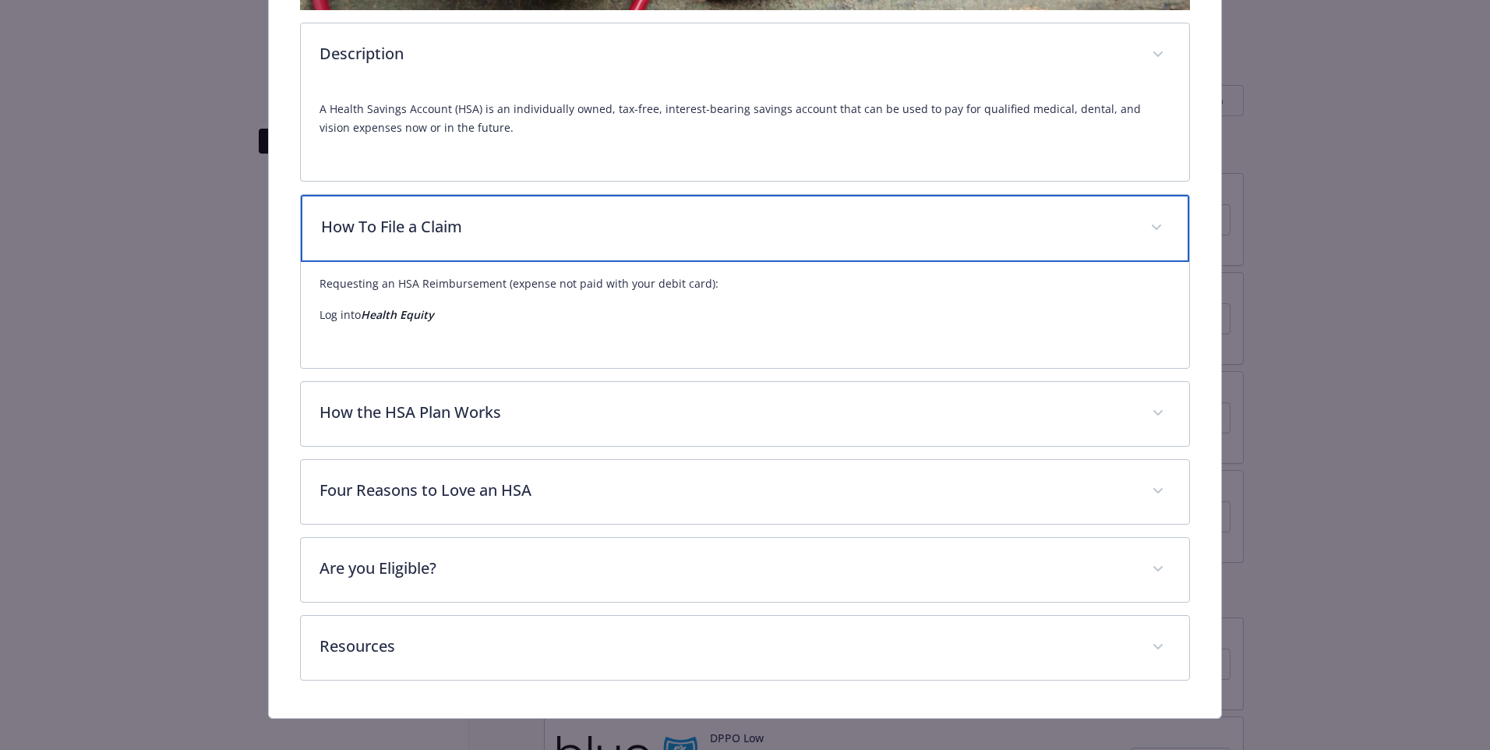
scroll to position [602, 0]
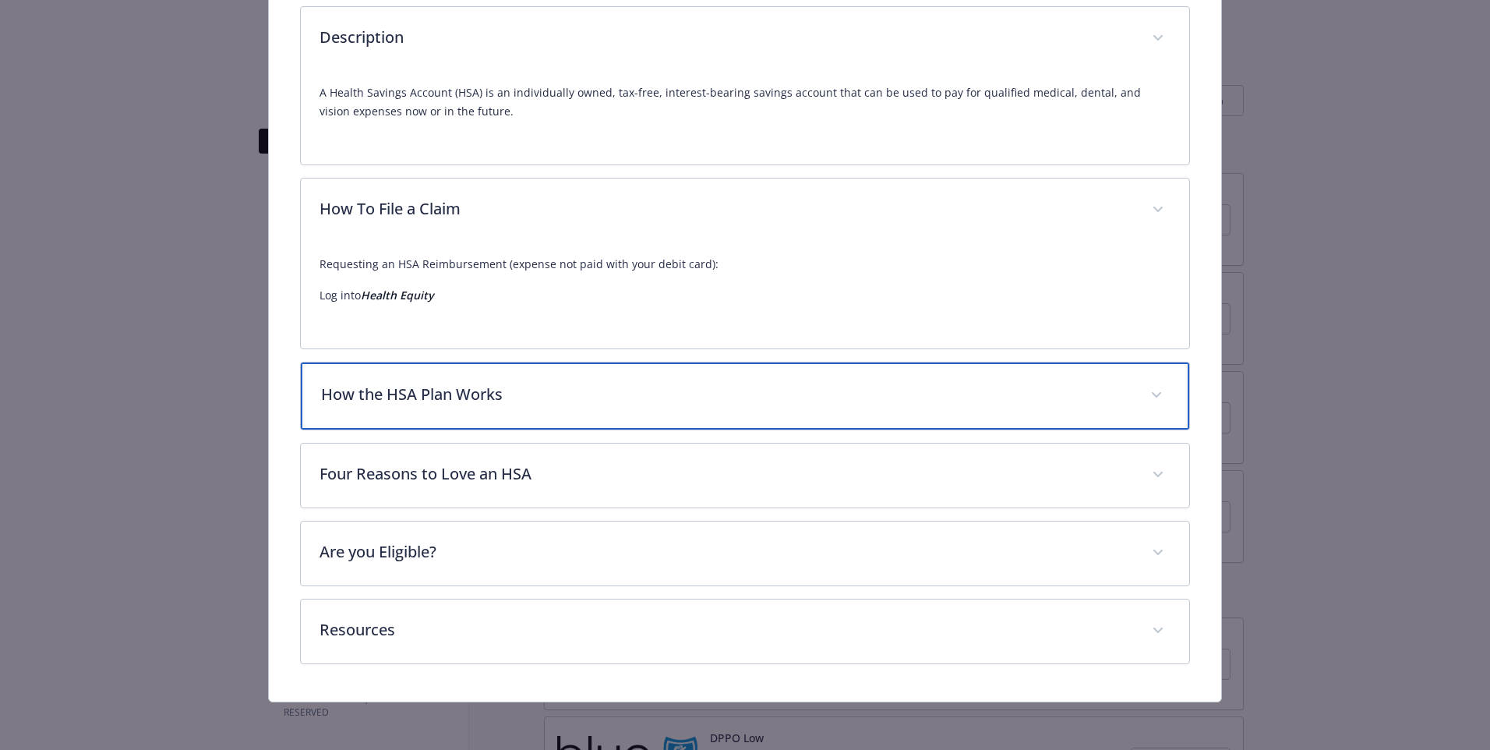
click at [404, 388] on p "How the HSA Plan Works" at bounding box center [726, 394] width 811 height 23
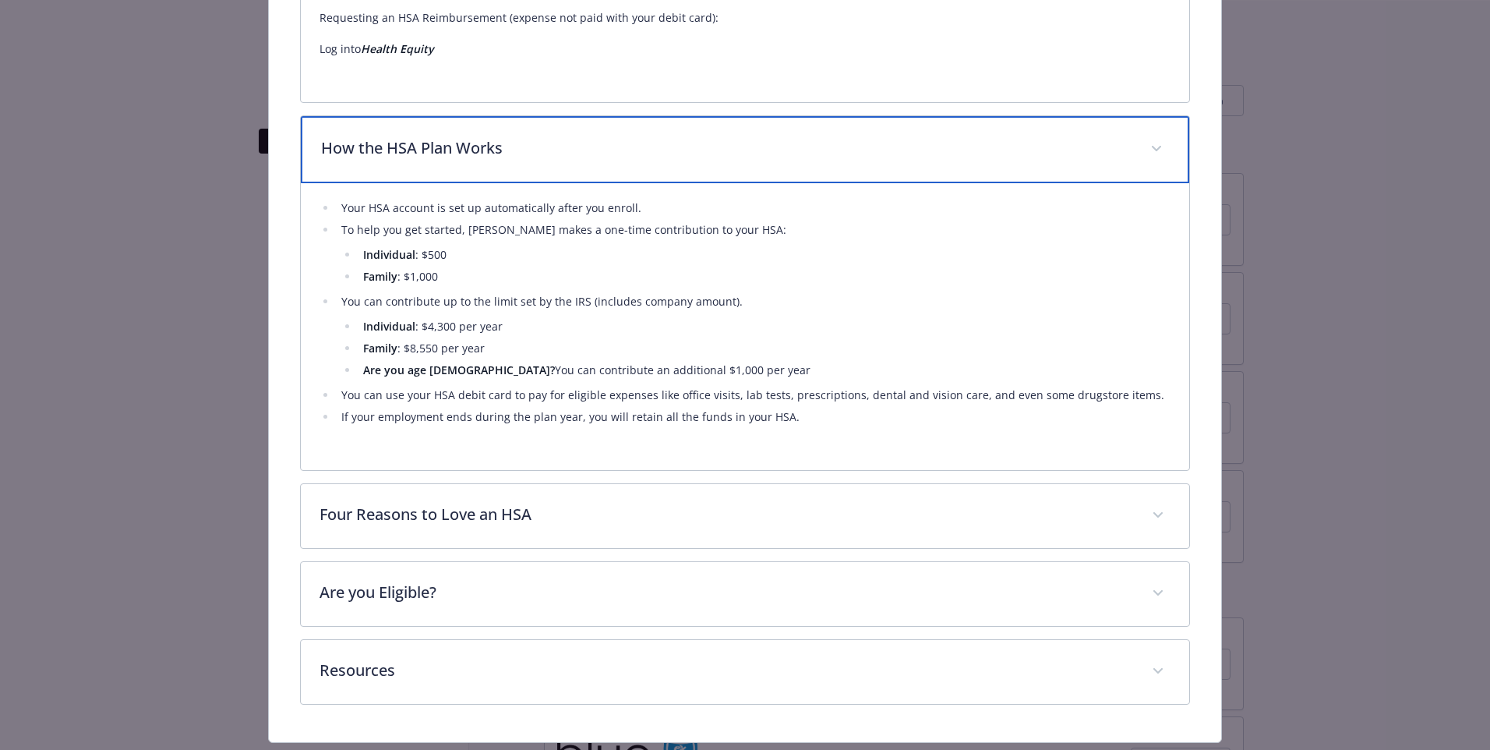
scroll to position [888, 0]
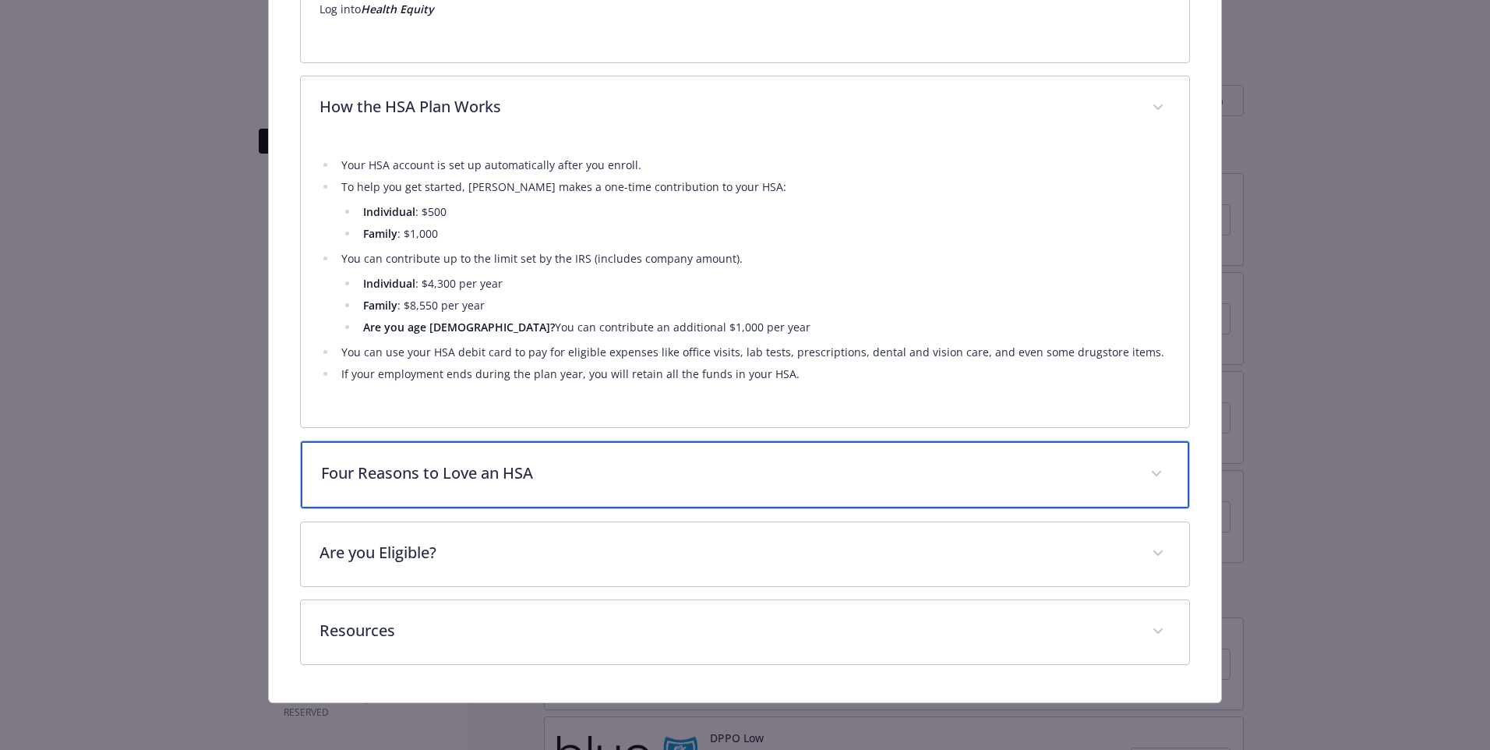
click at [465, 465] on p "Four Reasons to Love an HSA" at bounding box center [726, 472] width 811 height 23
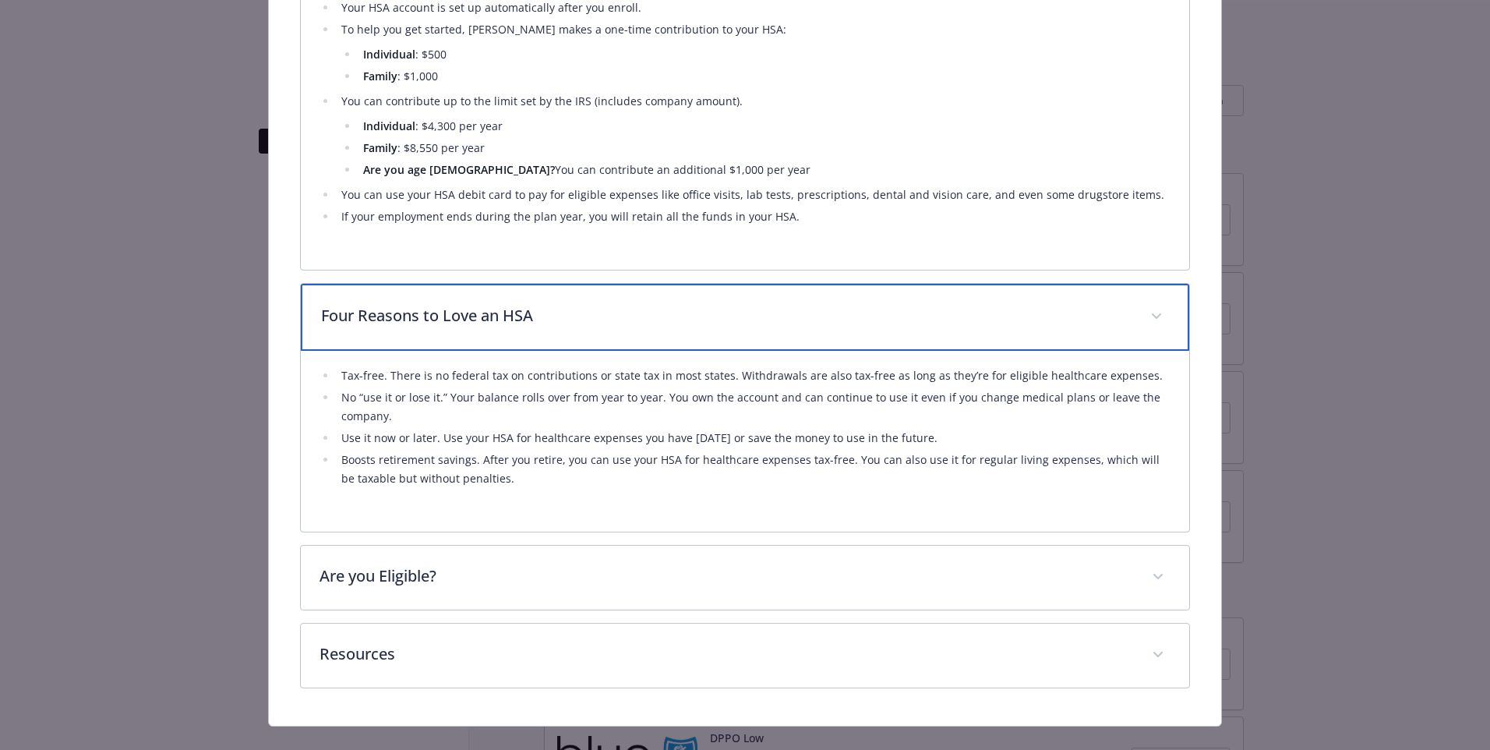
scroll to position [1069, 0]
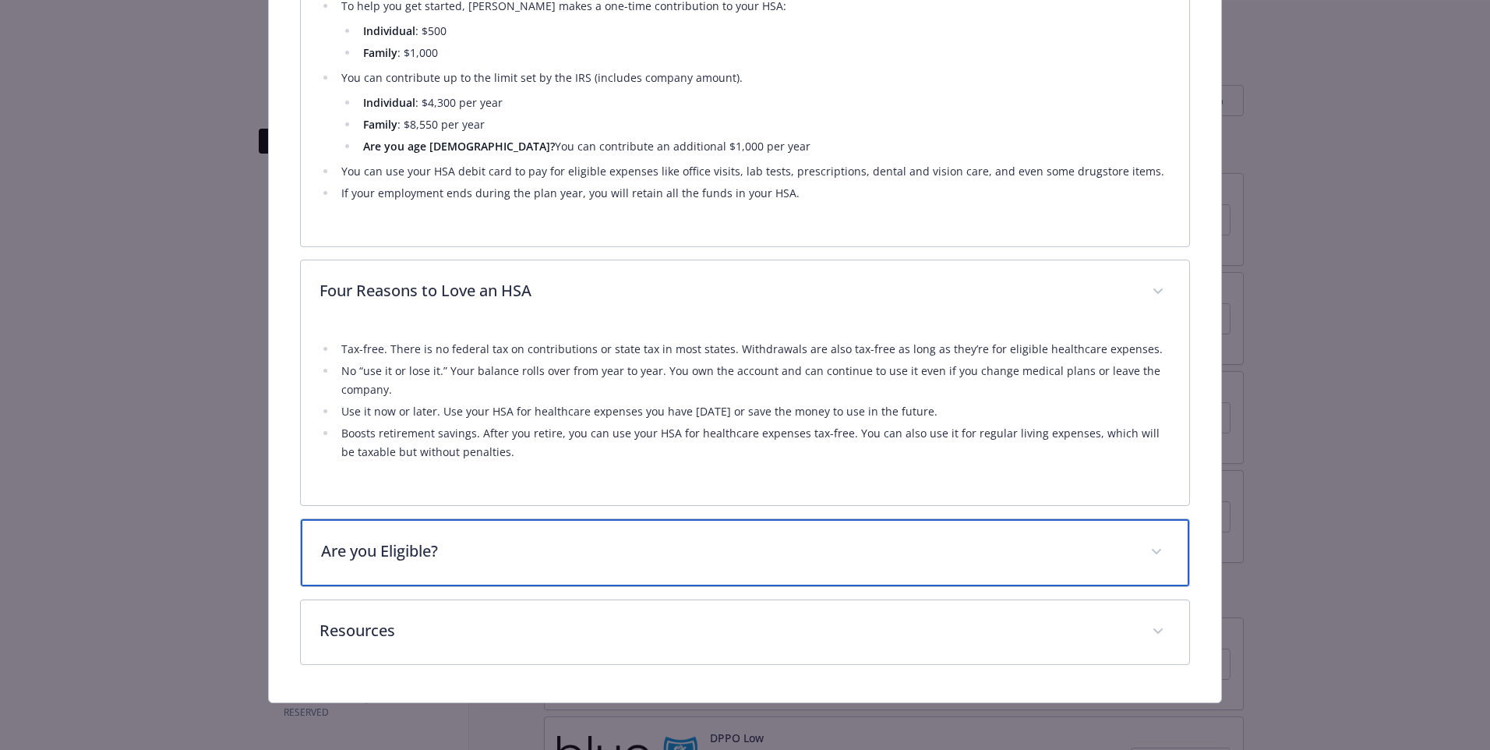
click at [458, 529] on div "Are you Eligible?" at bounding box center [745, 552] width 889 height 67
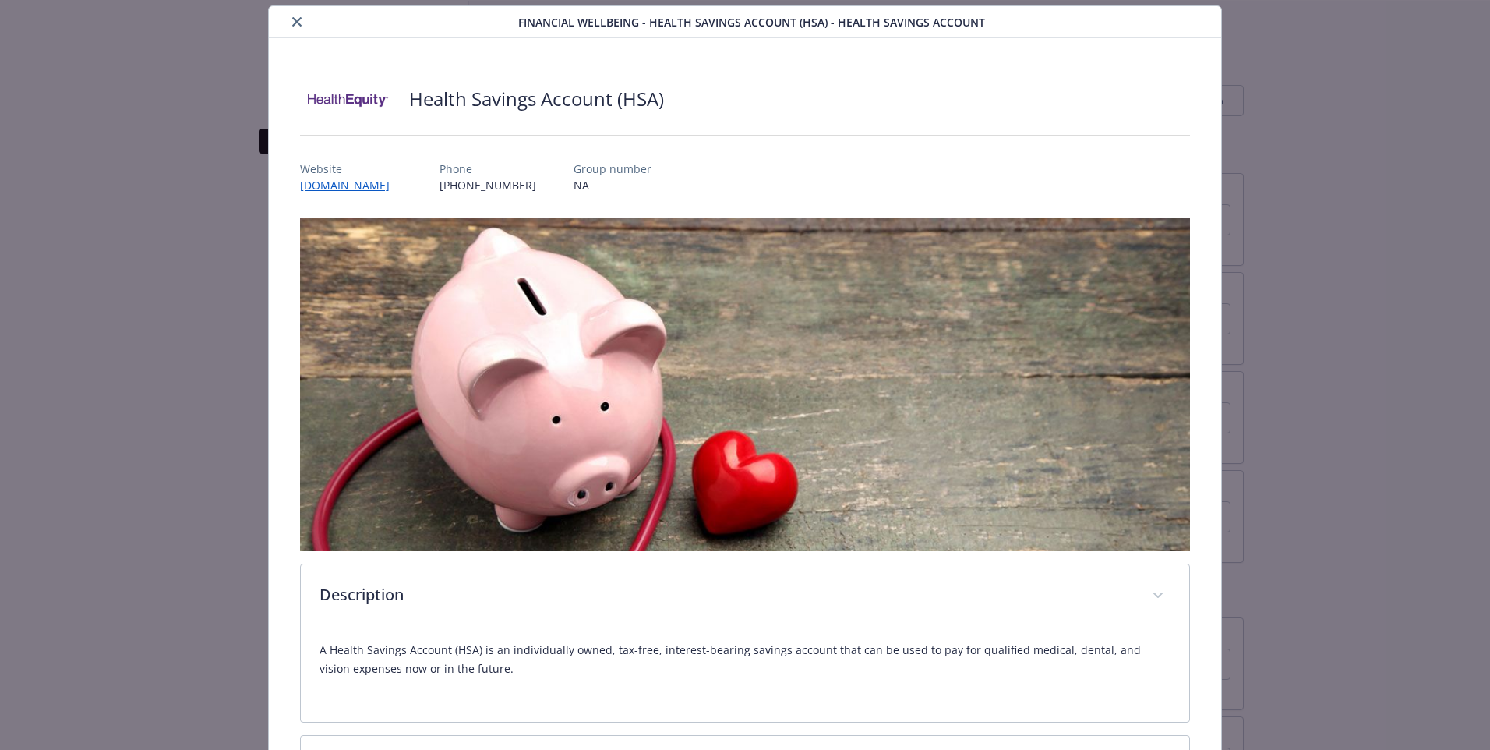
scroll to position [0, 0]
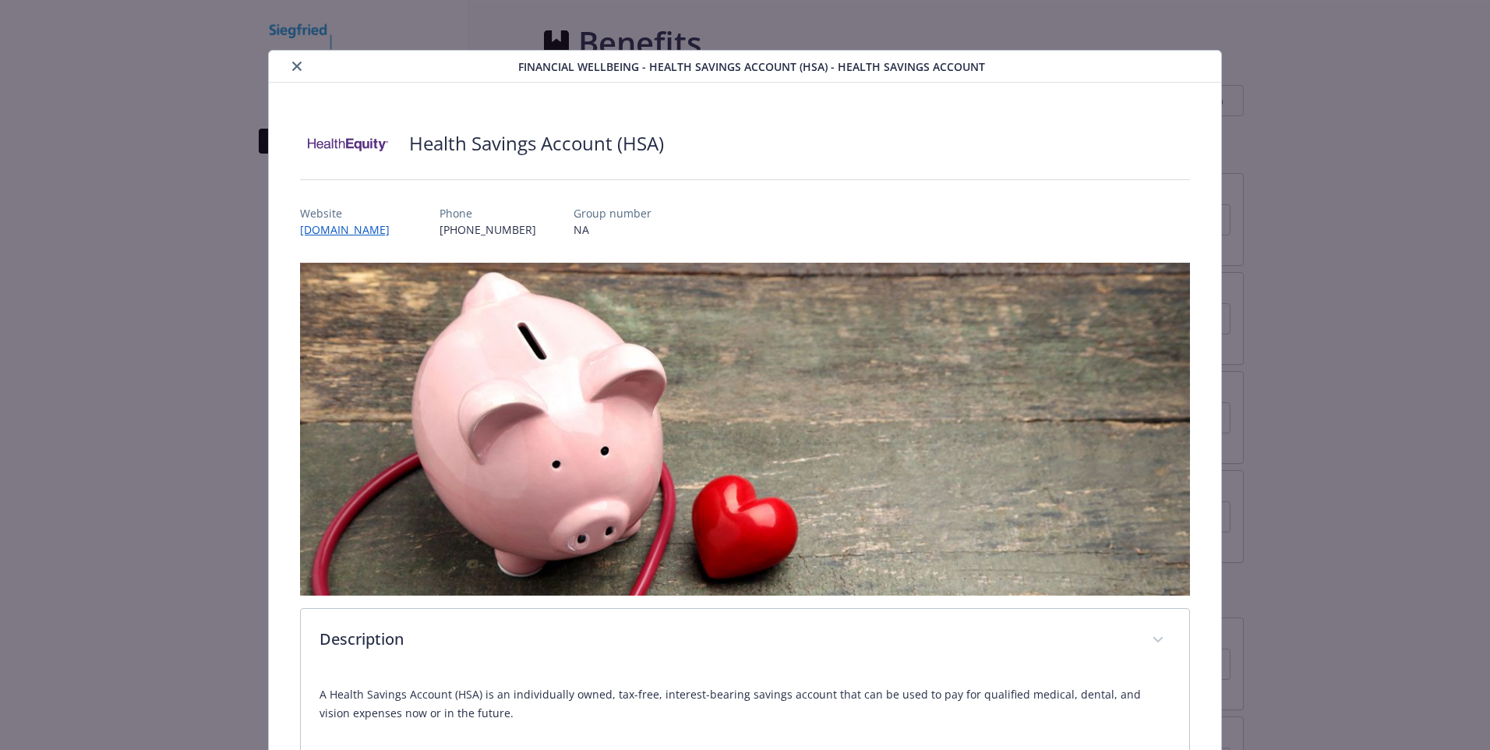
click at [296, 68] on icon "close" at bounding box center [296, 66] width 9 height 9
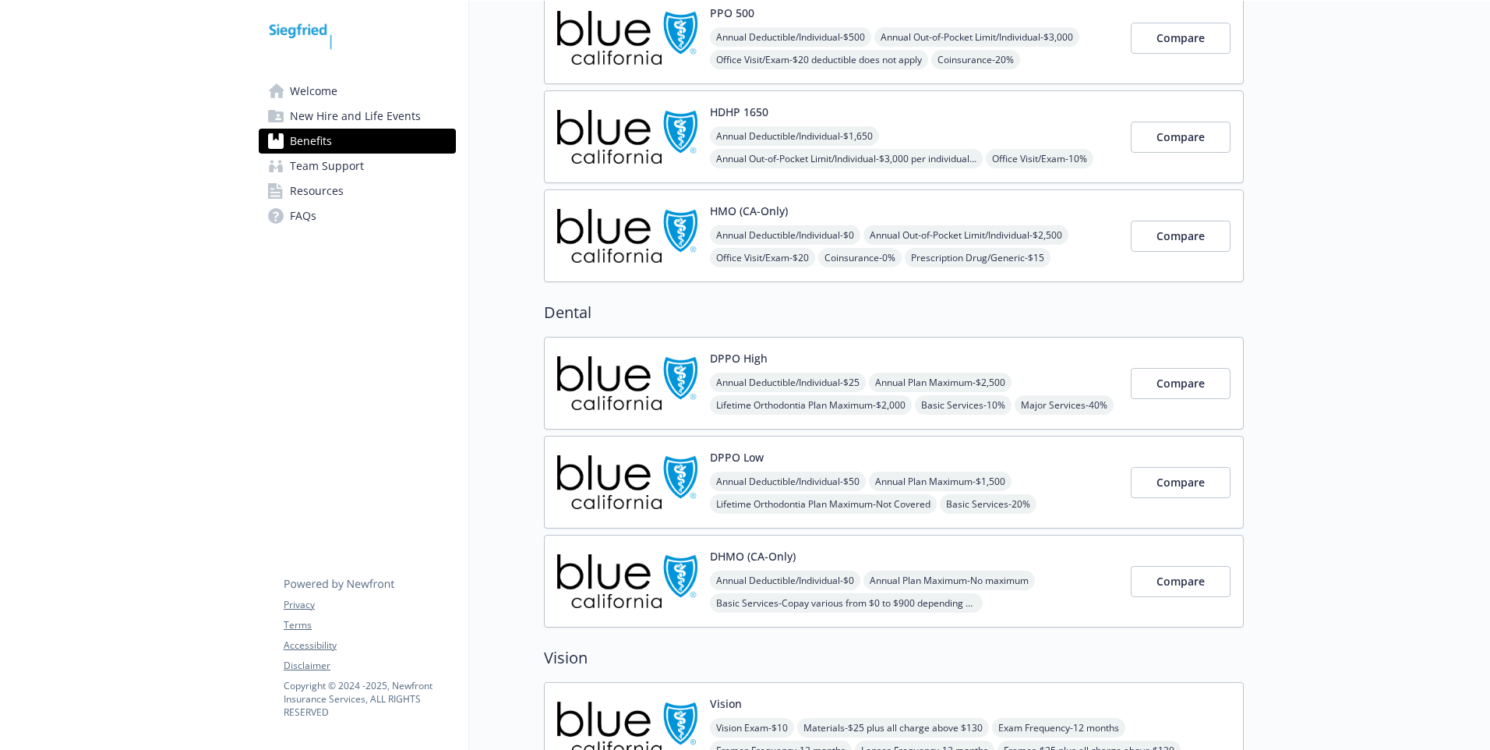
scroll to position [312, 0]
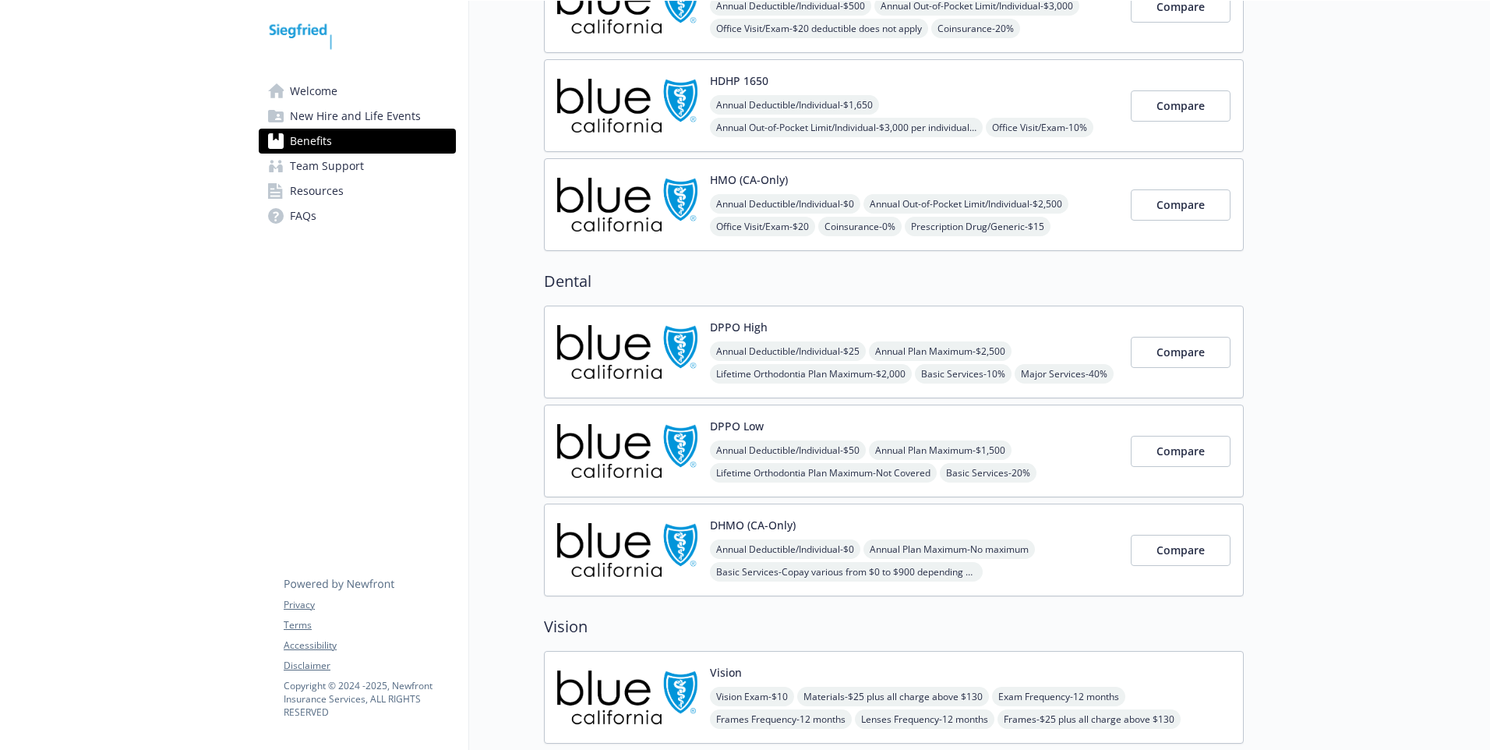
click at [333, 165] on span "Team Support" at bounding box center [327, 166] width 74 height 25
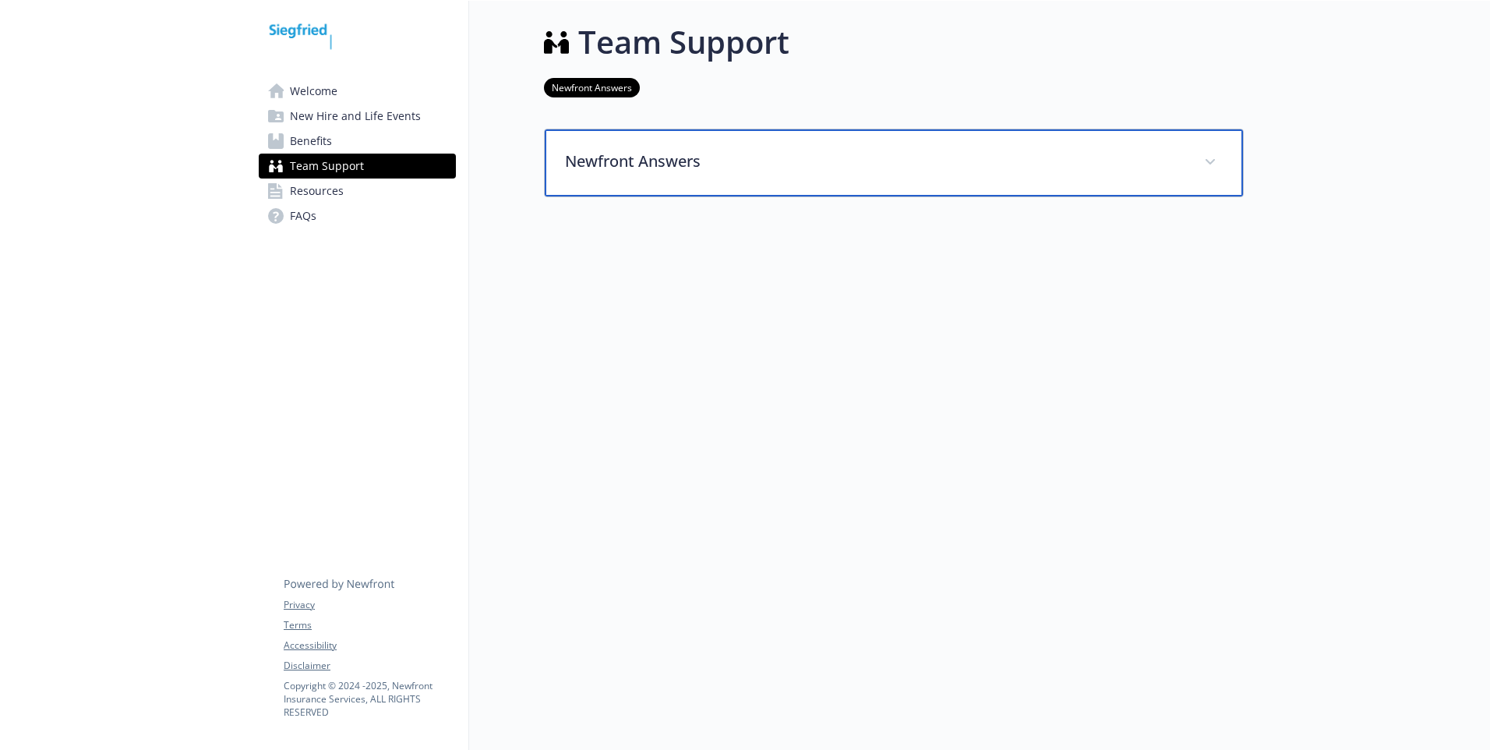
click at [660, 158] on p "Newfront Answers" at bounding box center [875, 161] width 620 height 23
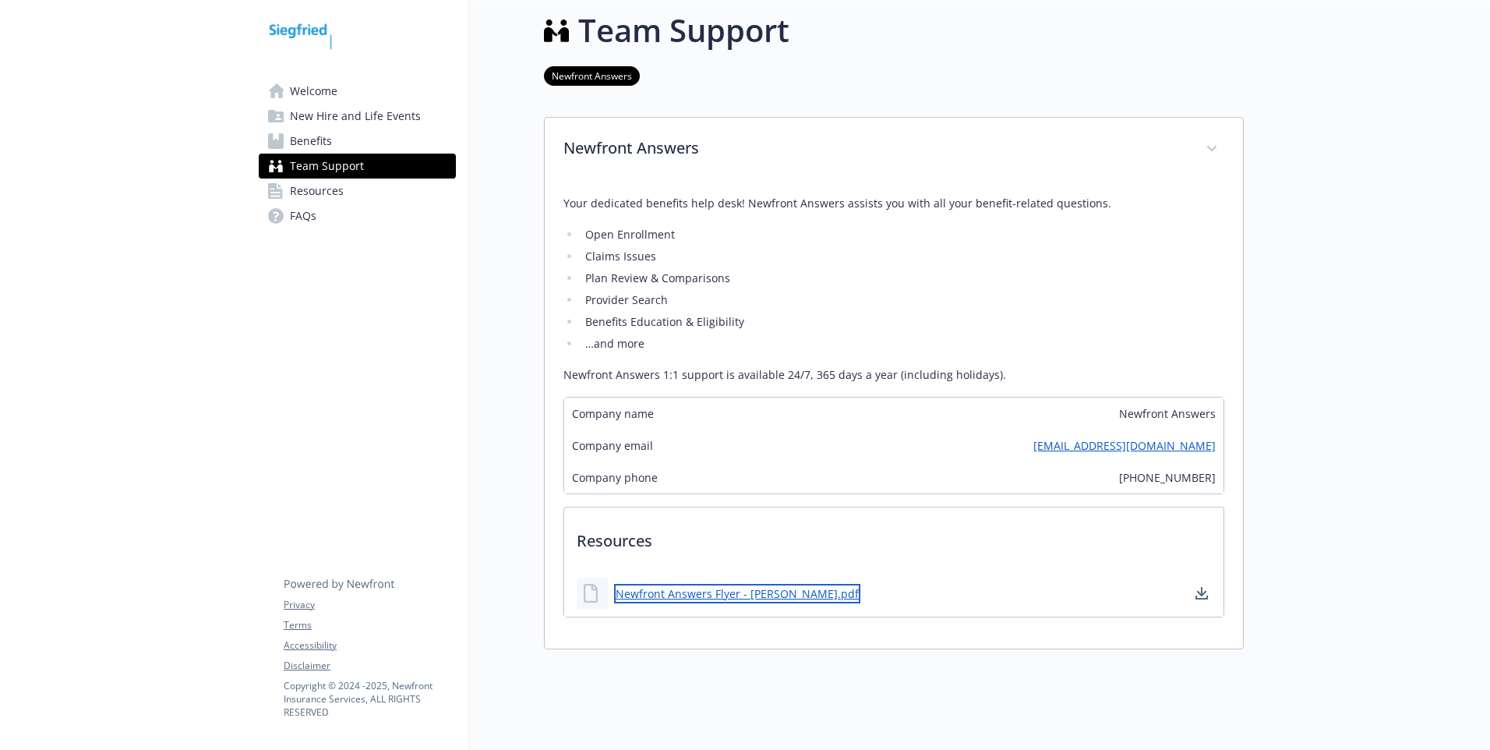
click at [649, 602] on link "Newfront Answers Flyer - Siegfried.pdf" at bounding box center [737, 593] width 246 height 19
click at [334, 189] on span "Resources" at bounding box center [317, 190] width 54 height 25
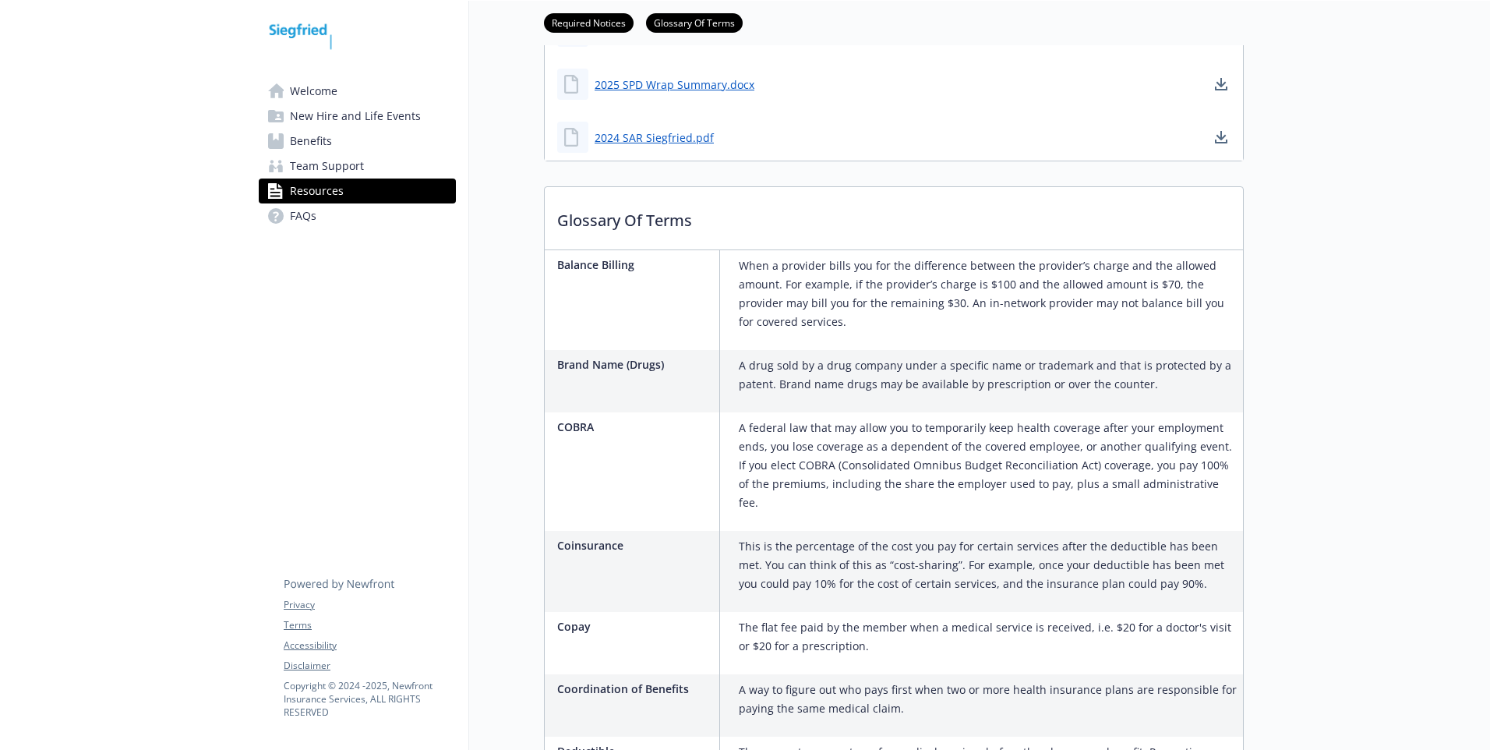
scroll to position [489, 0]
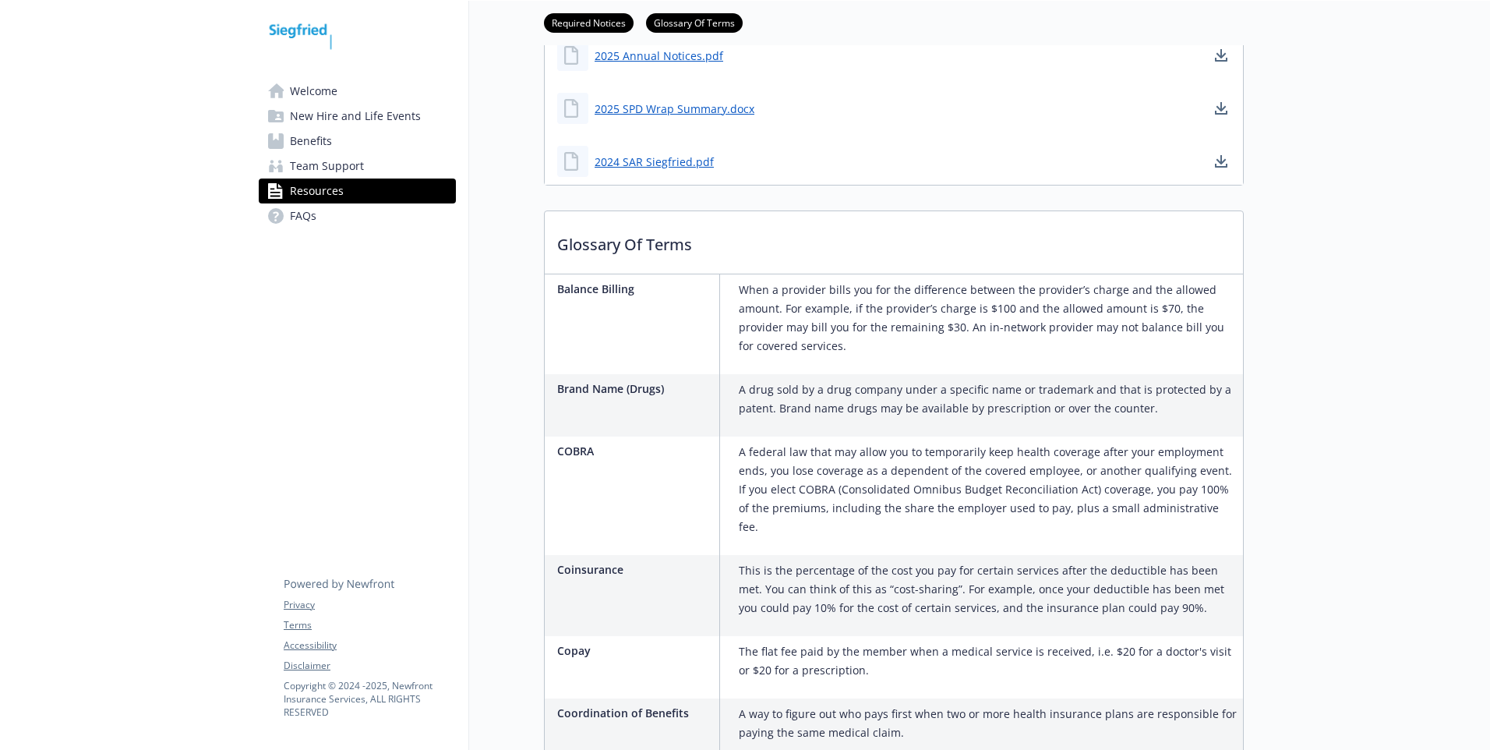
click at [352, 218] on link "FAQs" at bounding box center [357, 215] width 197 height 25
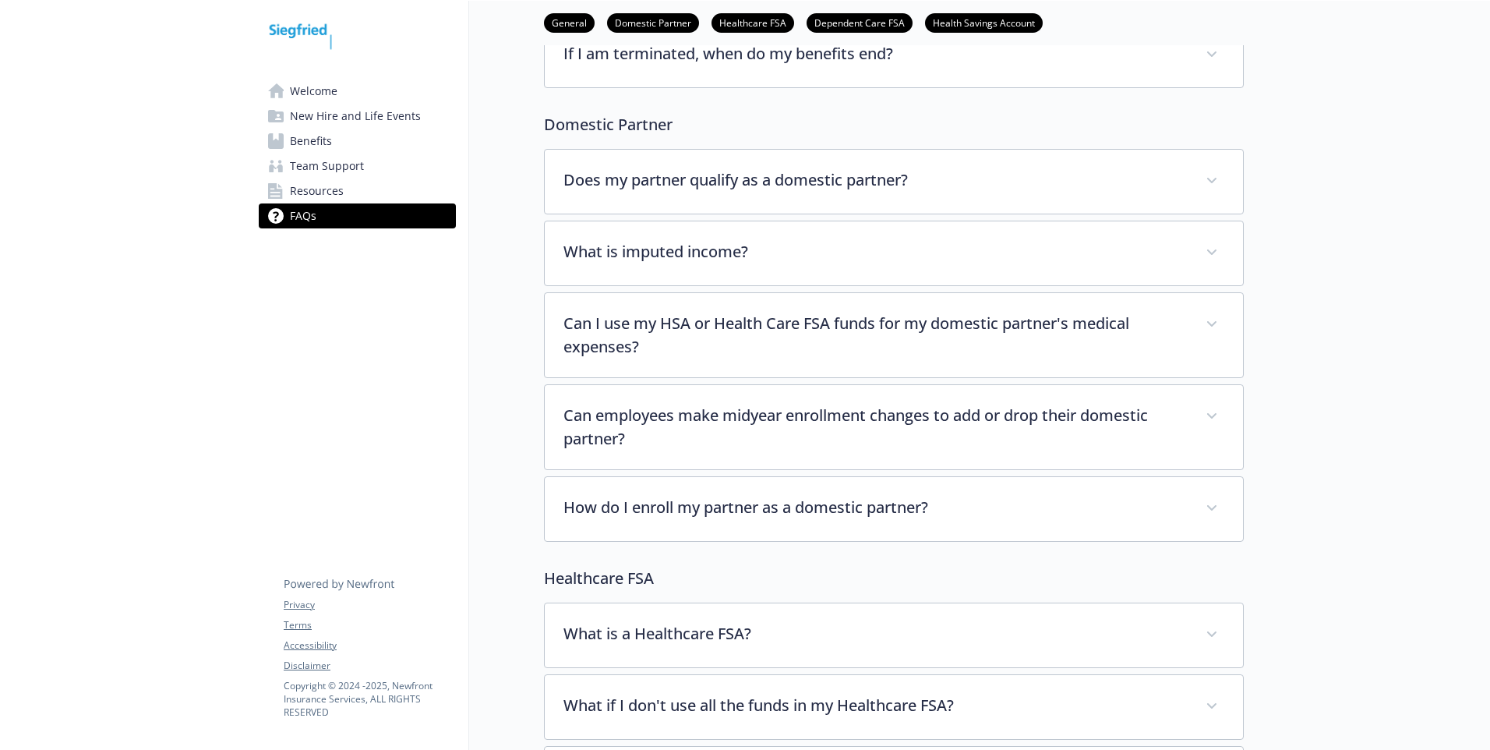
scroll to position [312, 0]
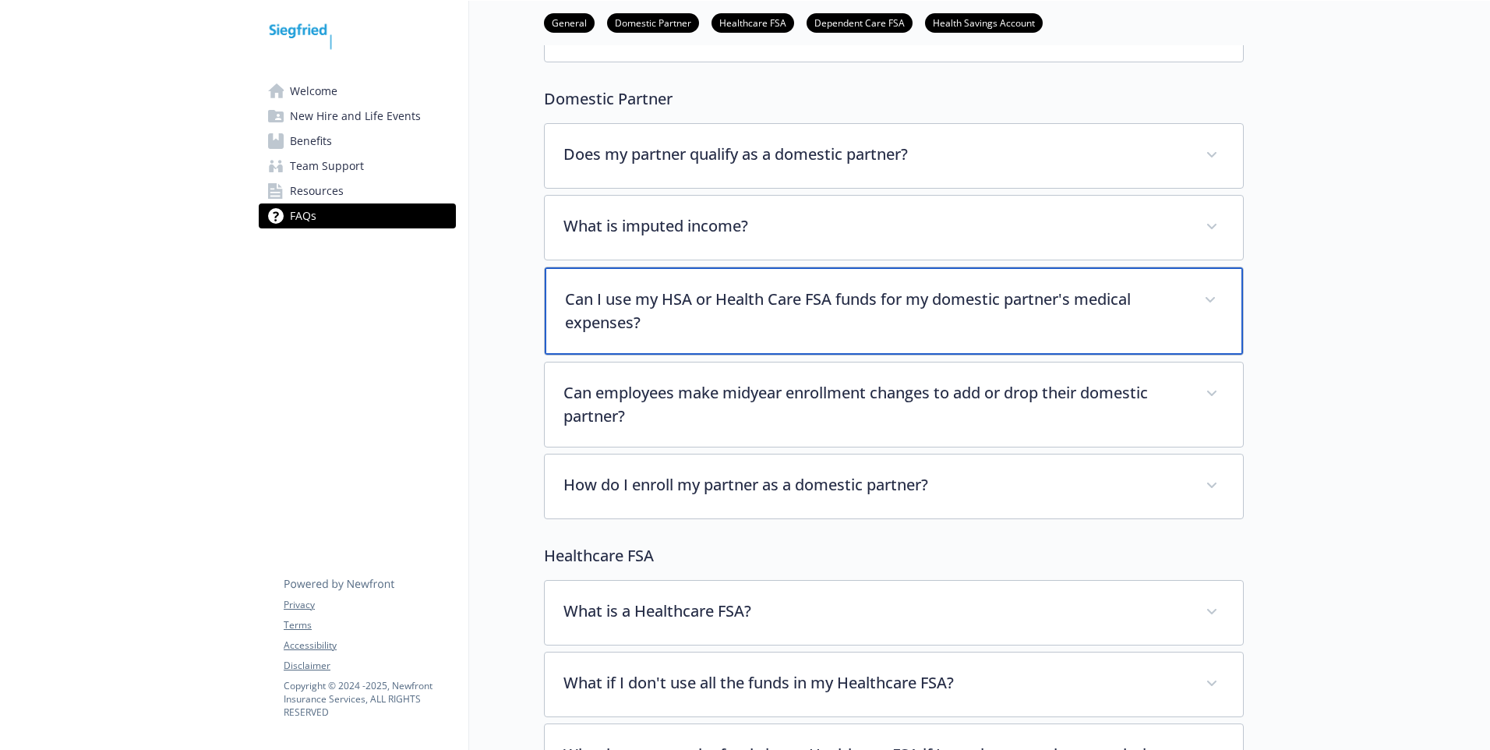
click at [829, 308] on p "Can I use my HSA or Health Care FSA funds for my domestic partner's medical exp…" at bounding box center [875, 311] width 620 height 47
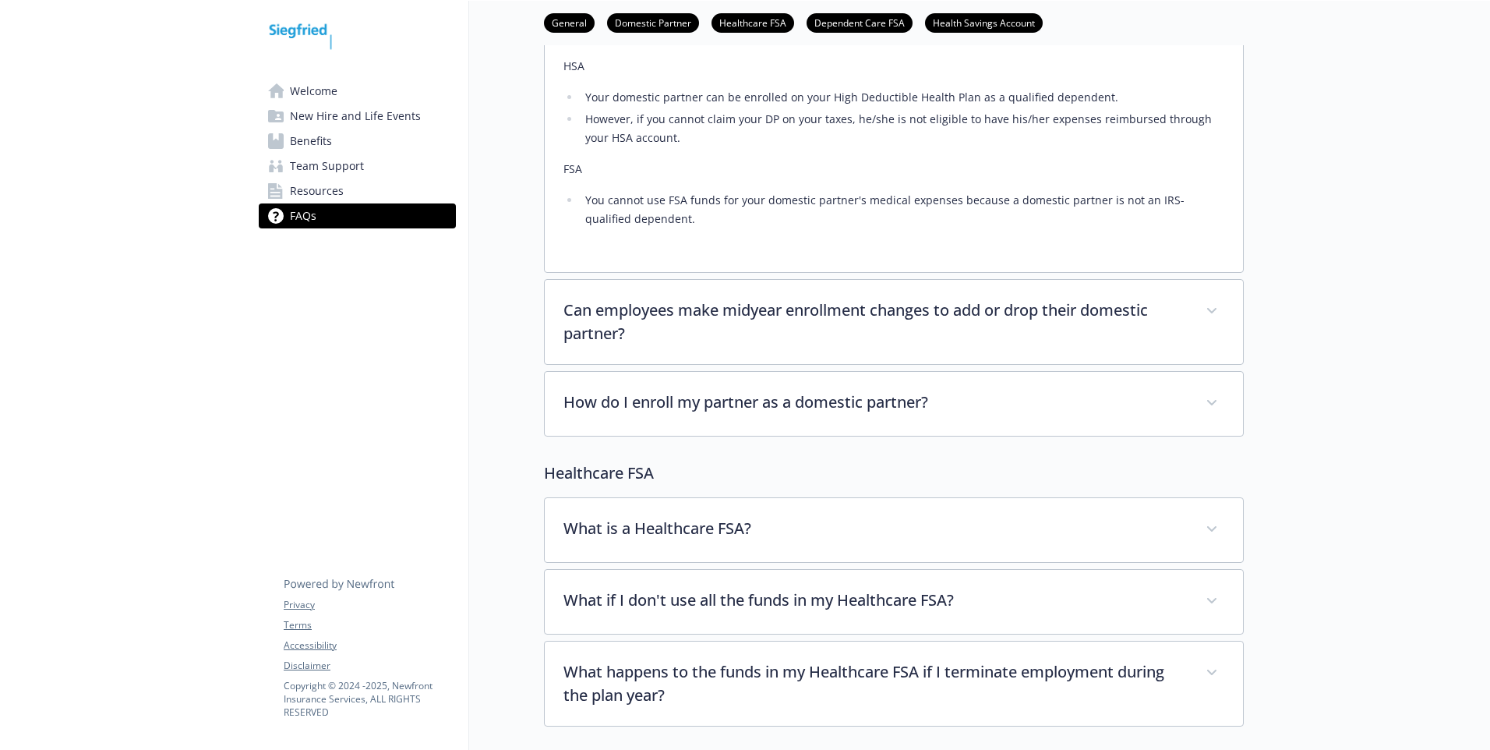
scroll to position [624, 0]
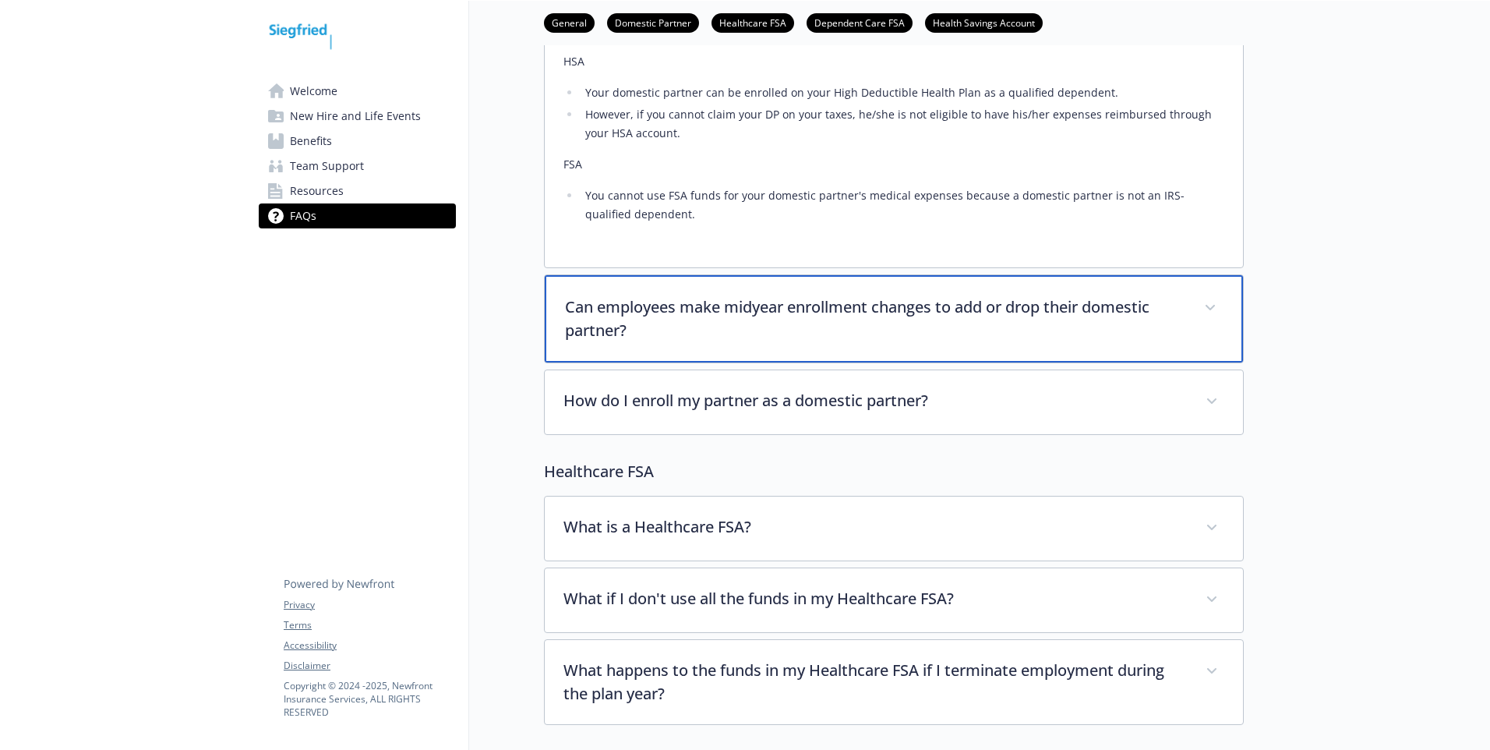
click at [871, 313] on p "Can employees make midyear enrollment changes to add or drop their domestic par…" at bounding box center [875, 318] width 620 height 47
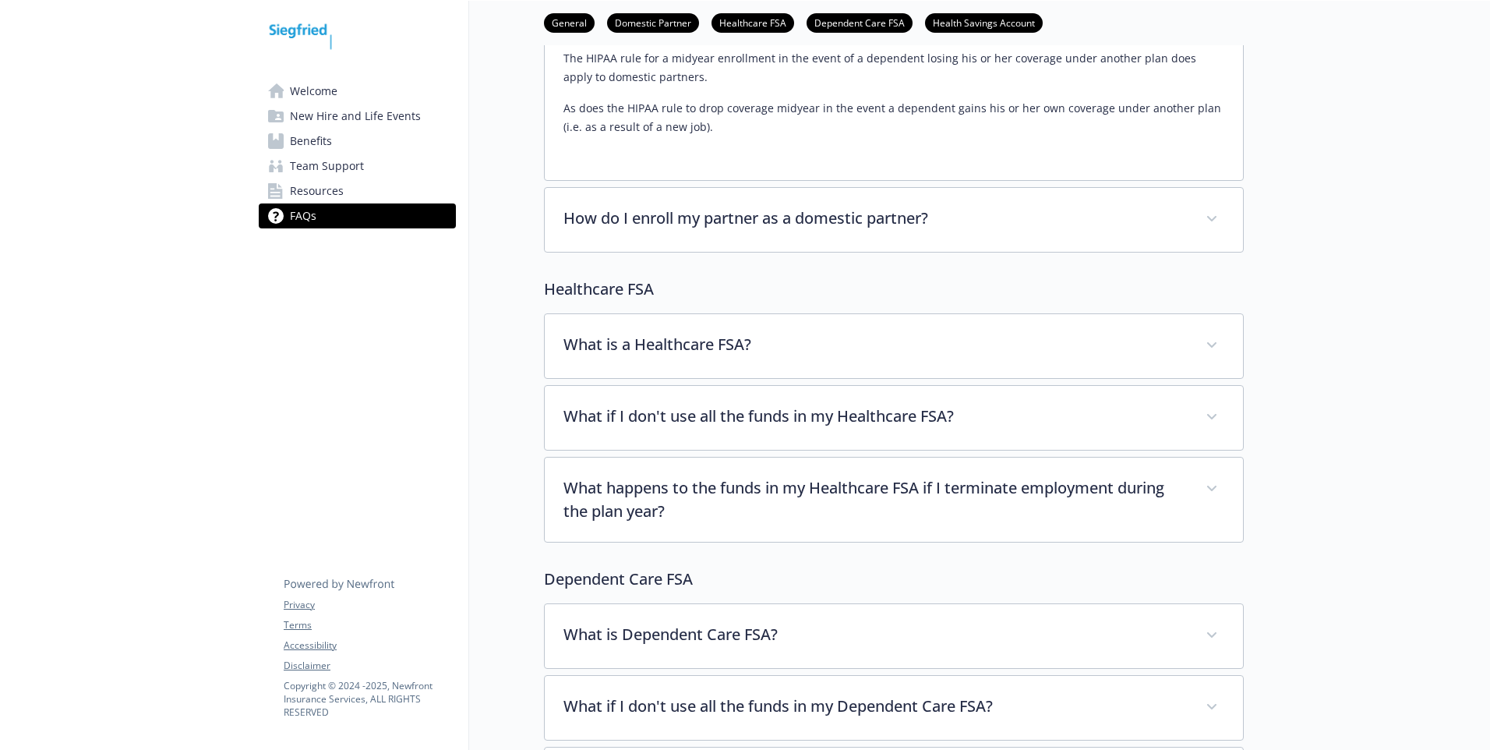
scroll to position [1013, 0]
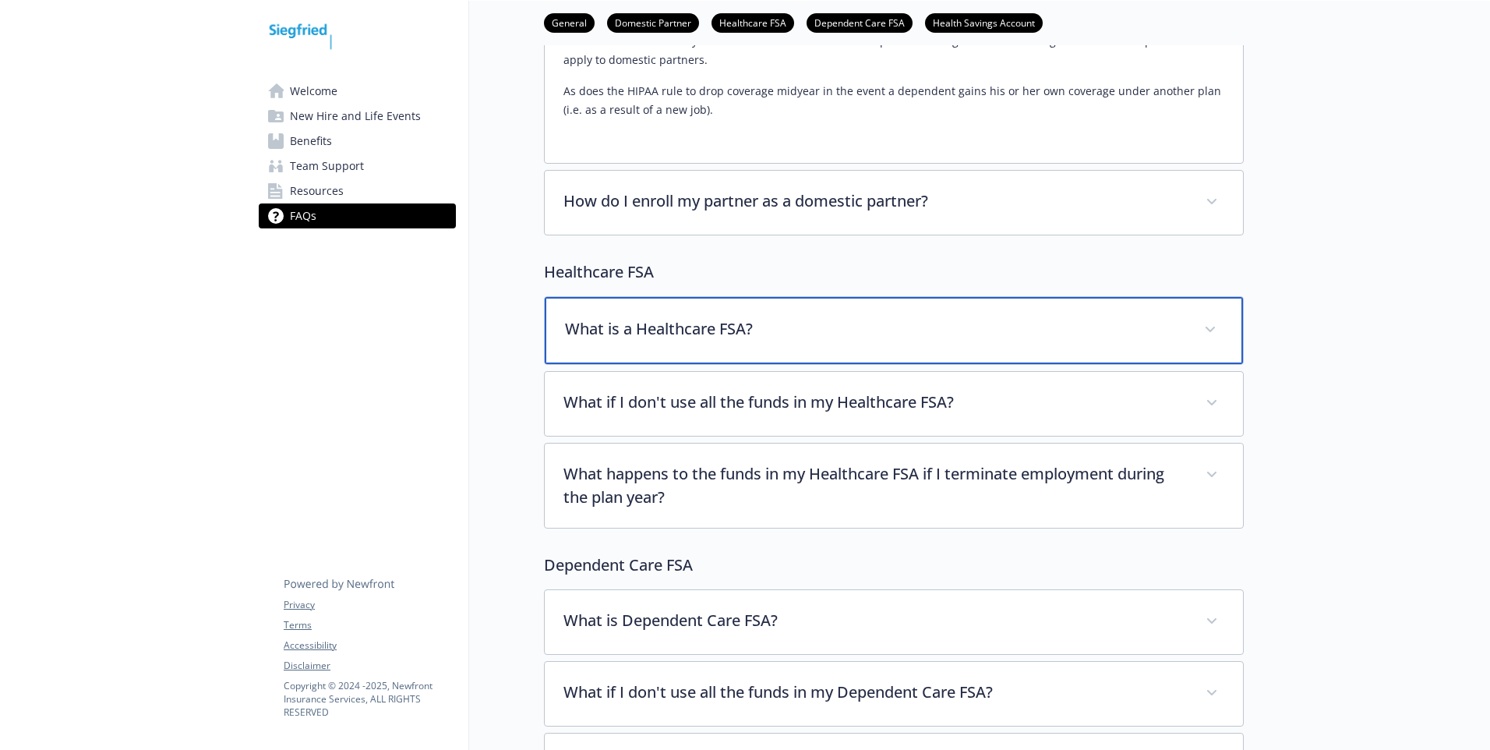
click at [816, 341] on p "What is a Healthcare FSA?" at bounding box center [875, 328] width 620 height 23
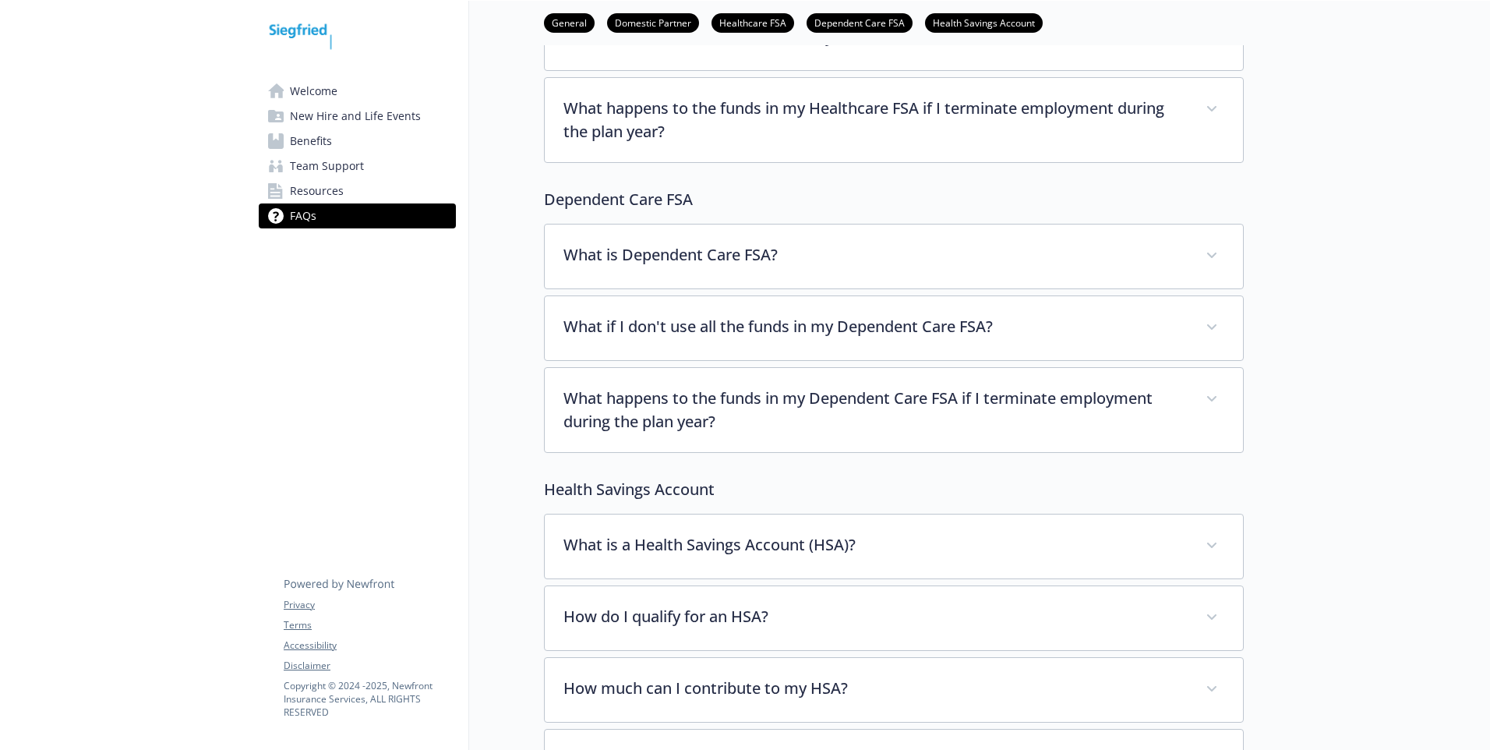
scroll to position [1715, 0]
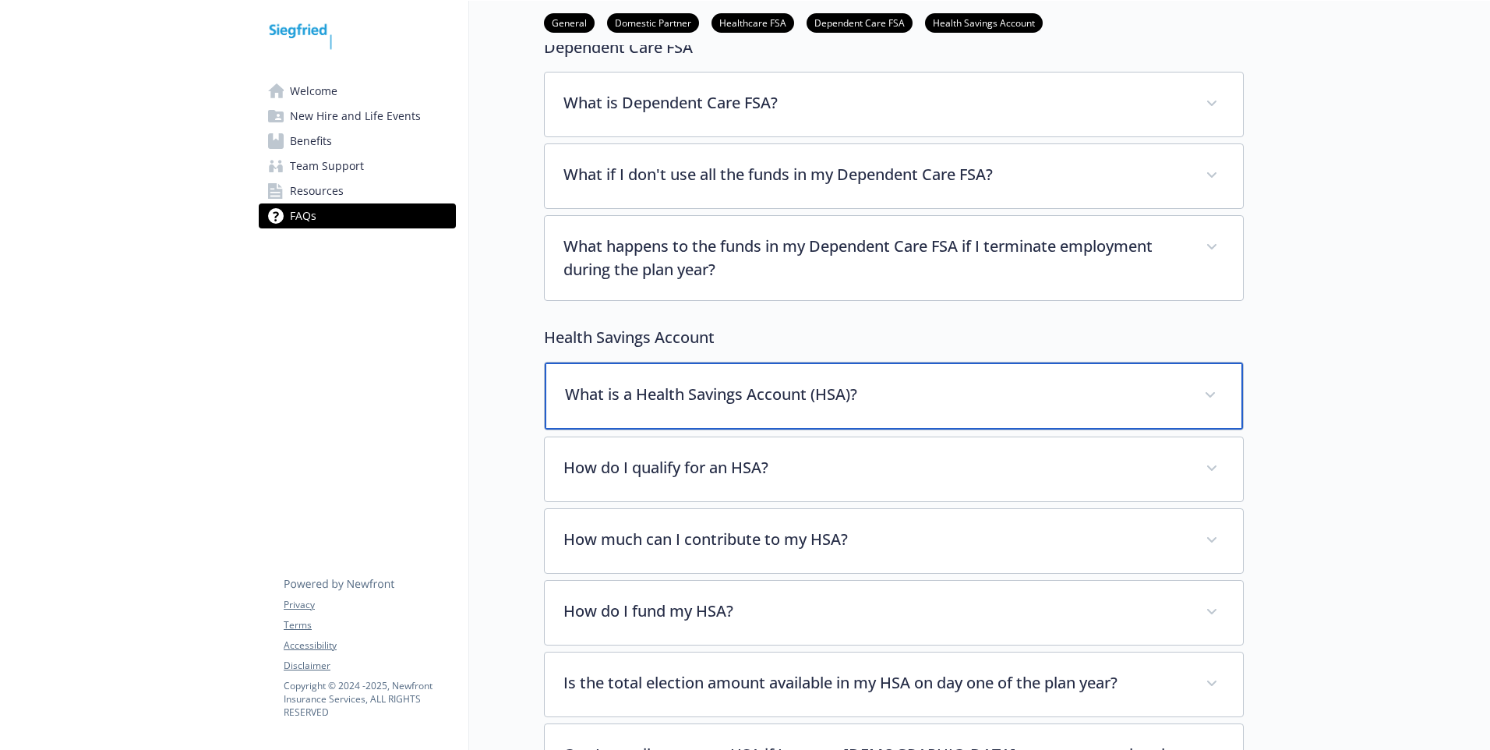
click at [693, 398] on p "What is a Health Savings Account (HSA)?" at bounding box center [875, 394] width 620 height 23
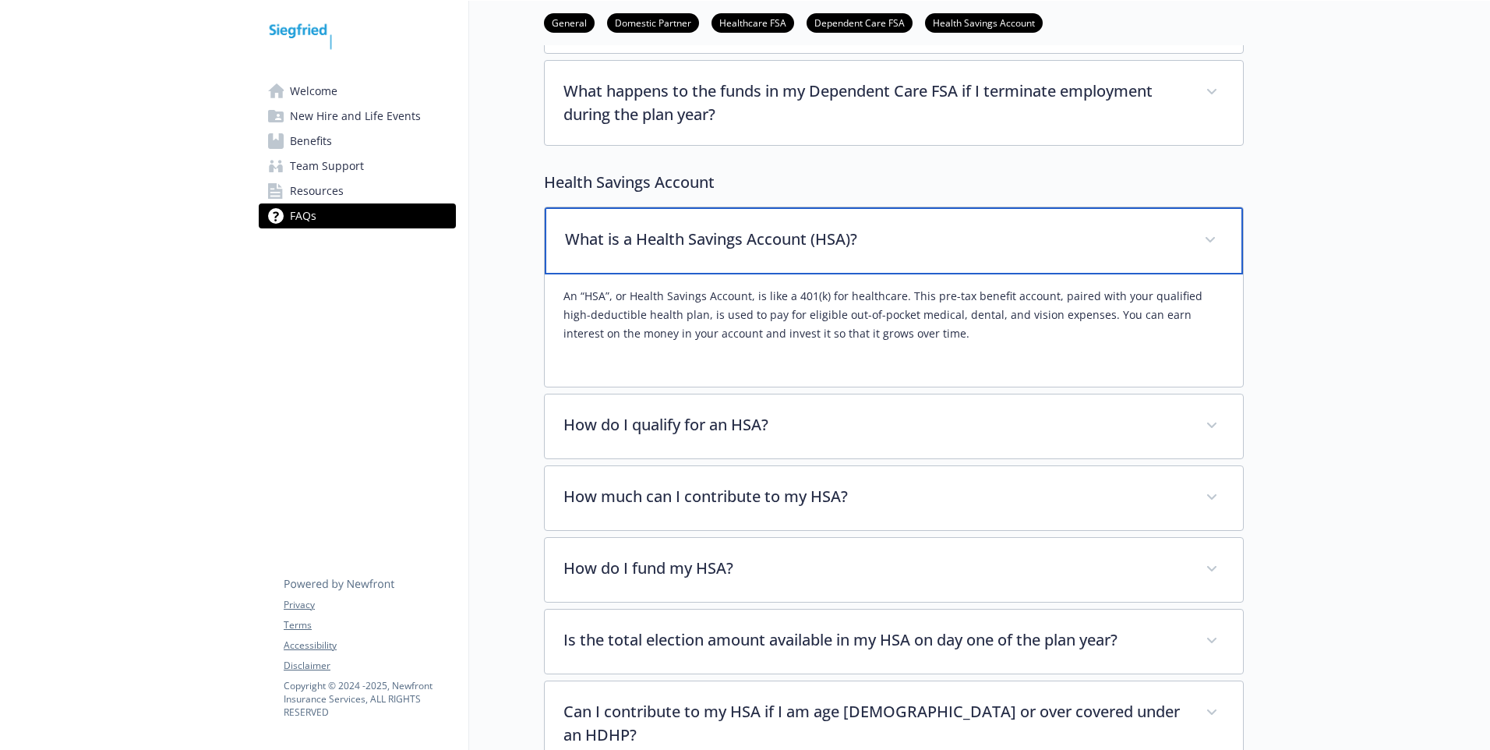
scroll to position [1871, 0]
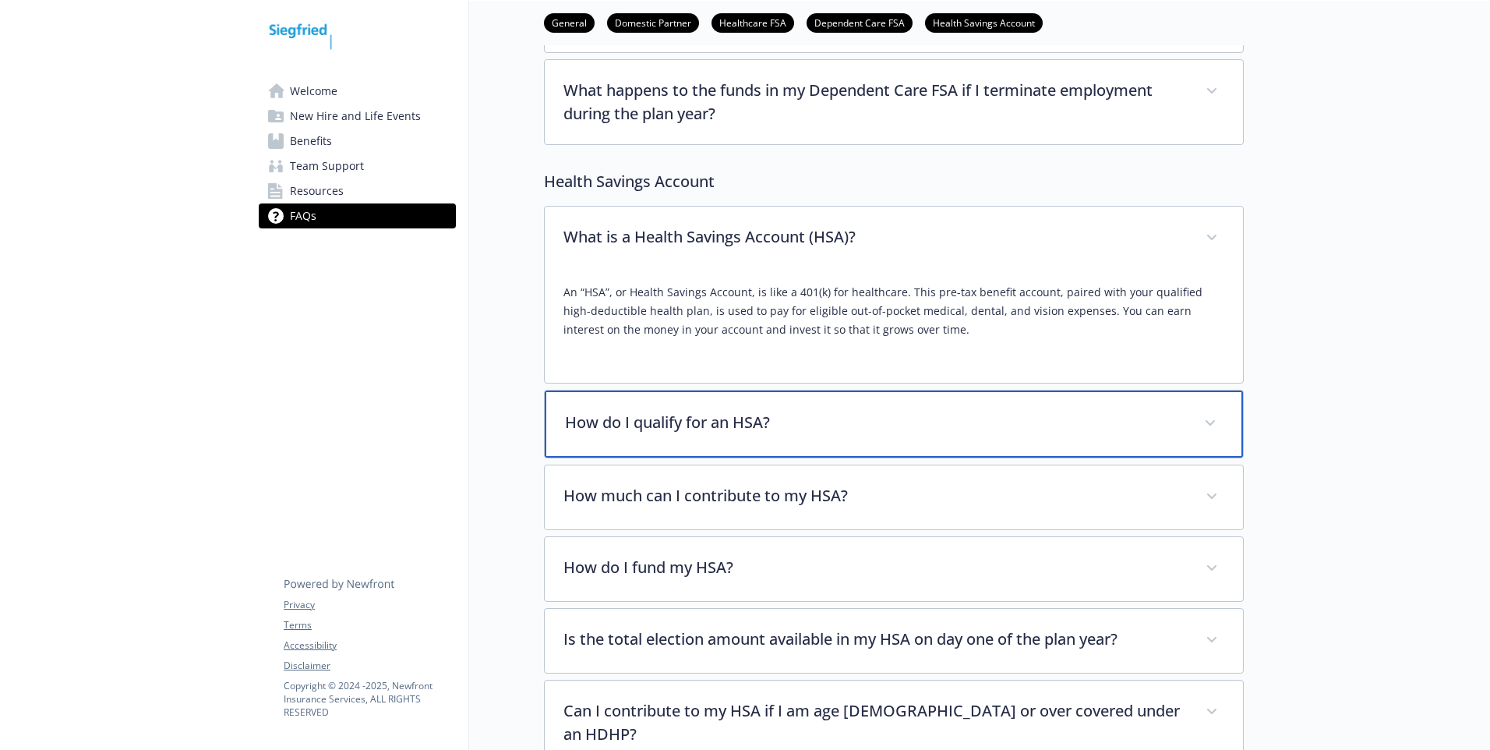
click at [755, 438] on div "How do I qualify for an HSA?" at bounding box center [894, 423] width 698 height 67
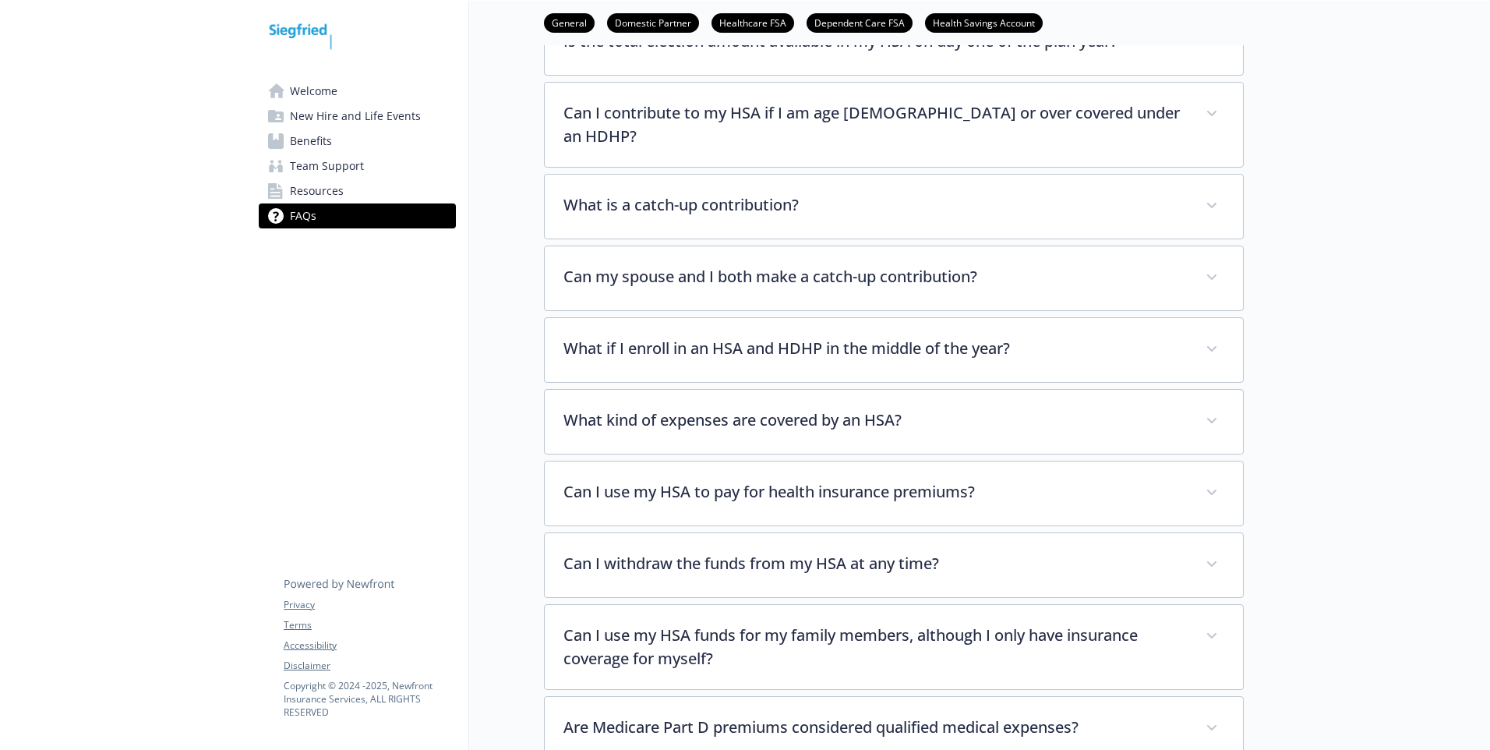
scroll to position [2728, 0]
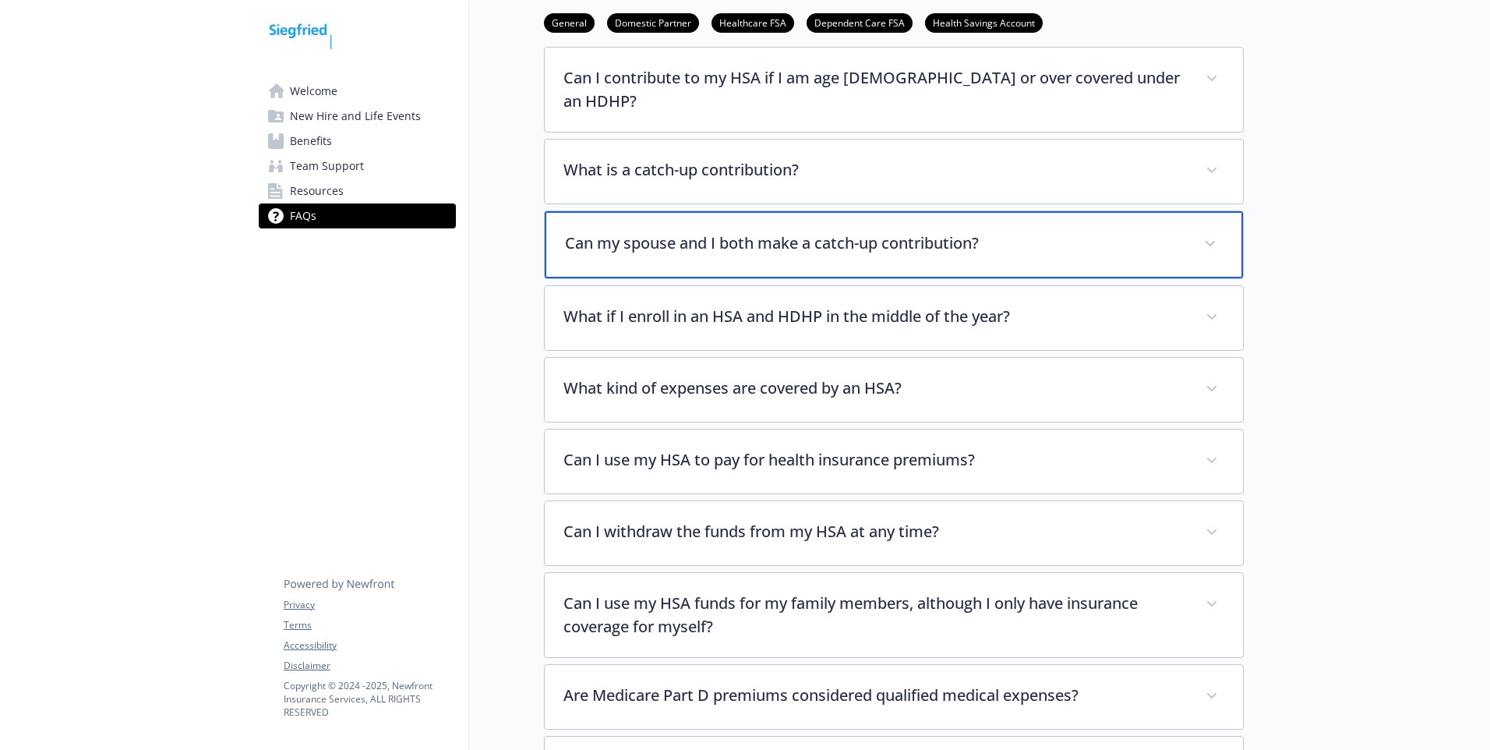
click at [839, 237] on div "Can my spouse and I both make a catch-up contribution?" at bounding box center [894, 244] width 698 height 67
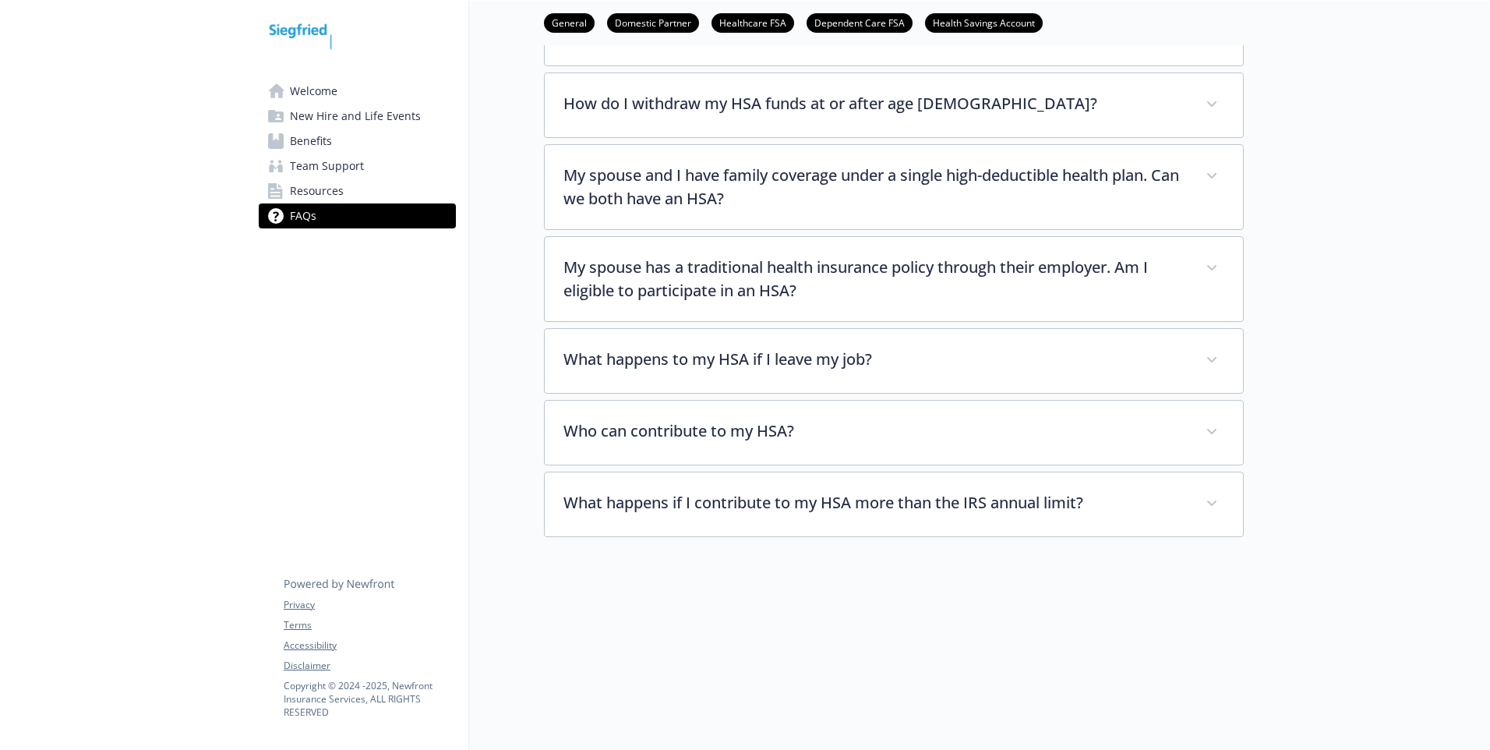
scroll to position [3708, 0]
